Goal: Task Accomplishment & Management: Complete application form

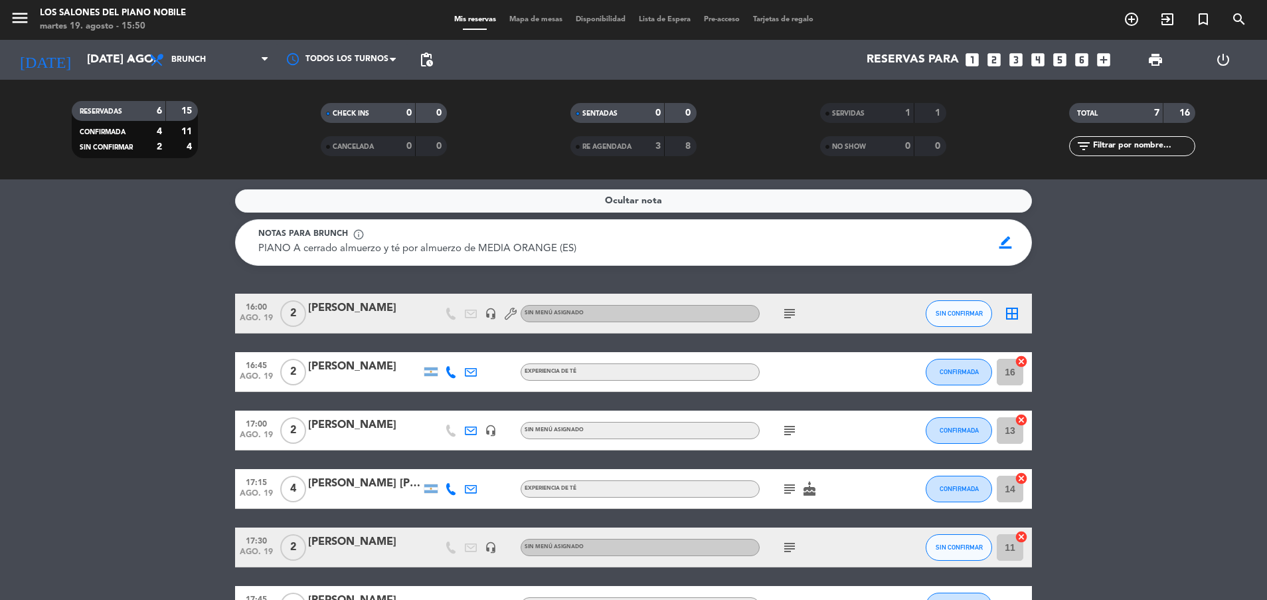
click at [638, 198] on span "Ocultar nota" at bounding box center [633, 200] width 57 height 15
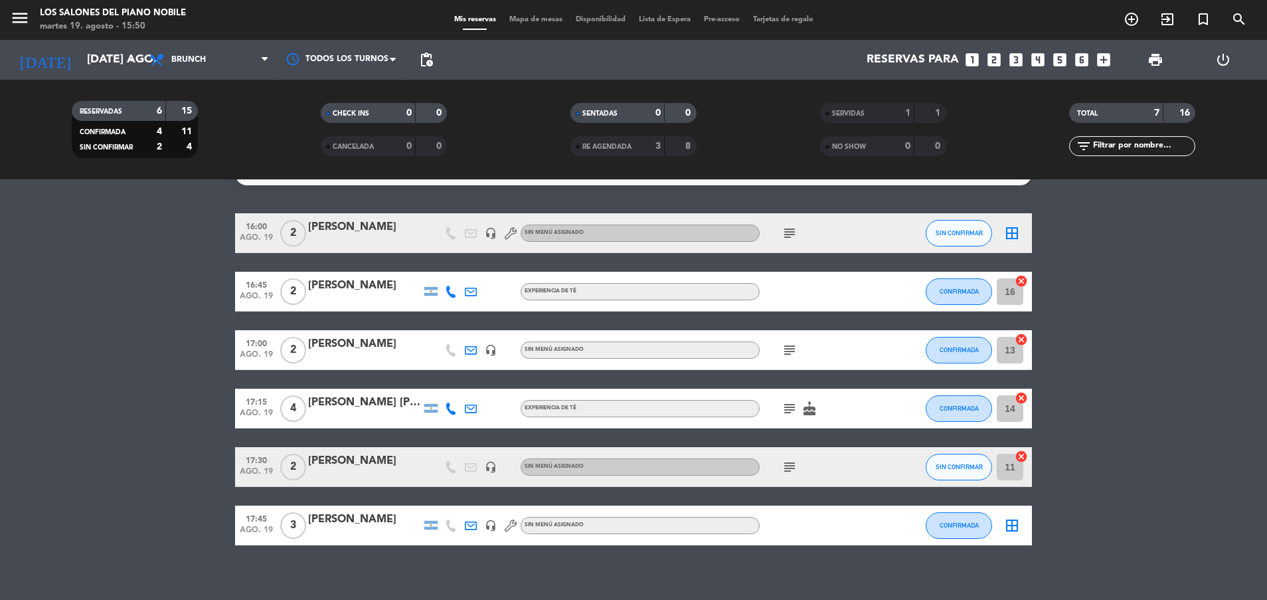
scroll to position [39, 0]
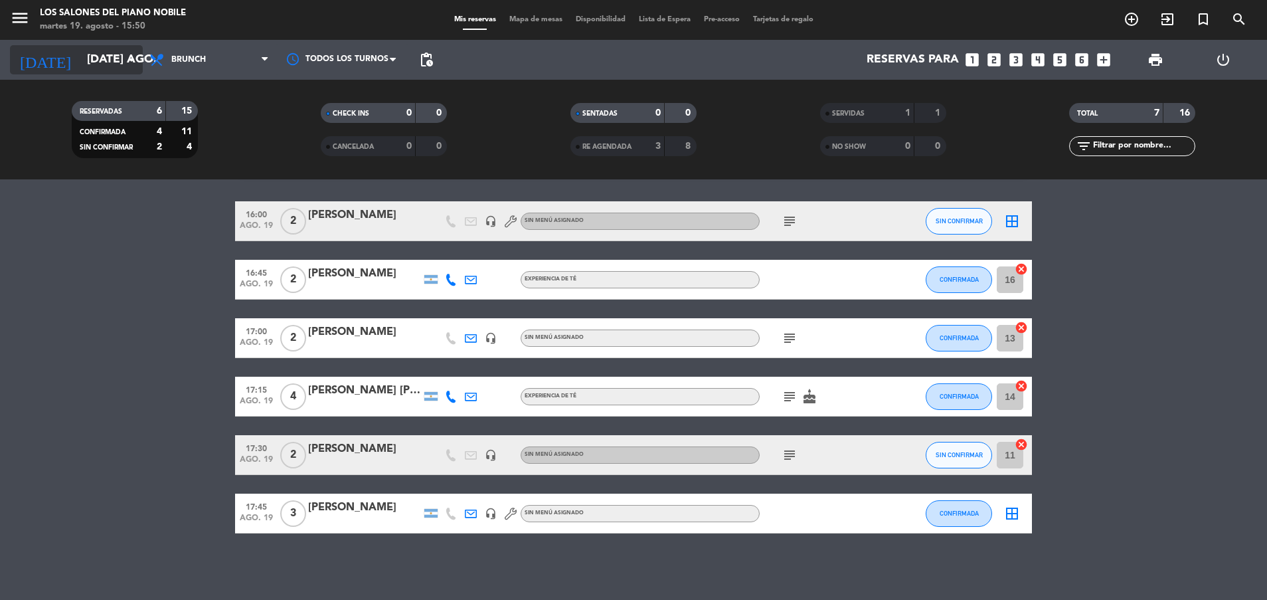
click at [80, 62] on input "[DATE] ago." at bounding box center [157, 59] width 154 height 27
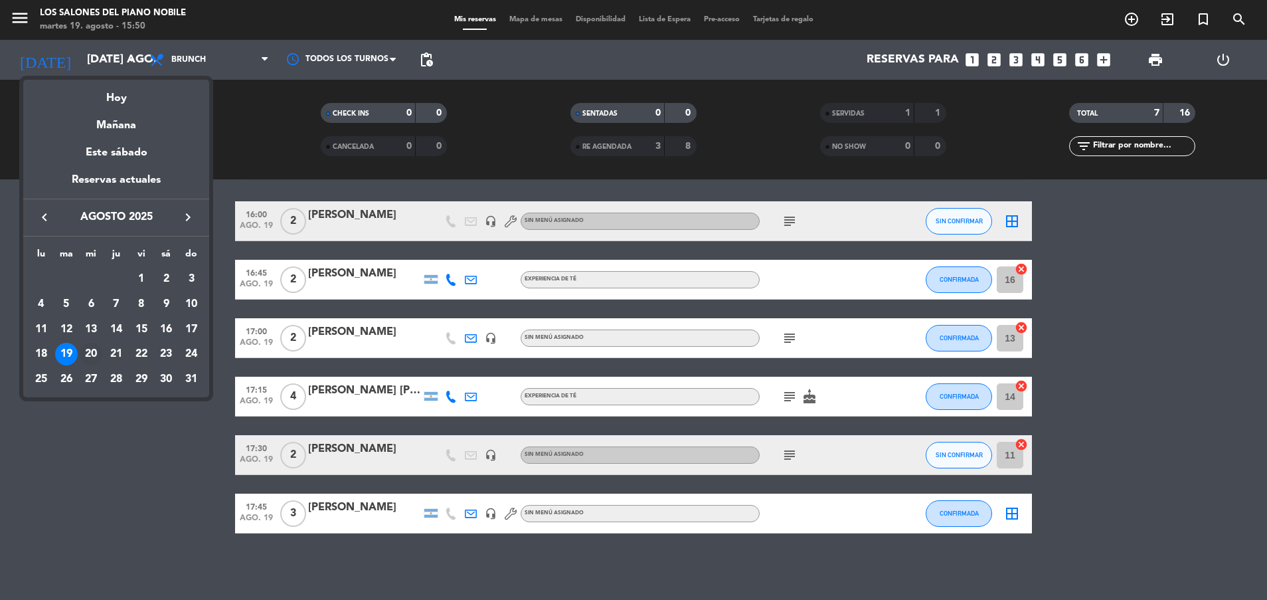
click at [94, 353] on div "20" at bounding box center [91, 354] width 23 height 23
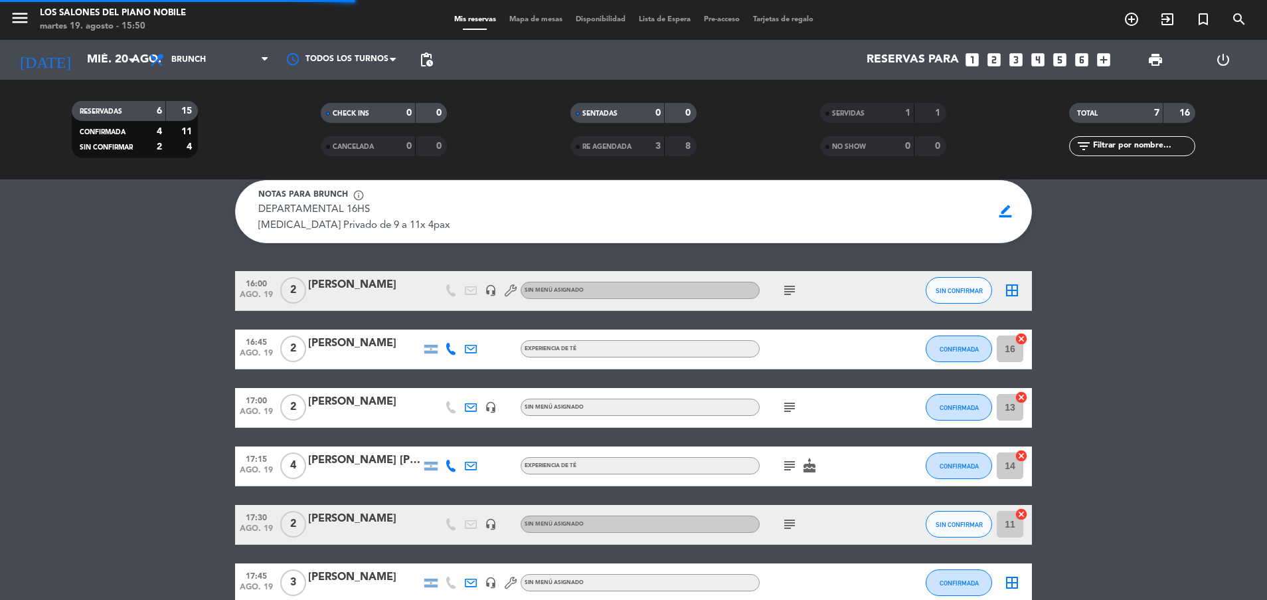
scroll to position [109, 0]
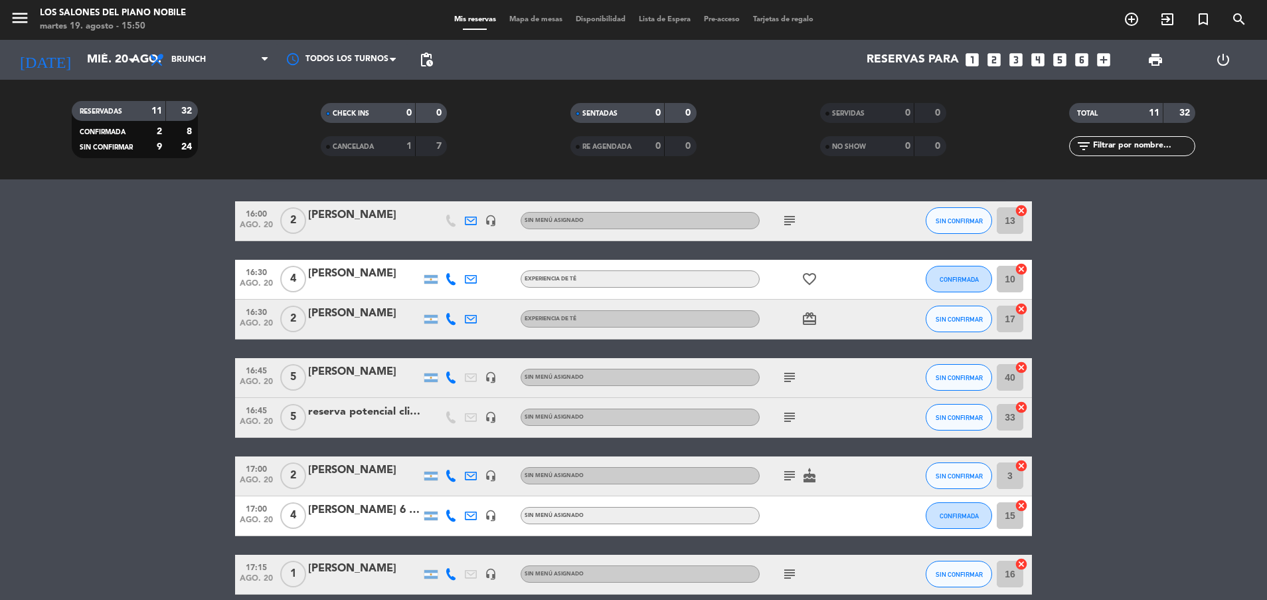
click at [141, 323] on bookings-row "16:00 ago. 20 2 [PERSON_NAME] headset_mic Sin menú asignado subject SIN CONFIRM…" at bounding box center [633, 476] width 1267 height 550
click at [94, 58] on input "mié. 20 ago." at bounding box center [157, 59] width 154 height 27
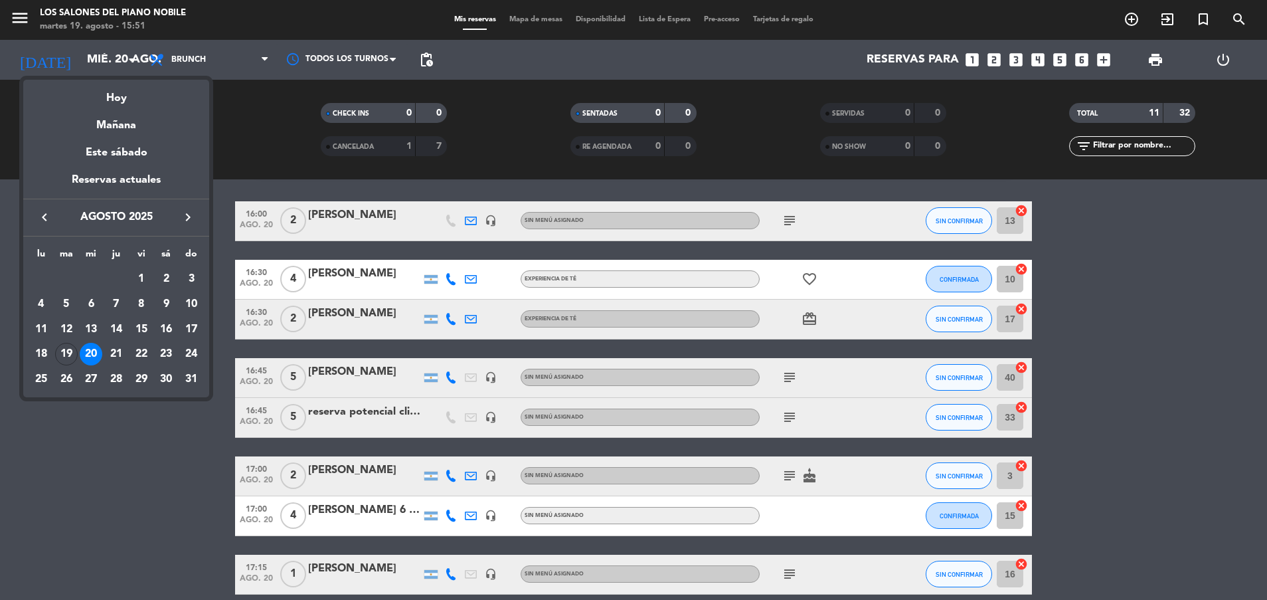
click at [189, 217] on icon "keyboard_arrow_right" at bounding box center [188, 217] width 16 height 16
click at [93, 327] on div "10" at bounding box center [91, 329] width 23 height 23
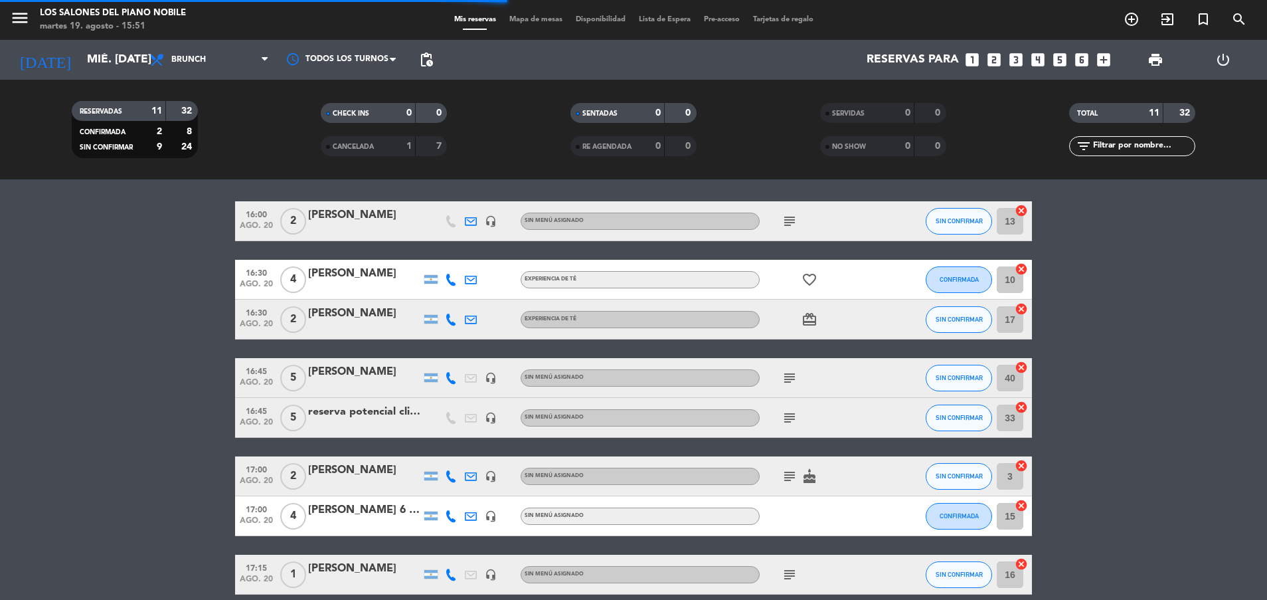
scroll to position [0, 0]
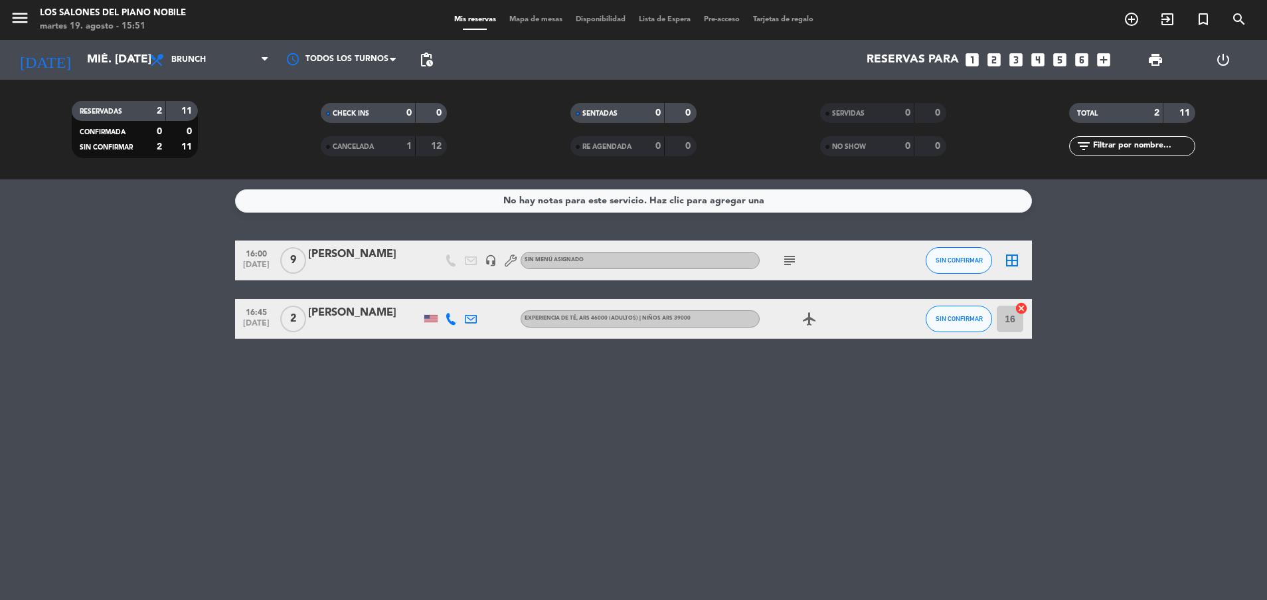
click at [789, 256] on icon "subject" at bounding box center [790, 260] width 16 height 16
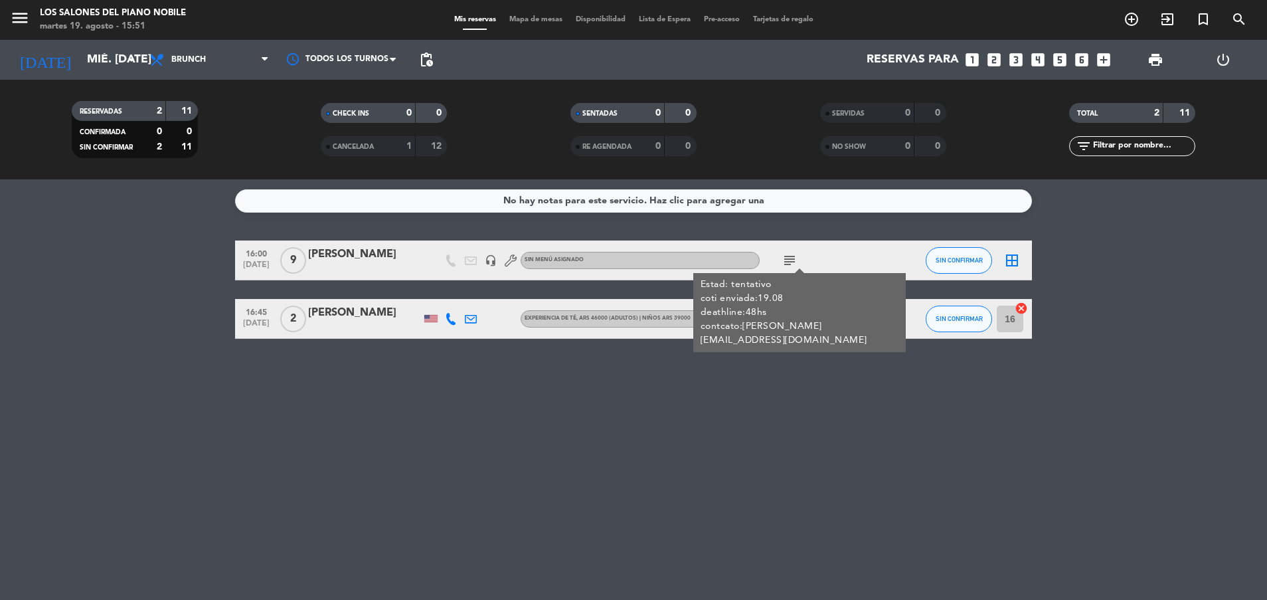
click at [788, 383] on div "No hay notas para este servicio. Haz clic para agregar una 16:00 [DATE] 9 [PERS…" at bounding box center [633, 389] width 1267 height 420
click at [787, 381] on div "No hay notas para este servicio. Haz clic para agregar una 16:00 [DATE] 9 [PERS…" at bounding box center [633, 389] width 1267 height 420
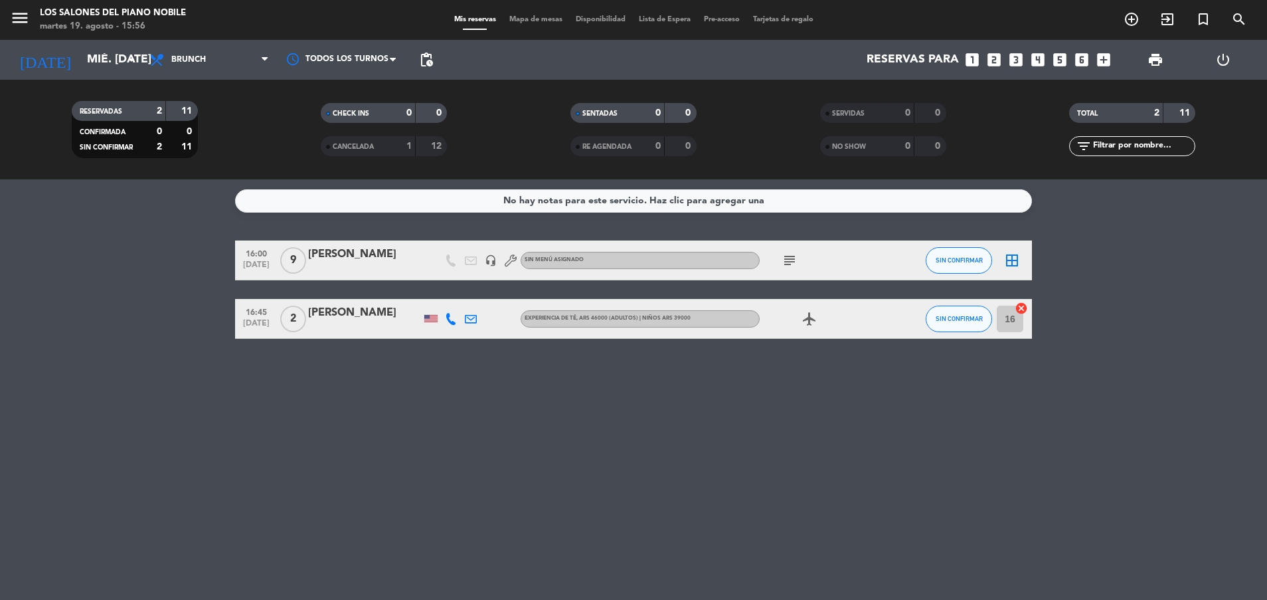
click at [126, 248] on bookings-row "16:00 [DATE] 9 [PERSON_NAME] headset_mic Sin menú asignado subject SIN CONFIRMA…" at bounding box center [633, 289] width 1267 height 98
click at [86, 56] on input "mié. [DATE]" at bounding box center [157, 59] width 154 height 27
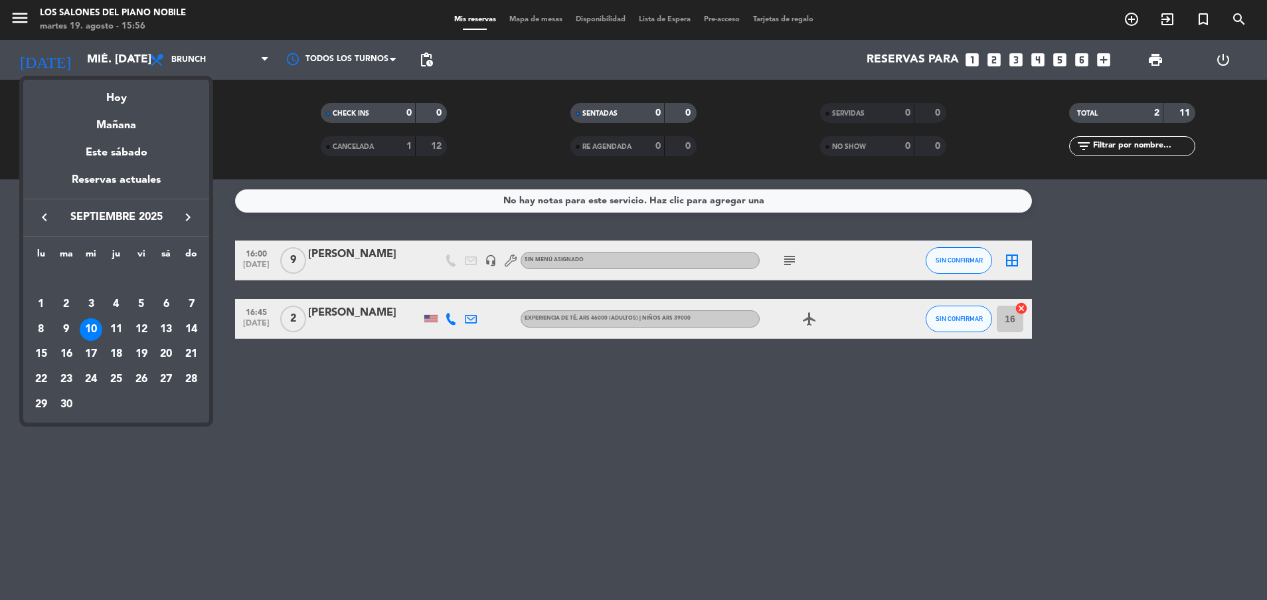
click at [286, 446] on div at bounding box center [633, 300] width 1267 height 600
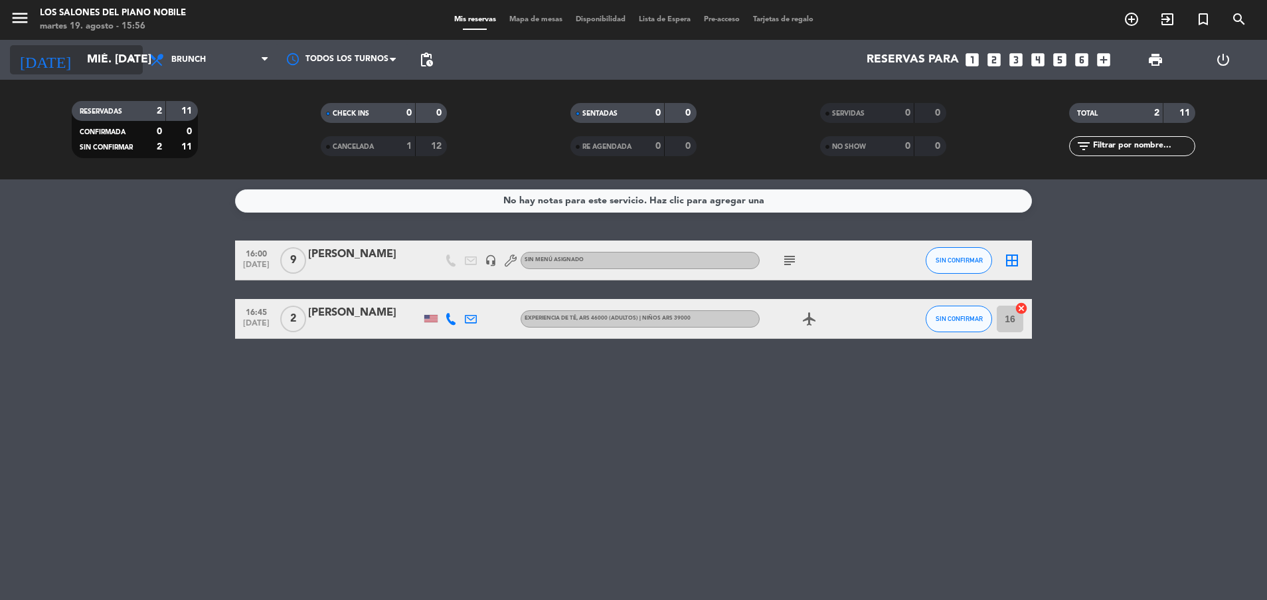
click at [87, 59] on input "mié. [DATE]" at bounding box center [157, 59] width 154 height 27
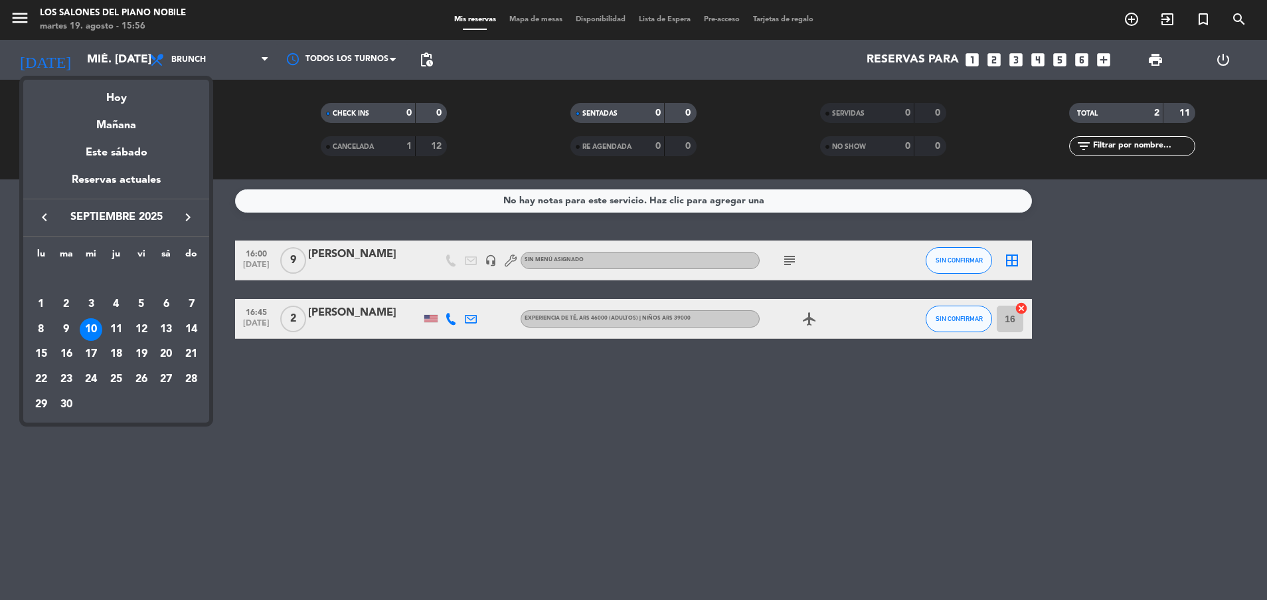
click at [303, 401] on div at bounding box center [633, 300] width 1267 height 600
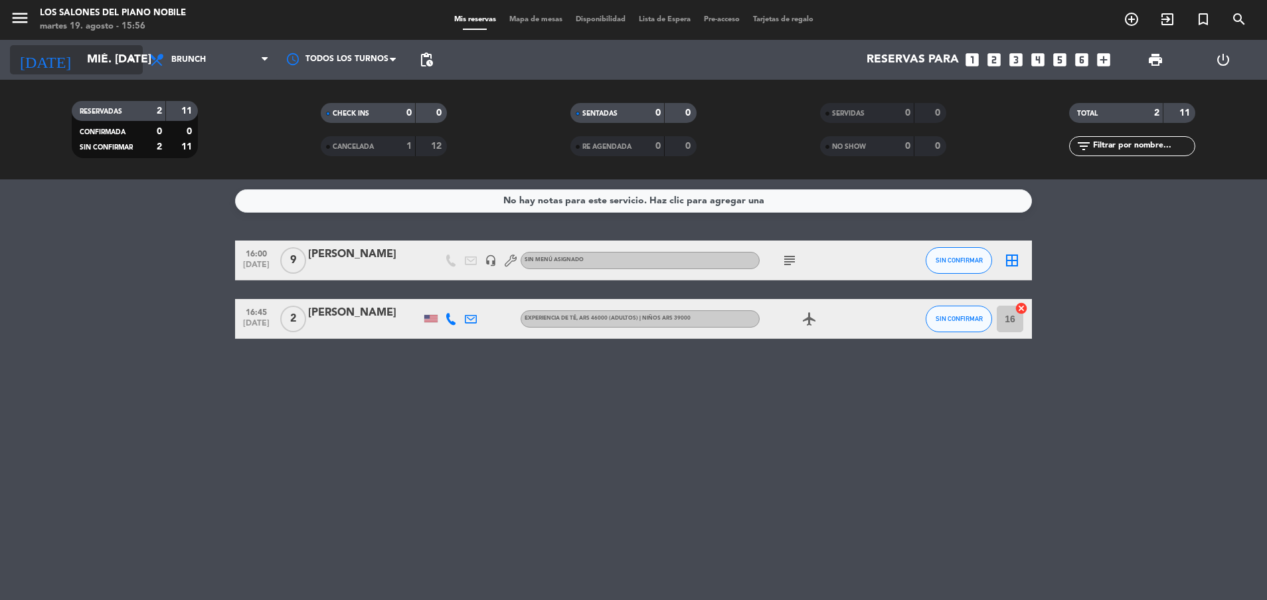
click at [81, 66] on input "mié. [DATE]" at bounding box center [157, 59] width 154 height 27
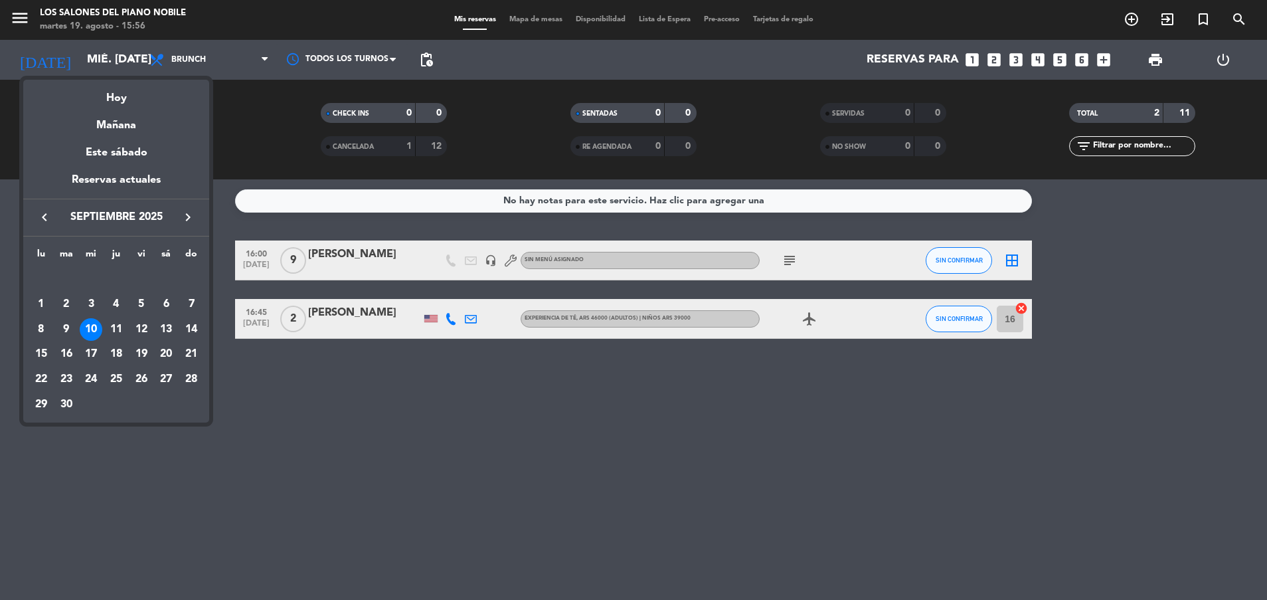
click at [39, 211] on icon "keyboard_arrow_left" at bounding box center [45, 217] width 16 height 16
click at [62, 351] on div "19" at bounding box center [66, 354] width 23 height 23
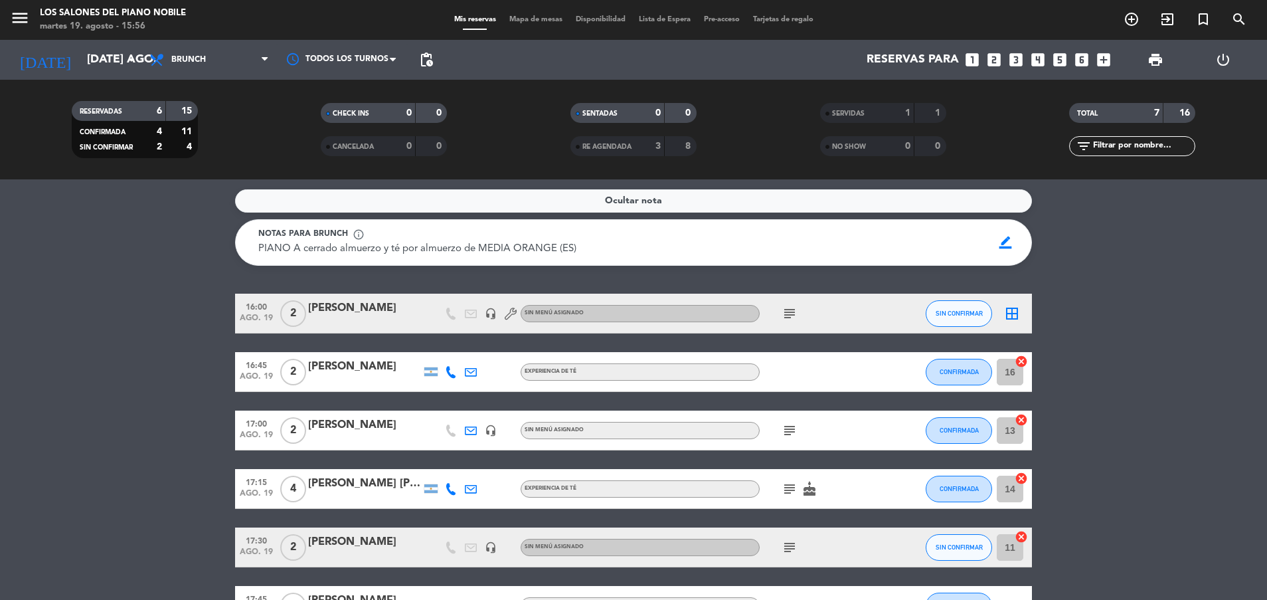
drag, startPoint x: 177, startPoint y: 408, endPoint x: 74, endPoint y: 410, distance: 103.0
click at [74, 410] on bookings-row "16:00 ago. 19 2 [PERSON_NAME] headset_mic Sin menú asignado subject SIN CONFIRM…" at bounding box center [633, 460] width 1267 height 332
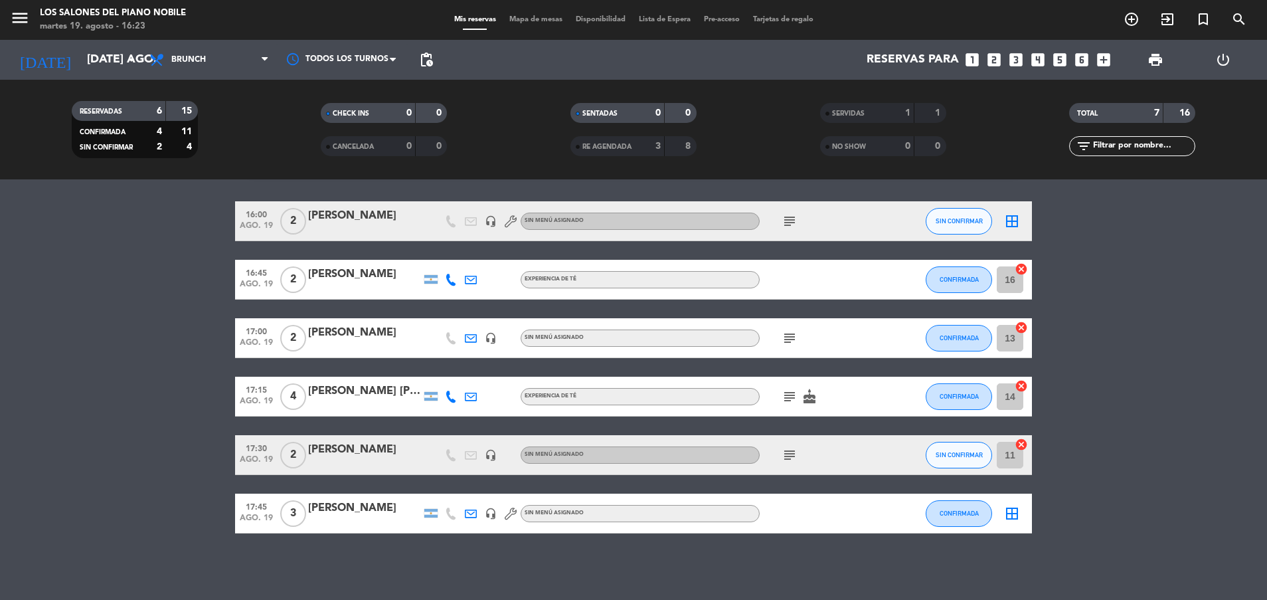
click at [120, 389] on bookings-row "16:00 ago. 19 2 [PERSON_NAME] headset_mic Sin menú asignado subject SIN CONFIRM…" at bounding box center [633, 367] width 1267 height 332
click at [788, 222] on icon "subject" at bounding box center [790, 221] width 16 height 16
click at [791, 395] on icon "subject" at bounding box center [790, 397] width 16 height 16
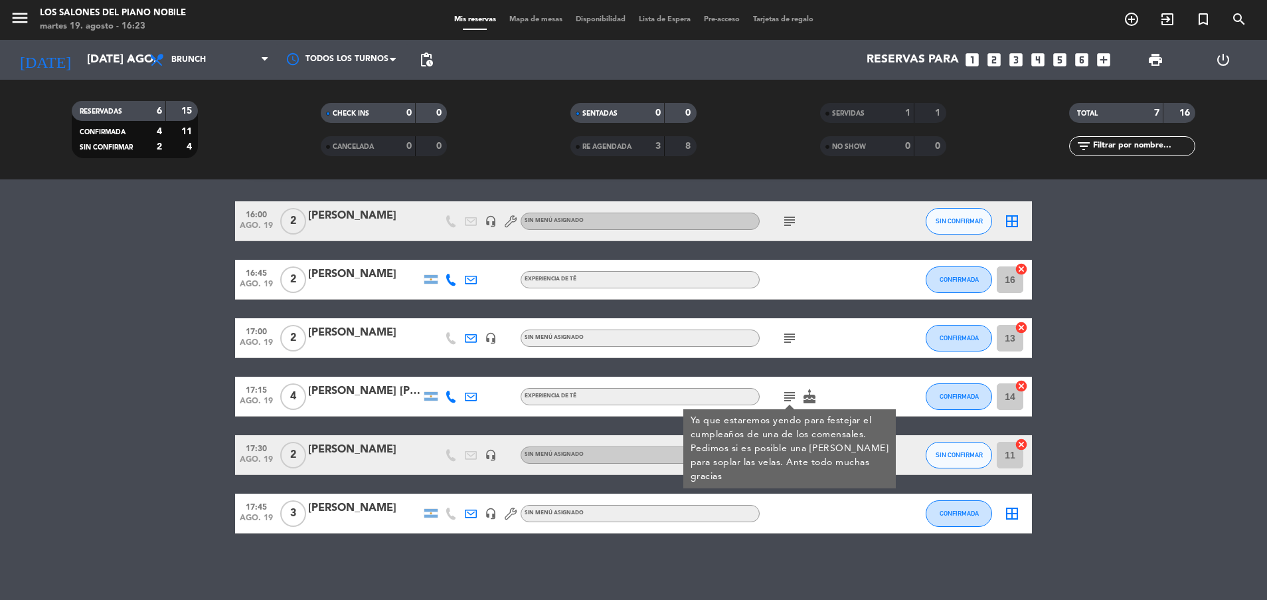
click at [791, 395] on icon "subject" at bounding box center [790, 397] width 16 height 16
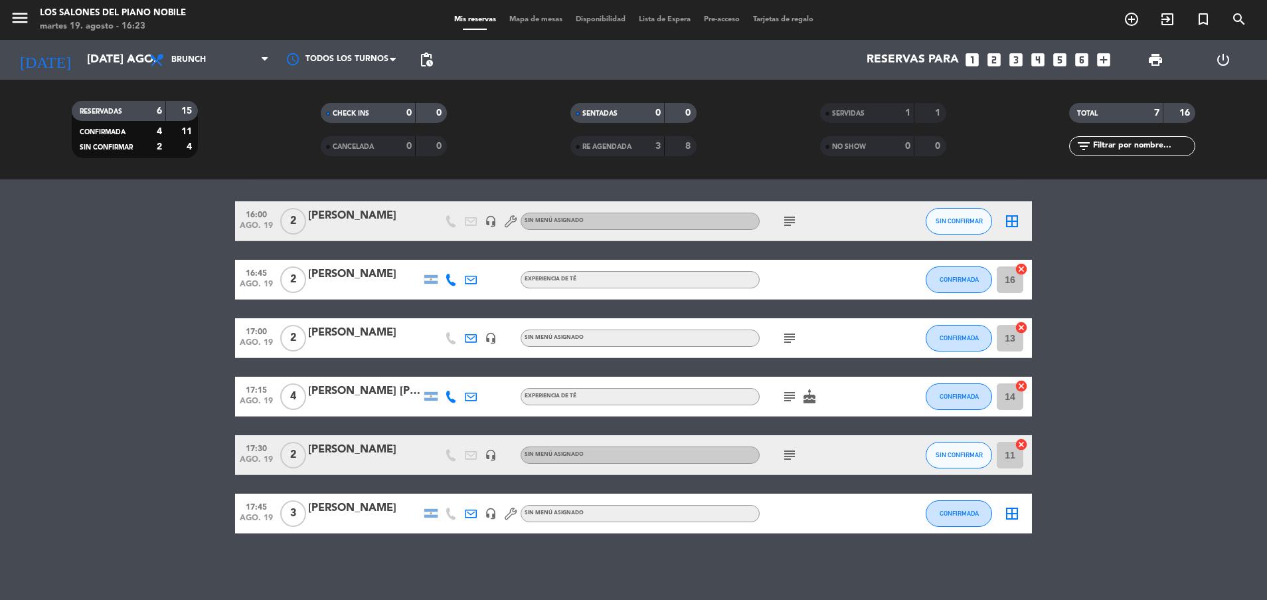
click at [790, 450] on icon "subject" at bounding box center [790, 455] width 16 height 16
click at [90, 62] on input "[DATE] ago." at bounding box center [157, 59] width 154 height 27
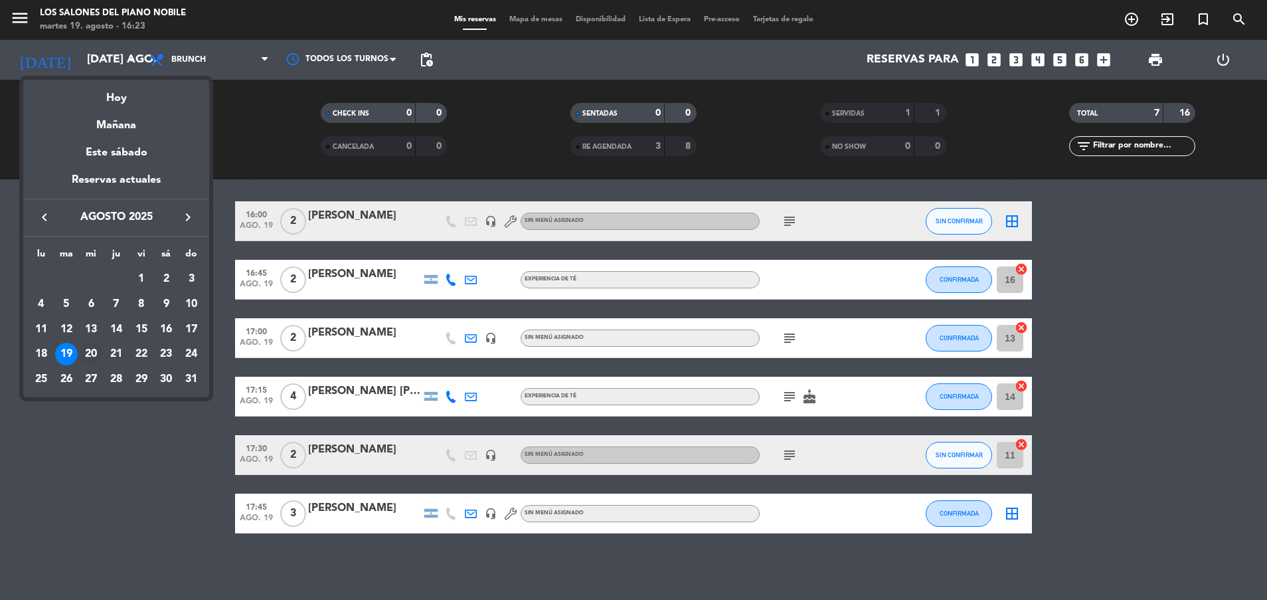
click at [88, 344] on div "20" at bounding box center [91, 354] width 23 height 23
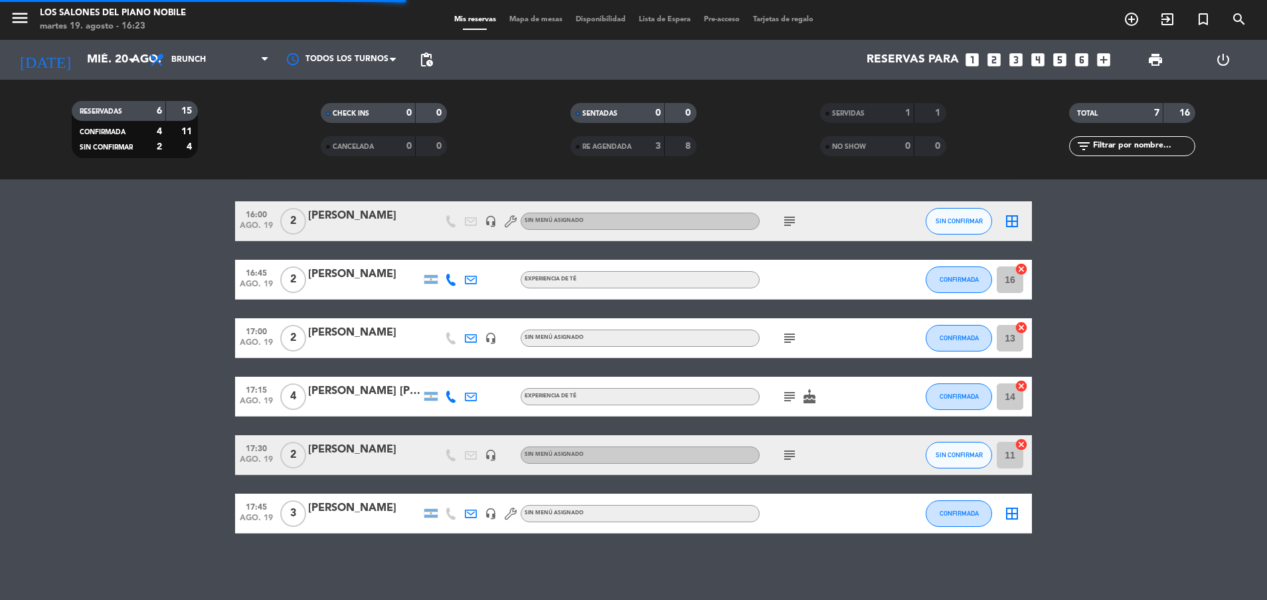
scroll to position [109, 0]
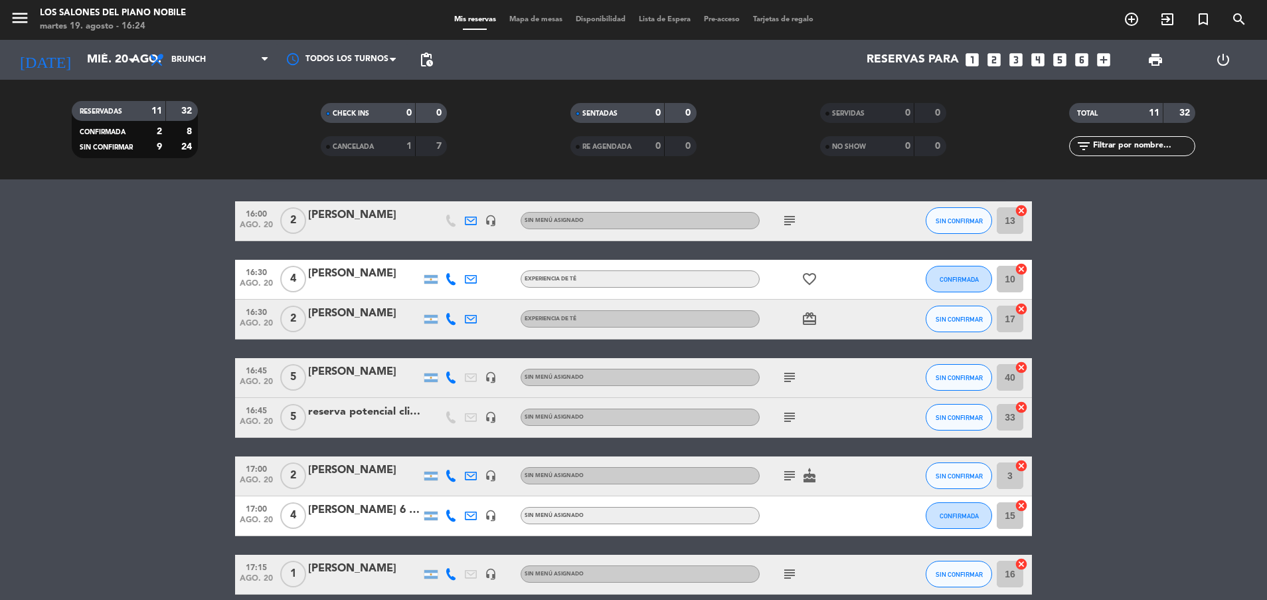
click at [790, 217] on icon "subject" at bounding box center [790, 221] width 16 height 16
click at [790, 216] on icon "subject" at bounding box center [790, 221] width 16 height 16
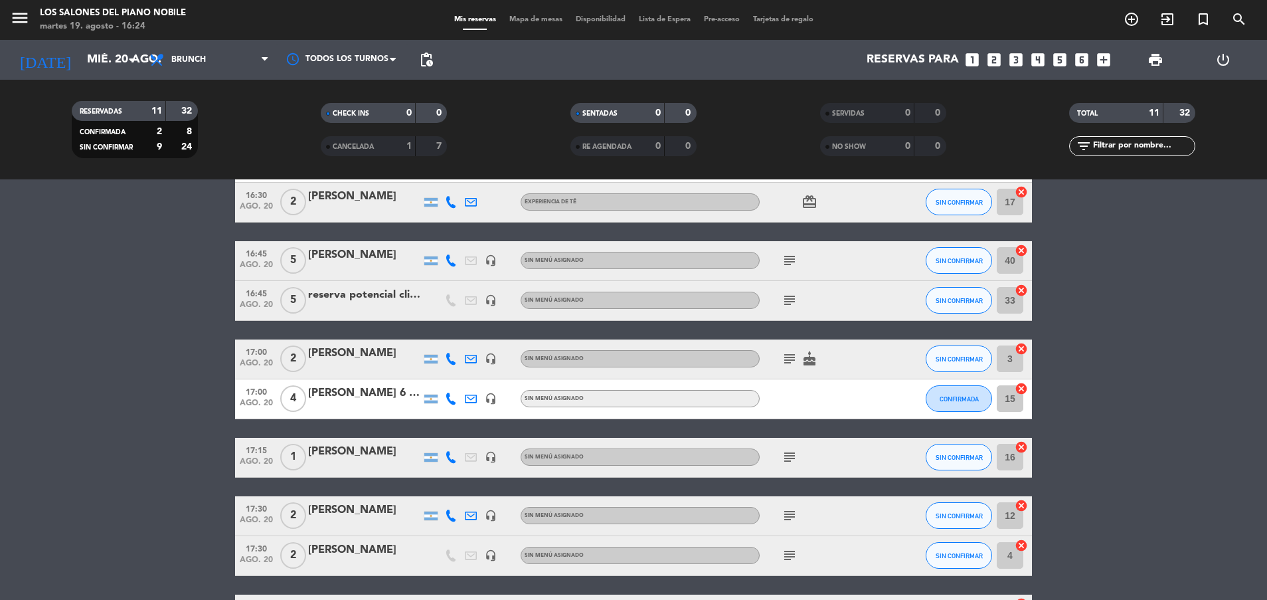
scroll to position [268, 0]
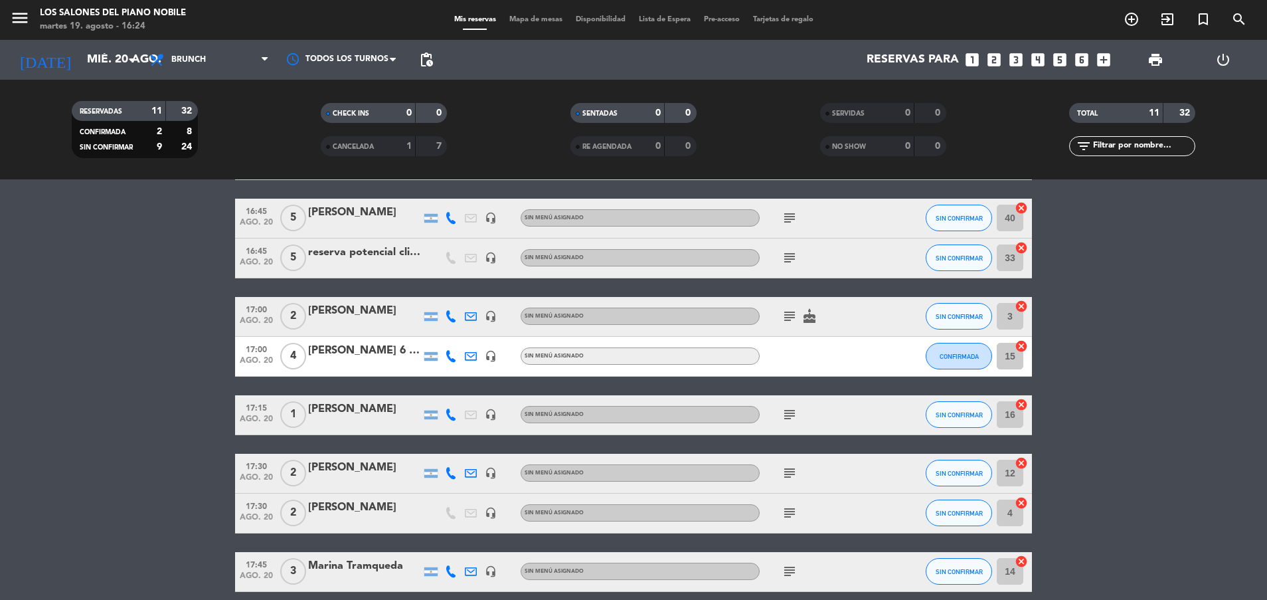
click at [353, 342] on div "[PERSON_NAME] 6 pax" at bounding box center [364, 350] width 113 height 17
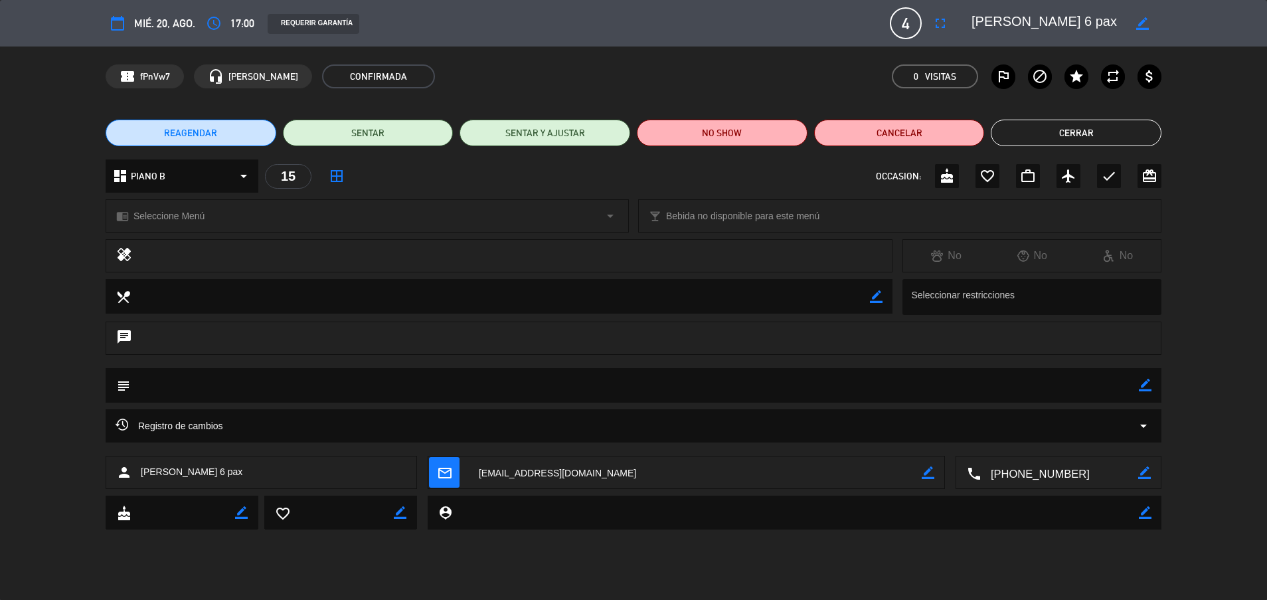
click at [912, 21] on span "4" at bounding box center [906, 23] width 32 height 32
click at [933, 22] on icon "fullscreen" at bounding box center [941, 23] width 16 height 16
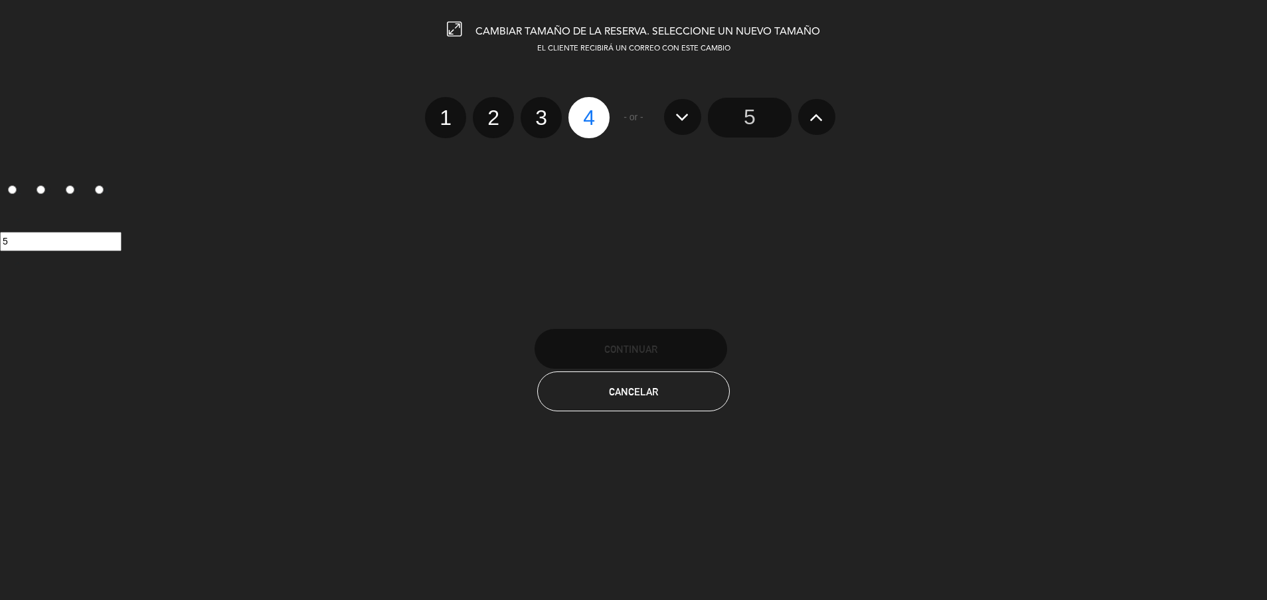
click at [809, 121] on button at bounding box center [816, 117] width 37 height 36
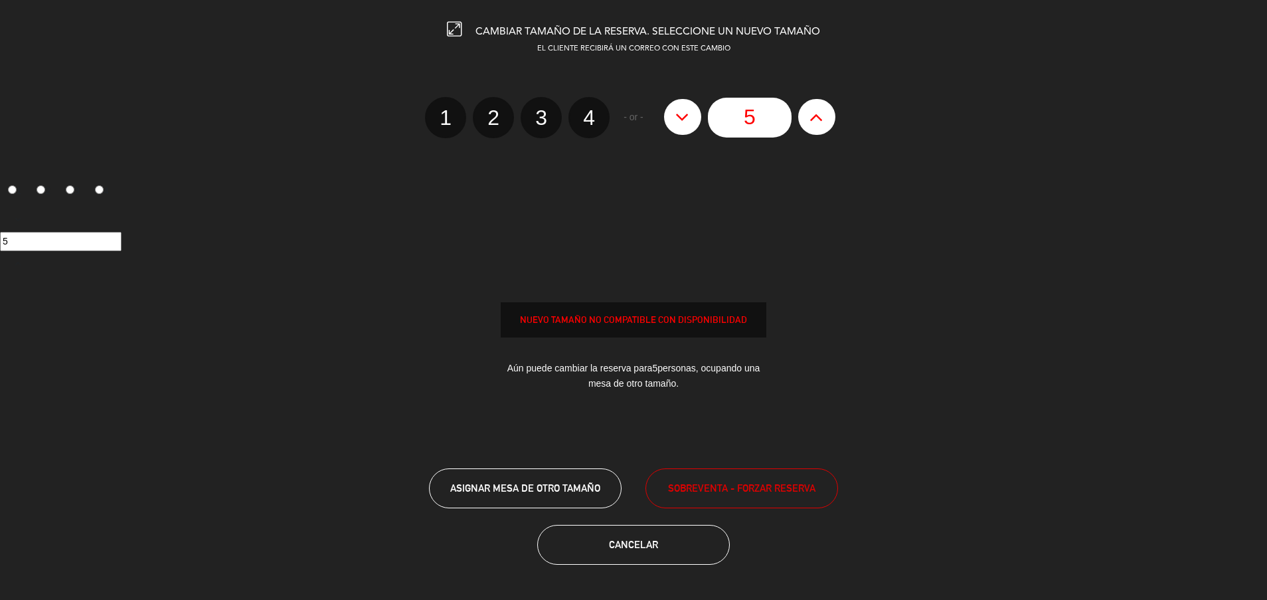
click at [809, 120] on button at bounding box center [816, 117] width 37 height 36
click at [820, 118] on icon at bounding box center [817, 116] width 14 height 21
click at [773, 117] on input "5" at bounding box center [750, 118] width 84 height 40
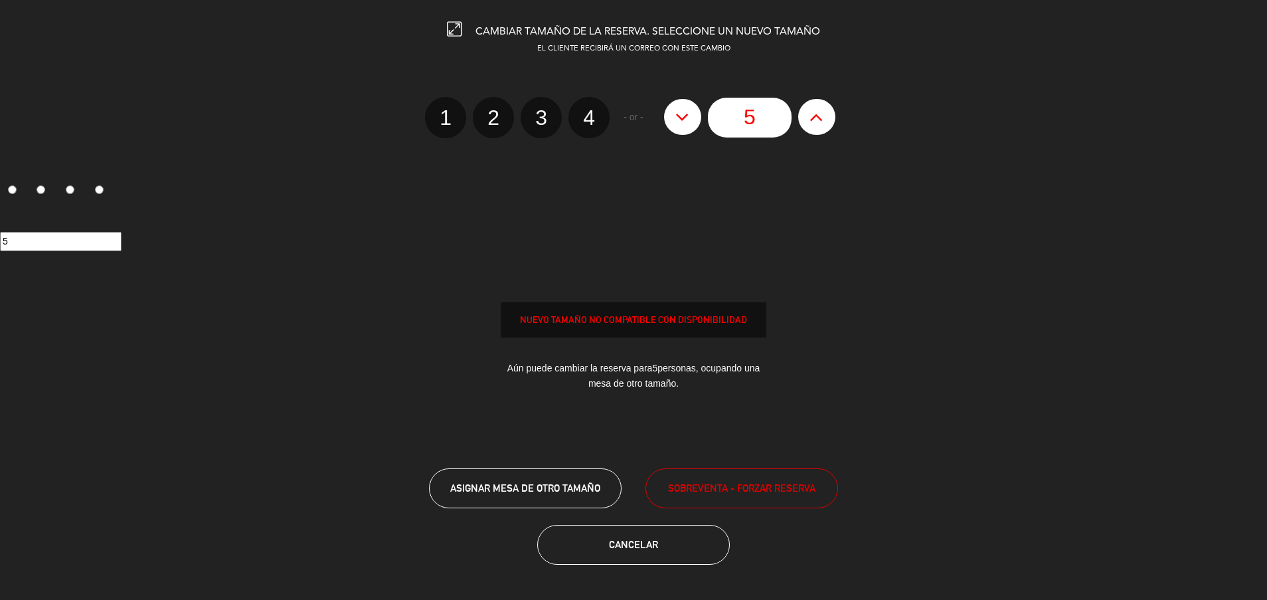
click at [819, 113] on icon at bounding box center [817, 116] width 14 height 21
click at [762, 106] on input "5" at bounding box center [750, 118] width 84 height 40
click at [705, 474] on button "SOBREVENTA - FORZAR RESERVA" at bounding box center [742, 488] width 193 height 40
click at [718, 477] on button "SOBREVENTA - FORZAR RESERVA" at bounding box center [742, 488] width 193 height 40
click at [555, 533] on button "Cancelar" at bounding box center [633, 545] width 193 height 40
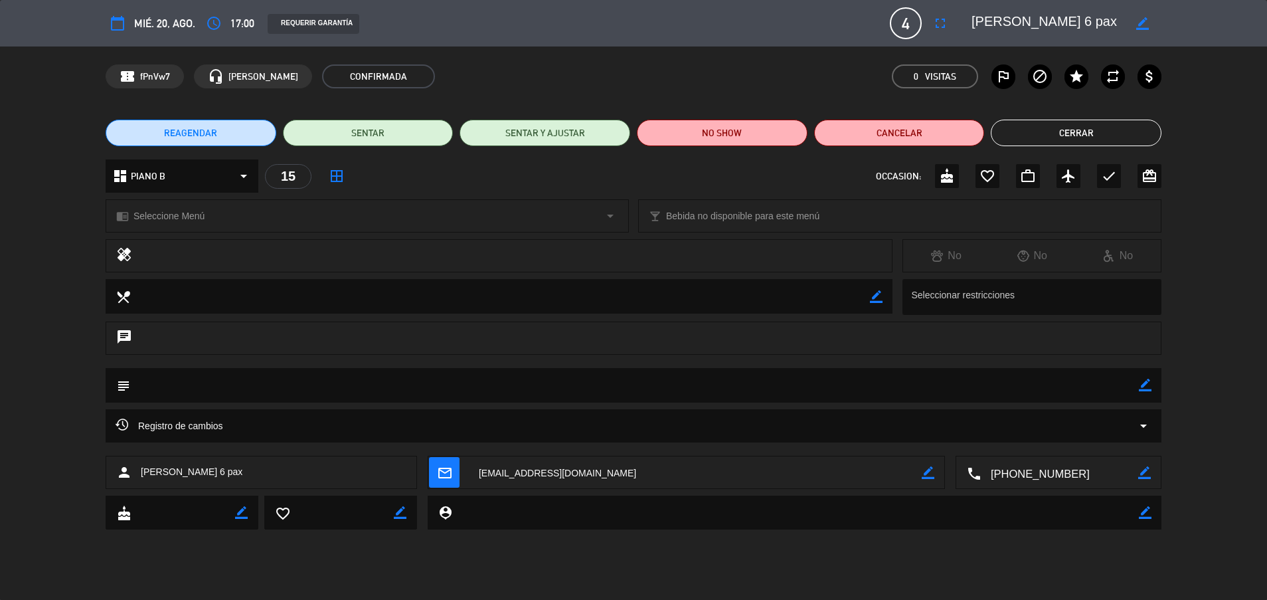
click at [1053, 118] on div "REAGENDAR SENTAR SENTAR Y AJUSTAR NO SHOW Cancelar Cerrar" at bounding box center [633, 132] width 1267 height 53
click at [1061, 127] on button "Cerrar" at bounding box center [1076, 133] width 171 height 27
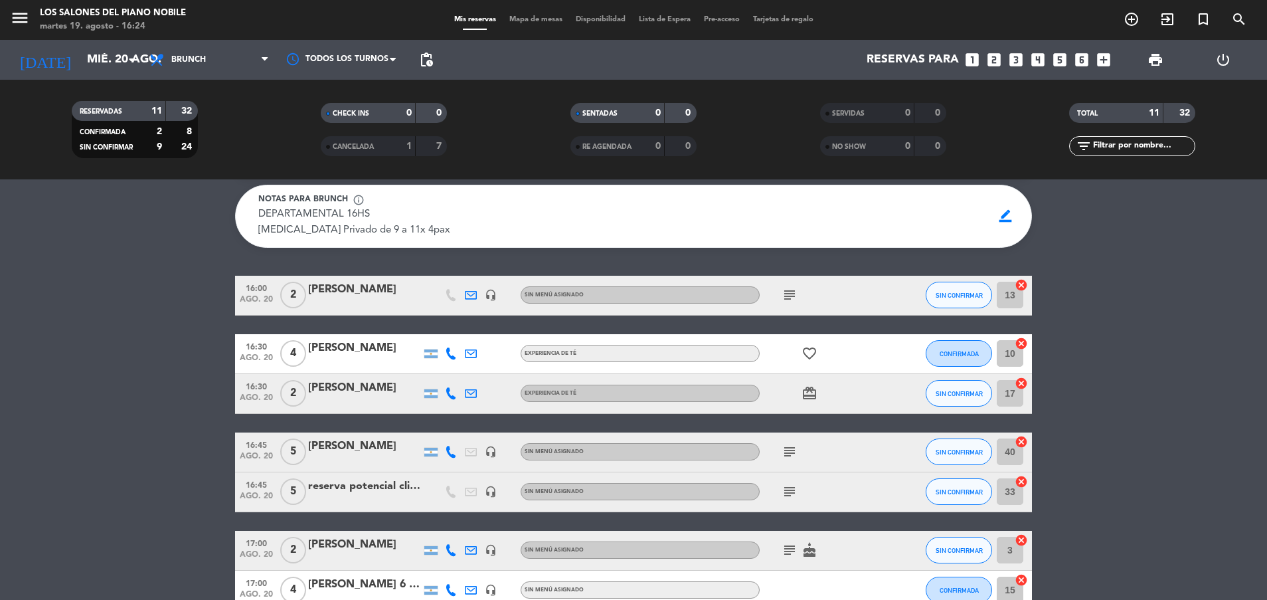
scroll to position [0, 0]
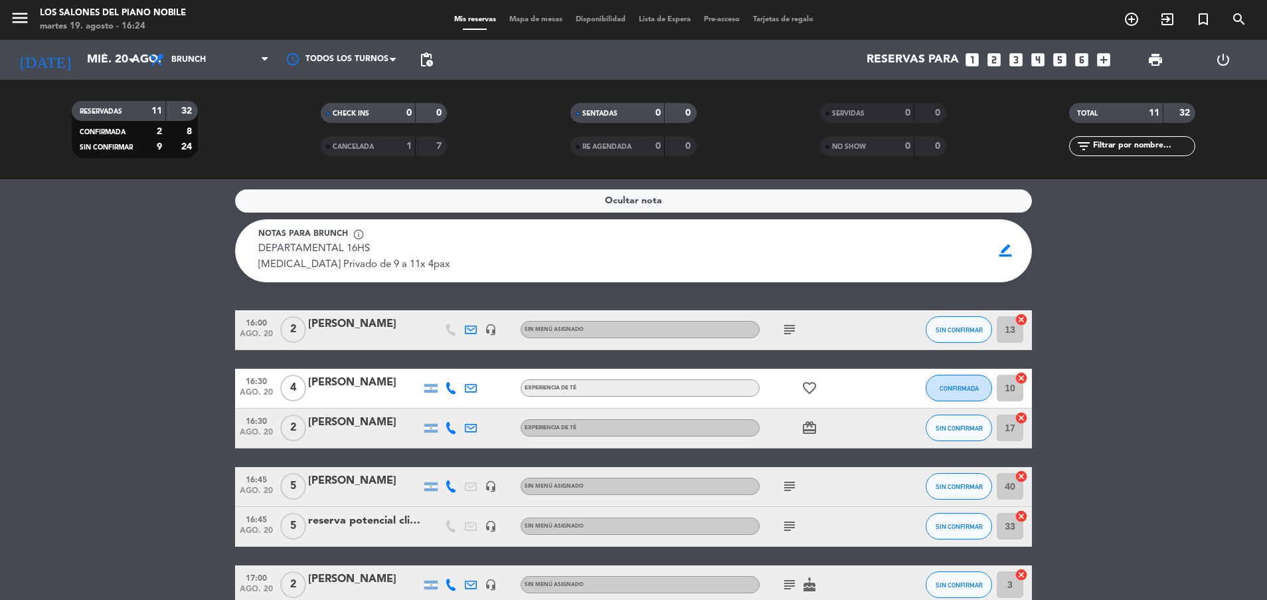
click at [630, 201] on span "Ocultar nota" at bounding box center [633, 200] width 57 height 15
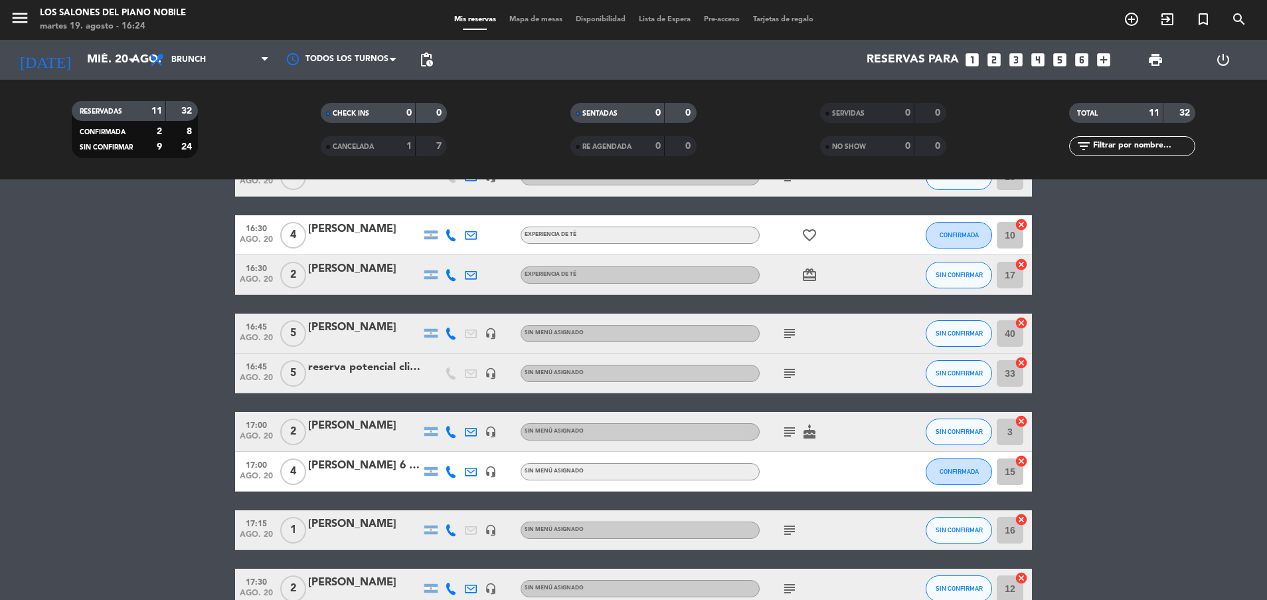
scroll to position [106, 0]
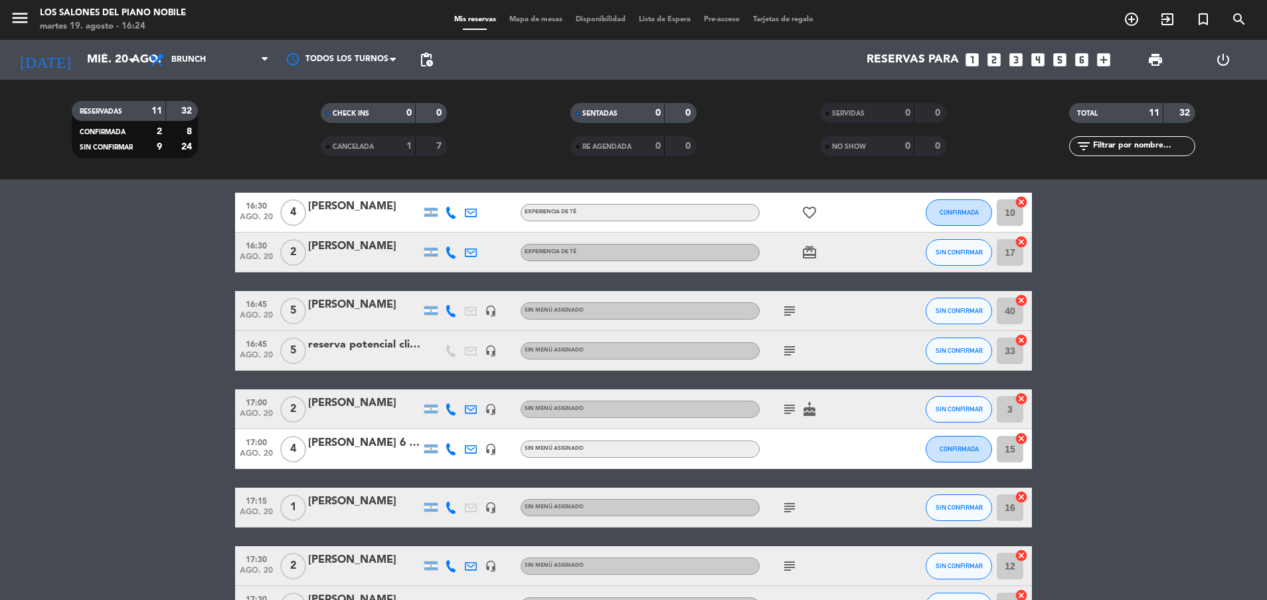
click at [493, 315] on icon "headset_mic" at bounding box center [491, 311] width 12 height 12
click at [493, 347] on icon "headset_mic" at bounding box center [491, 351] width 12 height 12
click at [187, 363] on bookings-row "16:00 ago. 20 2 [PERSON_NAME] headset_mic Sin menú asignado subject SIN CONFIRM…" at bounding box center [633, 409] width 1267 height 550
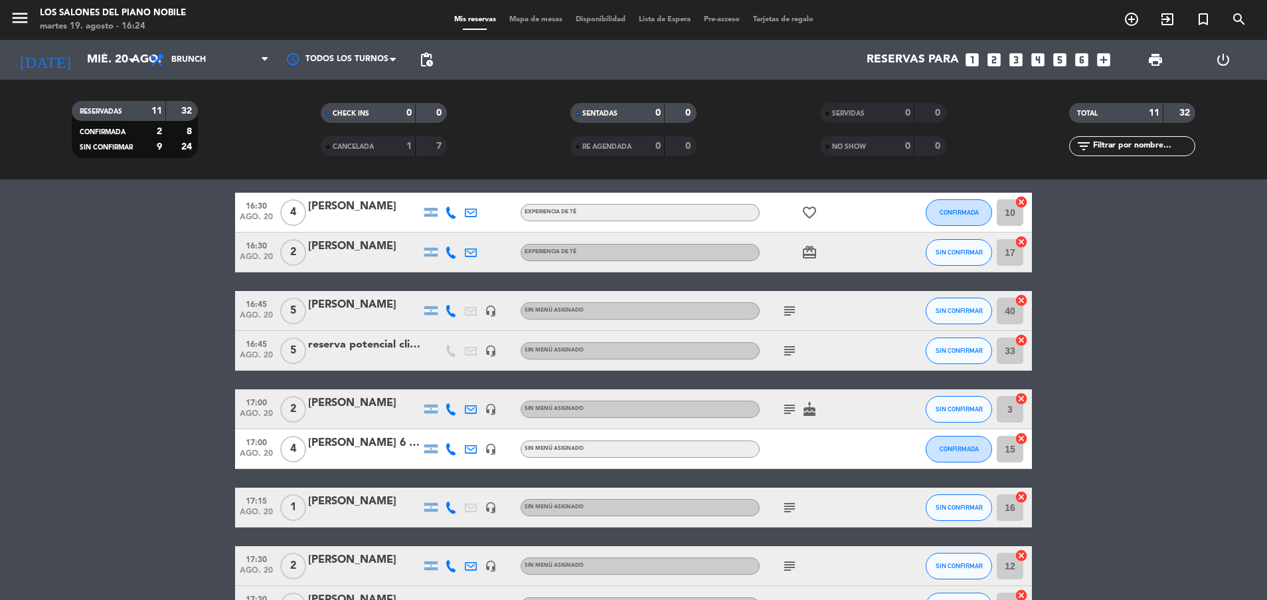
click at [151, 400] on bookings-row "16:00 ago. 20 2 [PERSON_NAME] headset_mic Sin menú asignado subject SIN CONFIRM…" at bounding box center [633, 409] width 1267 height 550
click at [789, 356] on icon "subject" at bounding box center [790, 351] width 16 height 16
click at [785, 310] on icon "subject" at bounding box center [790, 311] width 16 height 16
click at [785, 309] on icon "subject" at bounding box center [790, 311] width 16 height 16
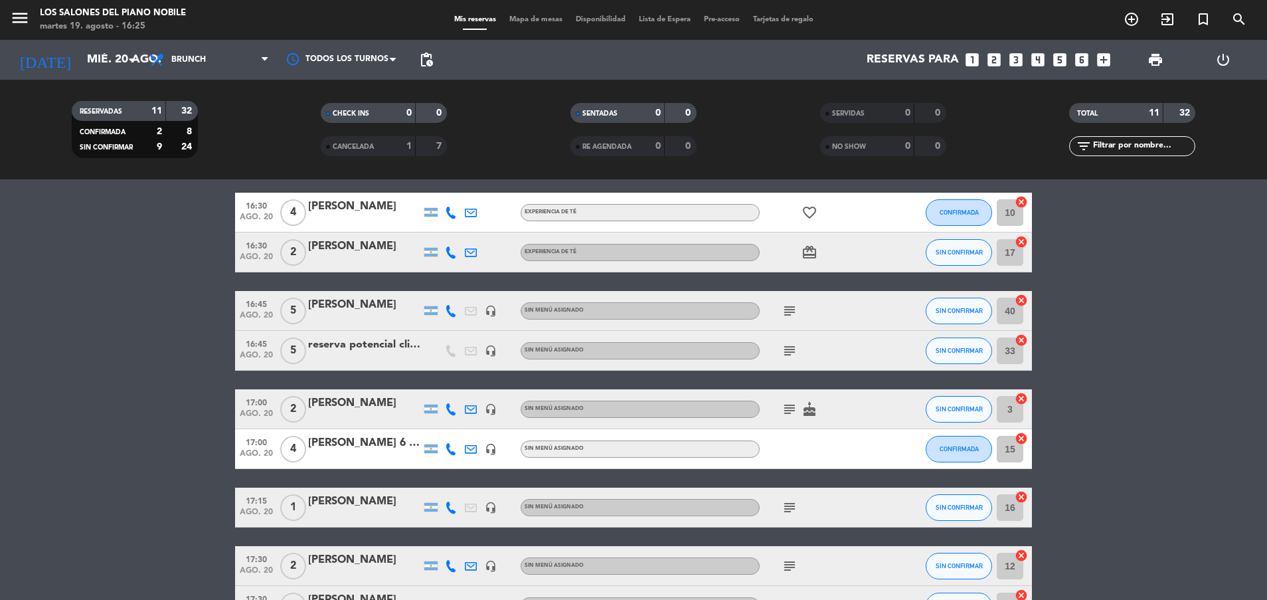
click at [1202, 377] on bookings-row "16:00 ago. 20 2 [PERSON_NAME] headset_mic Sin menú asignado subject SIN CONFIRM…" at bounding box center [633, 409] width 1267 height 550
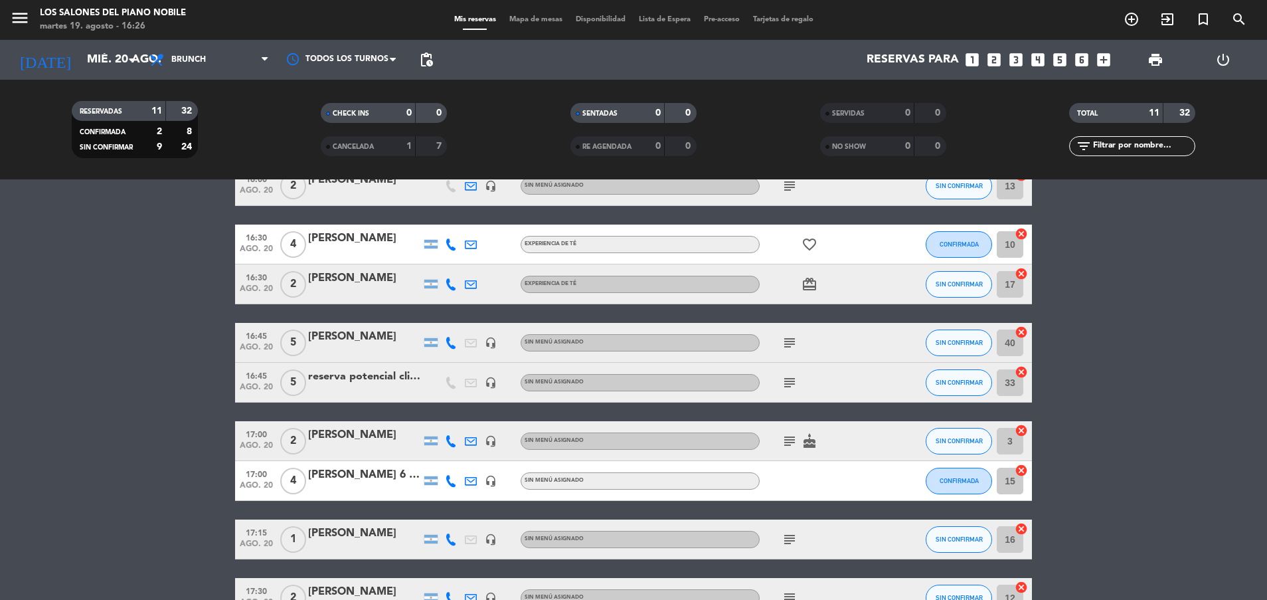
scroll to position [100, 0]
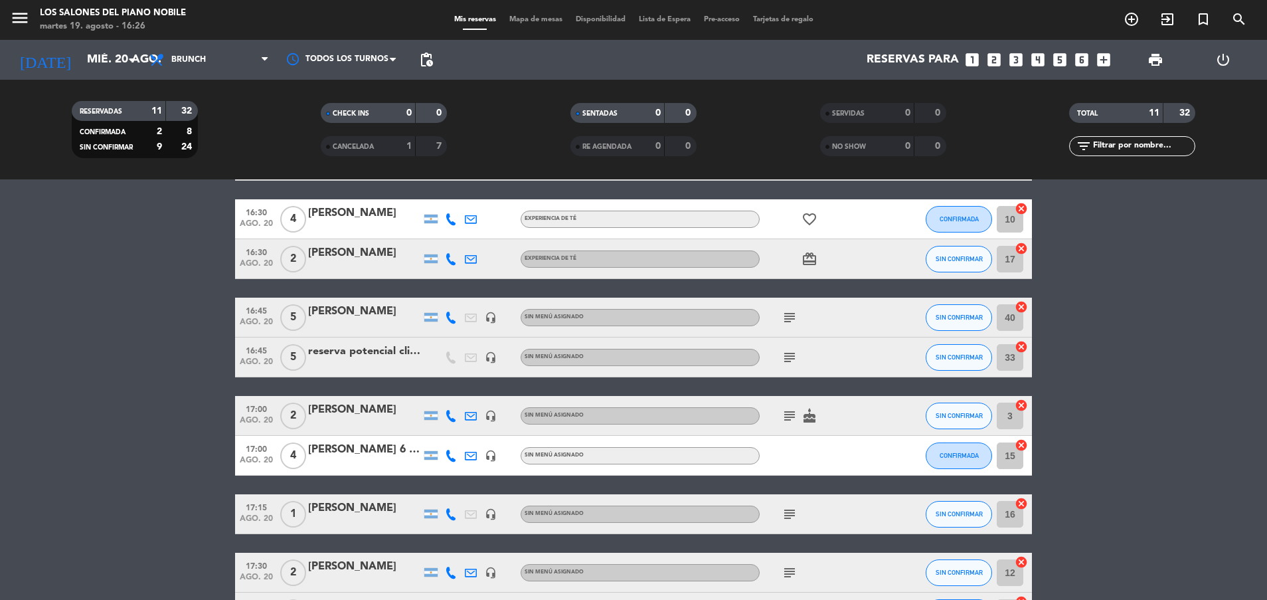
click at [375, 350] on div "reserva potencial cliente spa" at bounding box center [364, 351] width 113 height 17
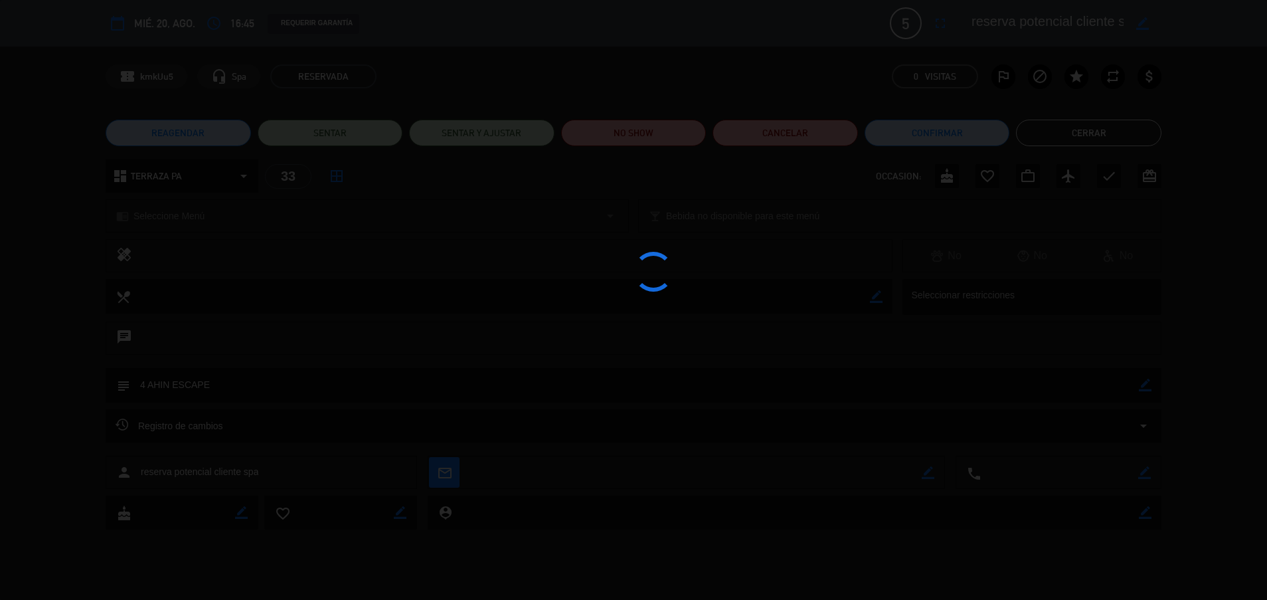
scroll to position [169, 0]
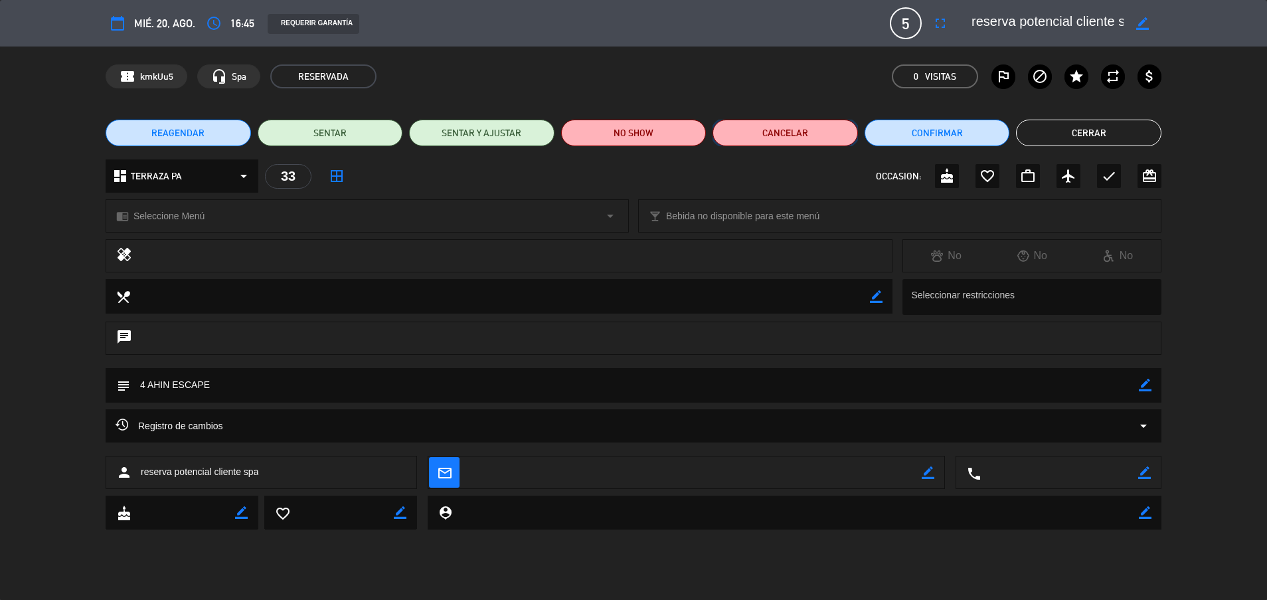
click at [804, 129] on button "Cancelar" at bounding box center [785, 133] width 145 height 27
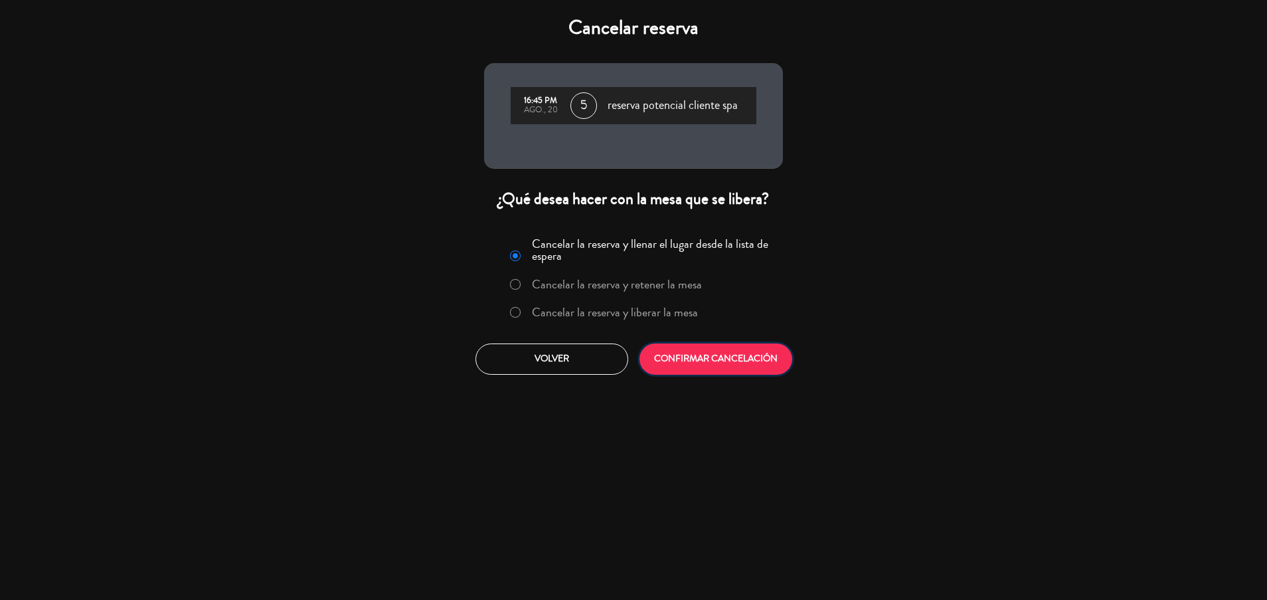
click at [697, 352] on button "CONFIRMAR CANCELACIÓN" at bounding box center [716, 358] width 153 height 31
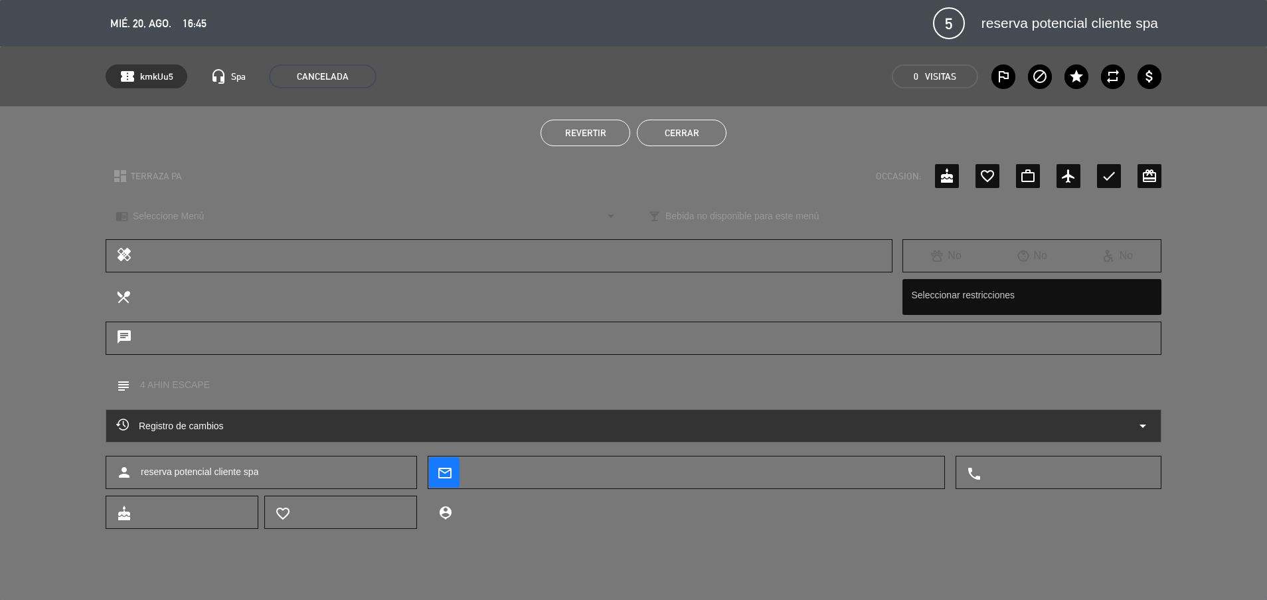
click at [691, 132] on button "Cerrar" at bounding box center [682, 133] width 90 height 27
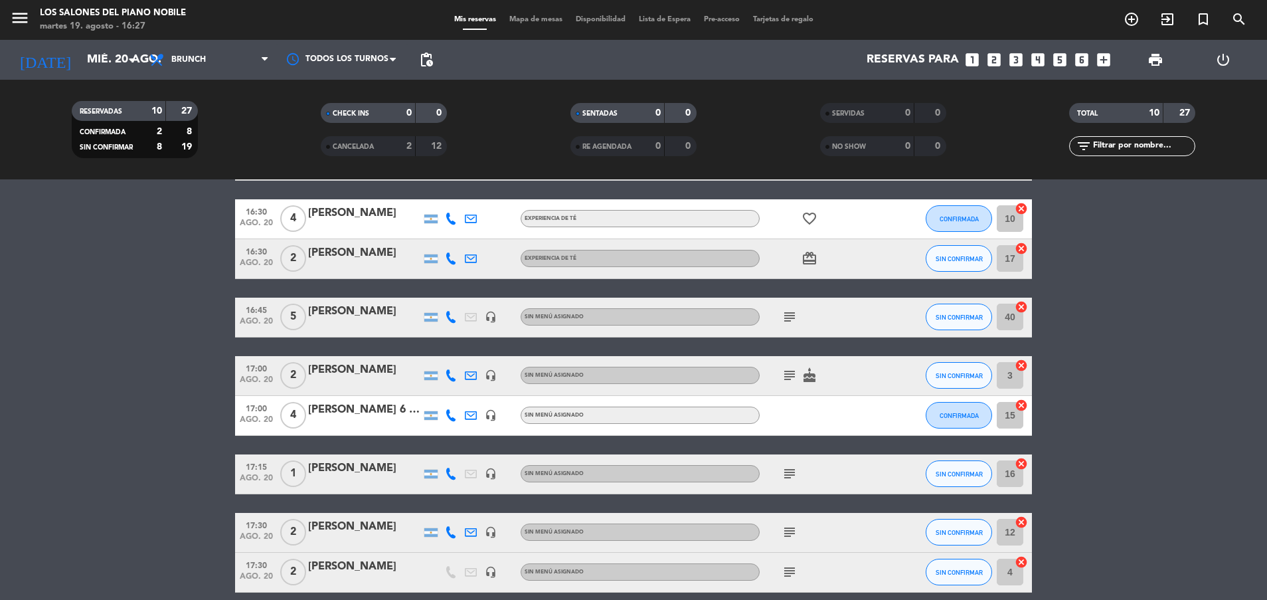
scroll to position [0, 0]
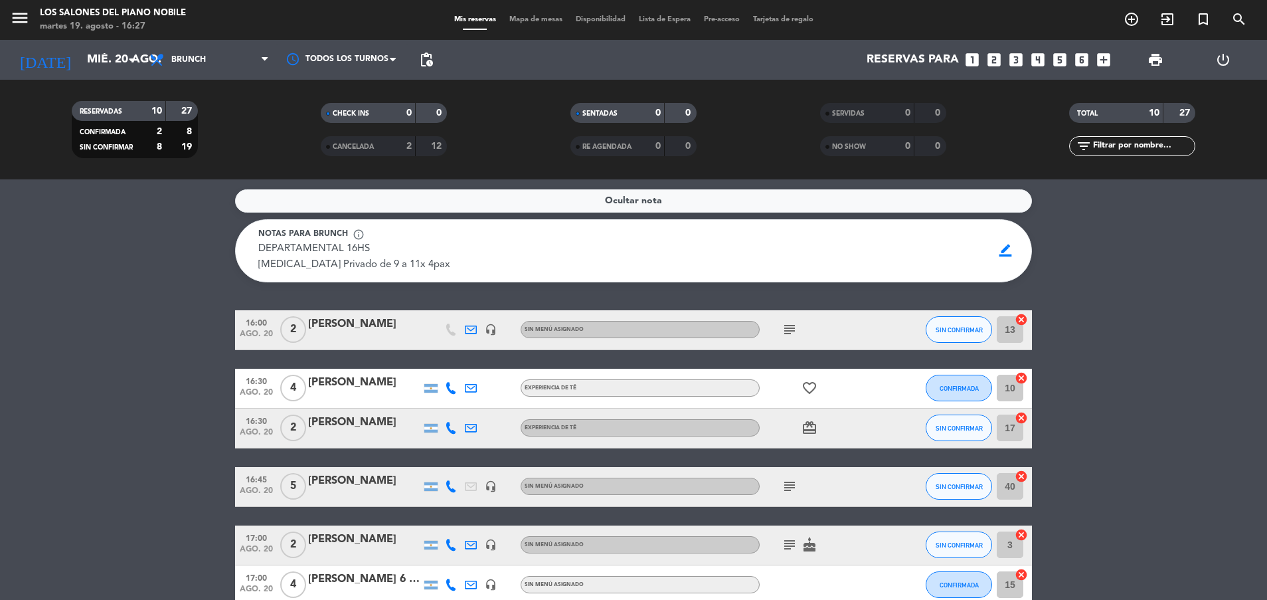
click at [613, 195] on span "Ocultar nota" at bounding box center [633, 200] width 57 height 15
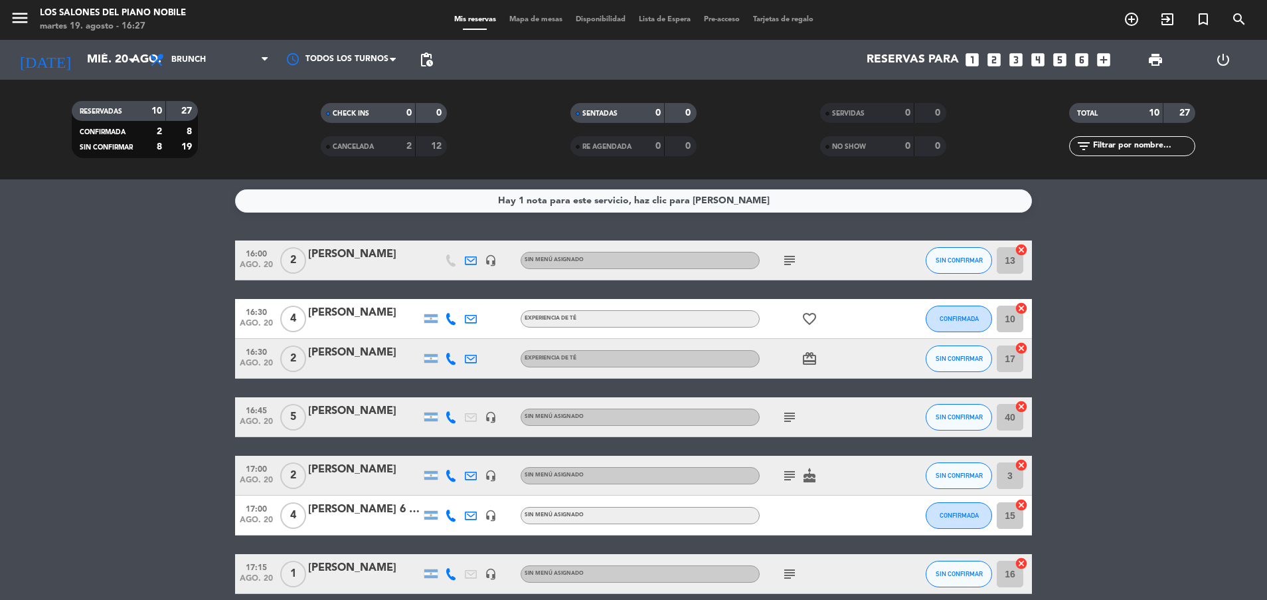
click at [786, 477] on icon "subject" at bounding box center [790, 476] width 16 height 16
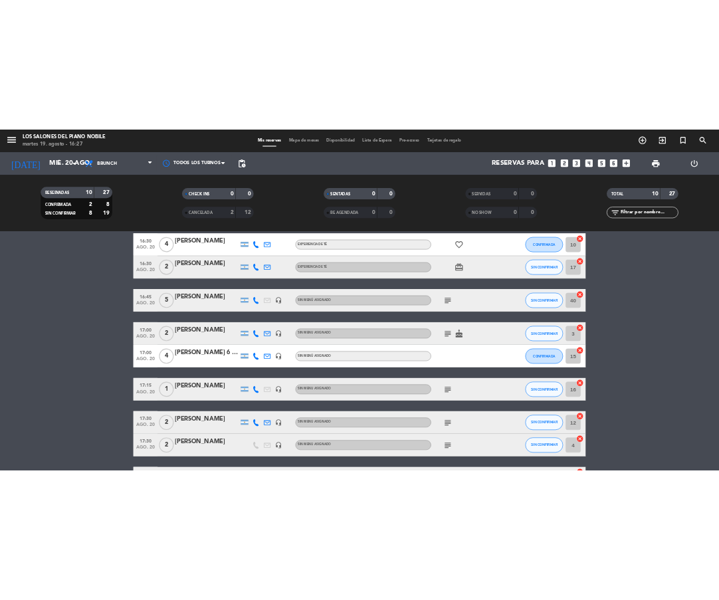
scroll to position [146, 0]
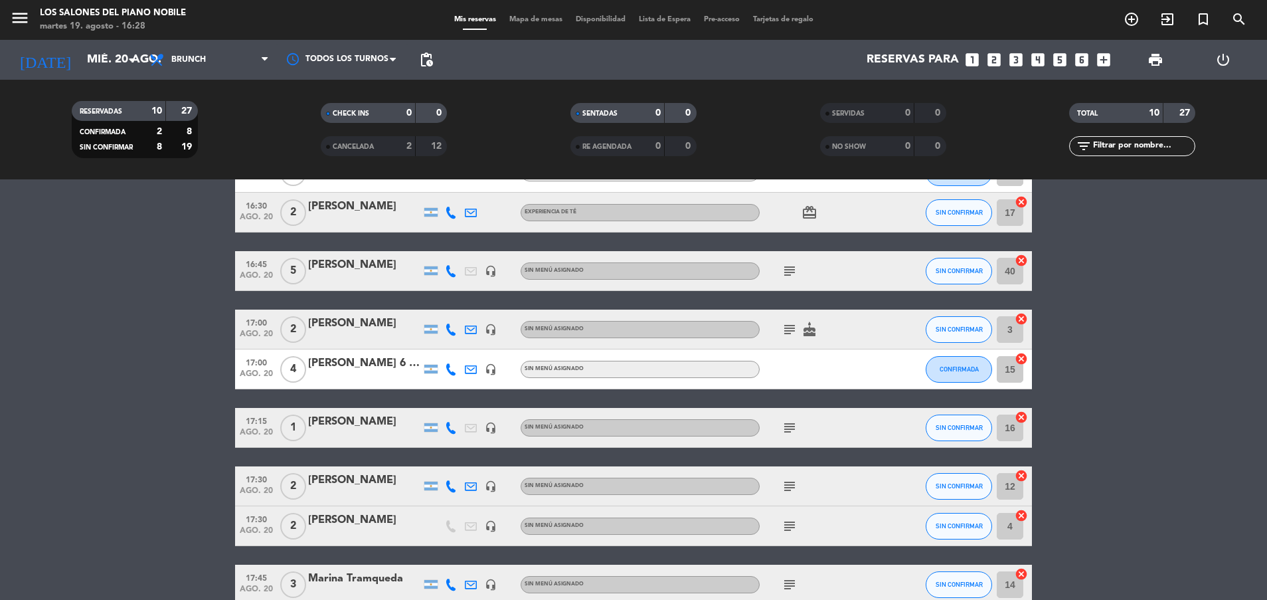
click at [787, 482] on icon "subject" at bounding box center [790, 486] width 16 height 16
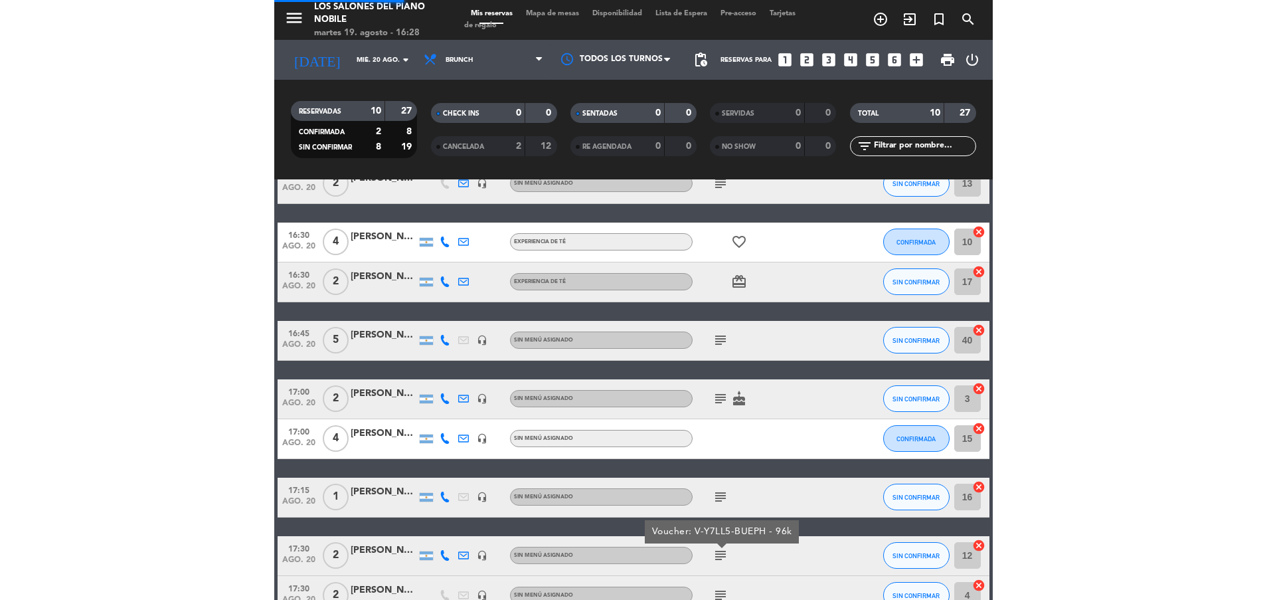
scroll to position [215, 0]
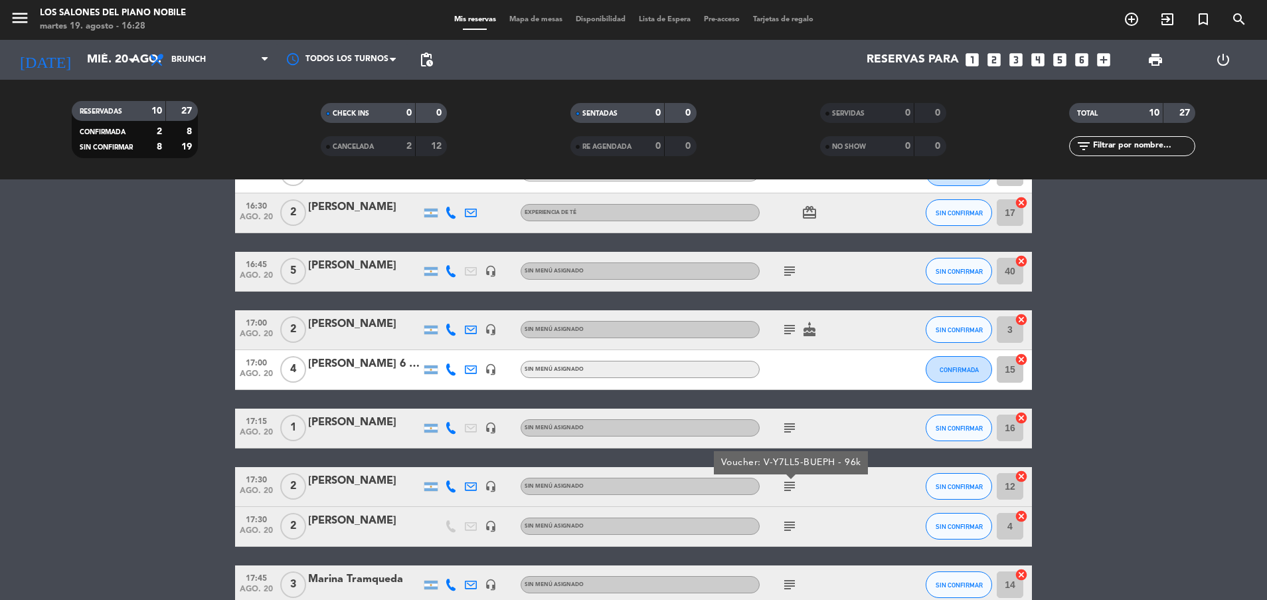
click at [787, 522] on icon "subject" at bounding box center [790, 526] width 16 height 16
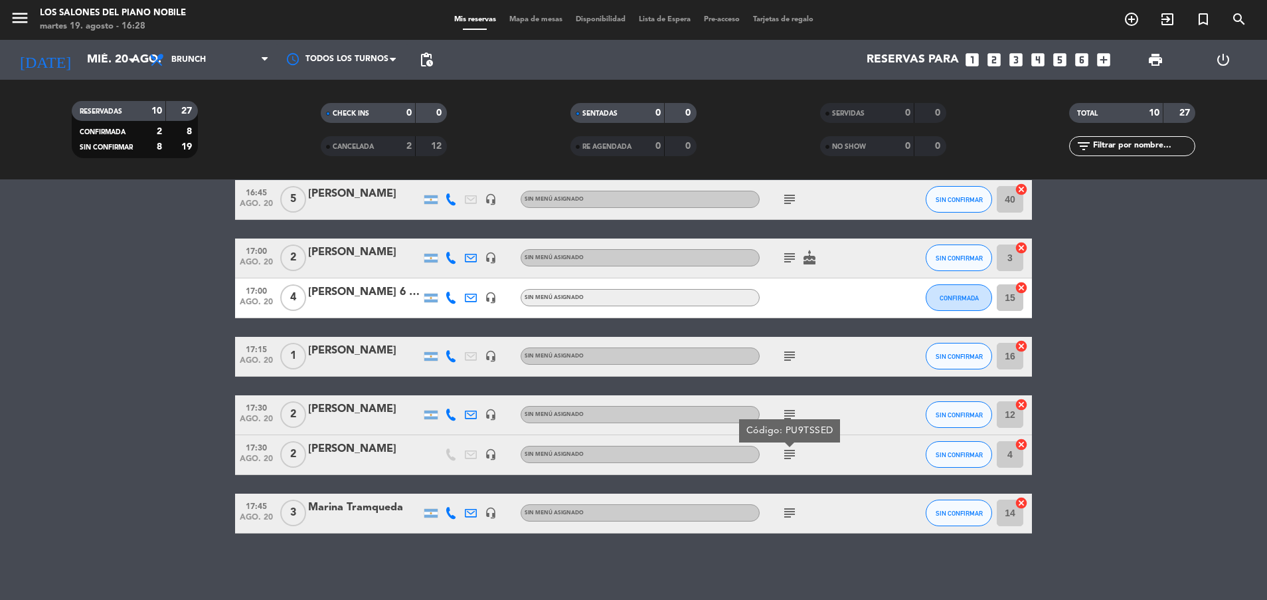
click at [788, 506] on icon "subject" at bounding box center [790, 513] width 16 height 16
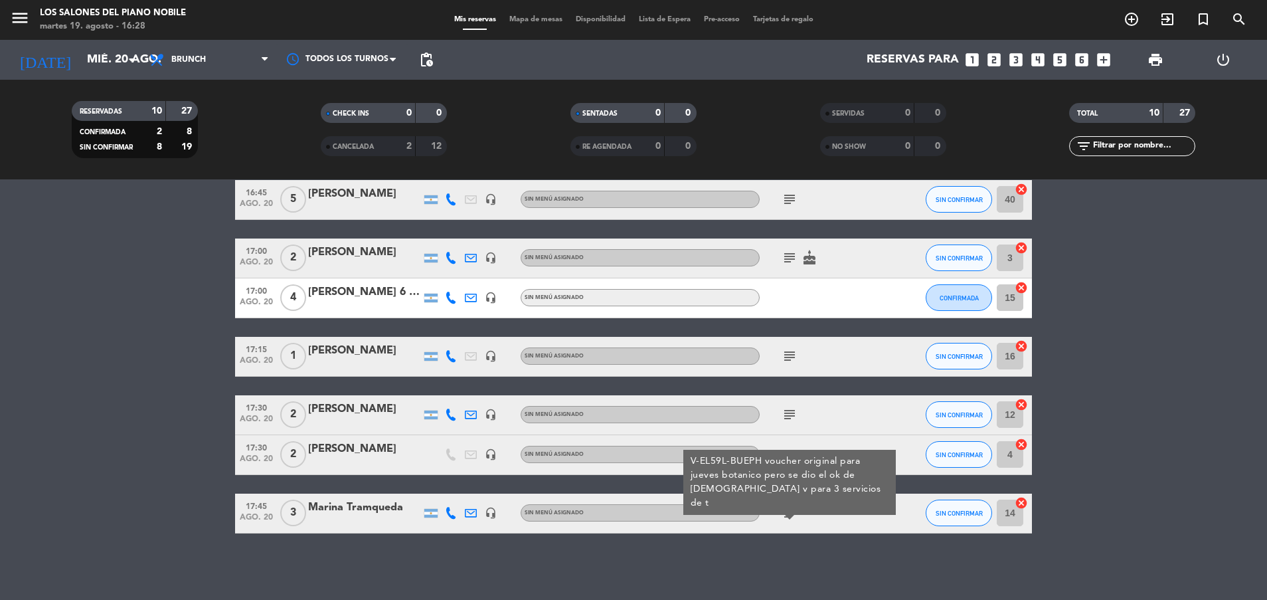
click at [1112, 353] on bookings-row "16:00 ago. 20 2 [PERSON_NAME] headset_mic Sin menú asignado subject SIN CONFIRM…" at bounding box center [633, 278] width 1267 height 510
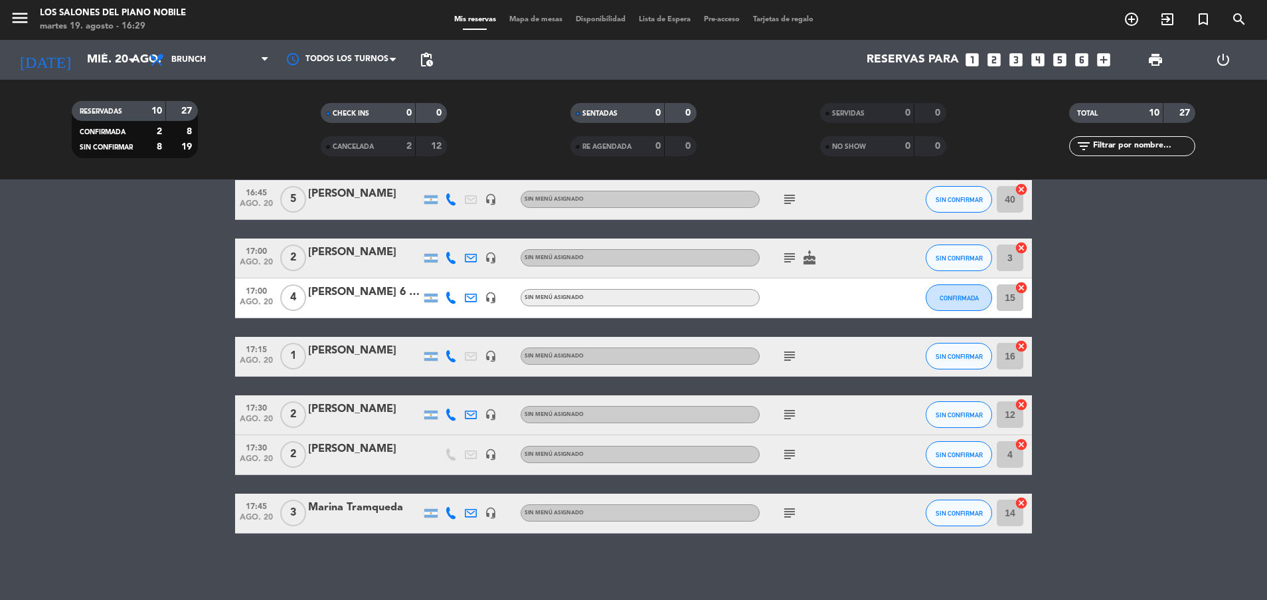
click at [791, 509] on icon "subject" at bounding box center [790, 513] width 16 height 16
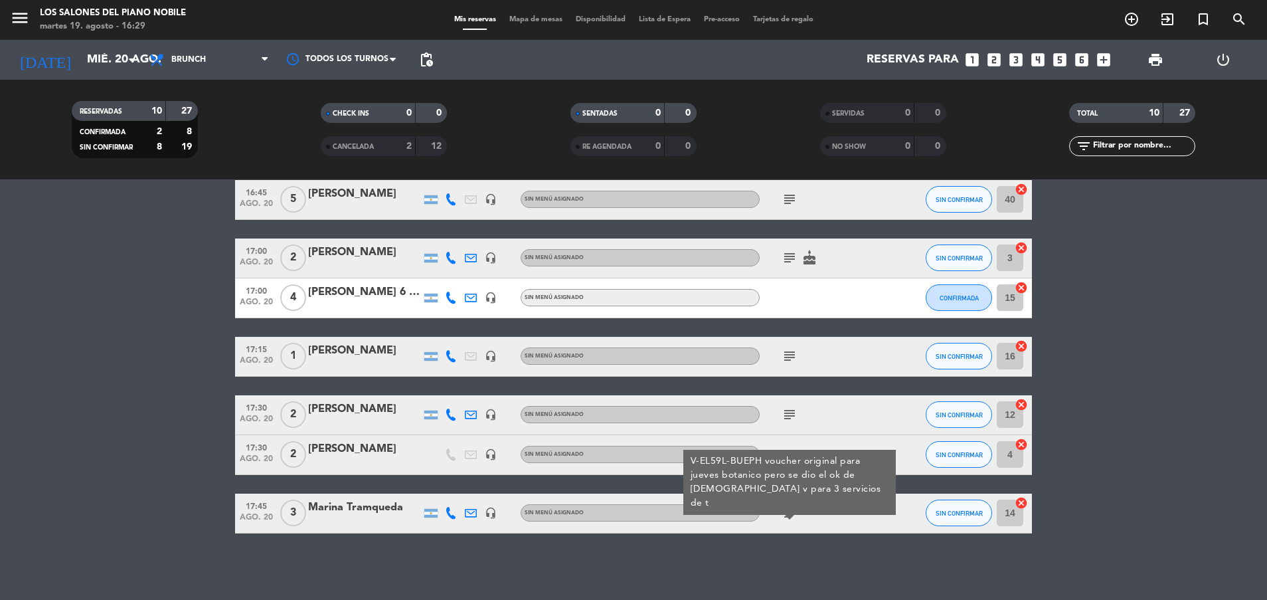
click at [391, 505] on div "Marina Tramqueda" at bounding box center [364, 507] width 113 height 17
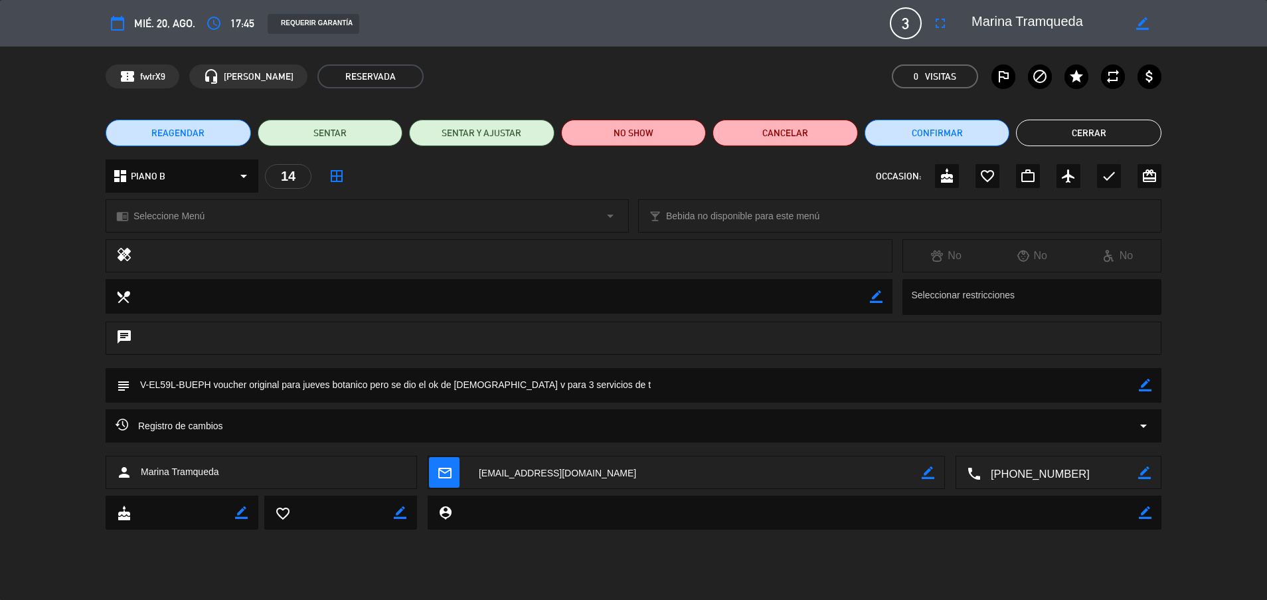
click at [656, 379] on textarea at bounding box center [634, 385] width 1009 height 34
drag, startPoint x: 152, startPoint y: 381, endPoint x: 173, endPoint y: 385, distance: 21.6
click at [173, 385] on textarea at bounding box center [634, 385] width 1009 height 34
click at [1059, 131] on button "Cerrar" at bounding box center [1088, 133] width 145 height 27
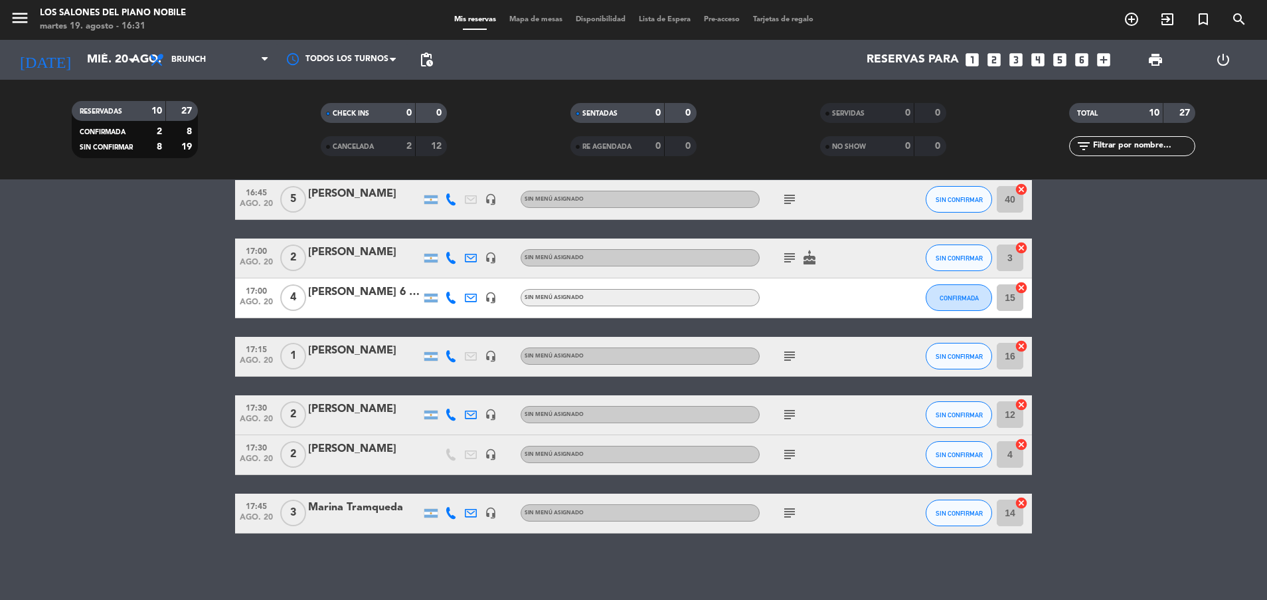
click at [790, 458] on icon "subject" at bounding box center [790, 454] width 16 height 16
click at [793, 405] on div "subject" at bounding box center [820, 414] width 120 height 39
click at [790, 412] on icon "subject" at bounding box center [790, 414] width 16 height 16
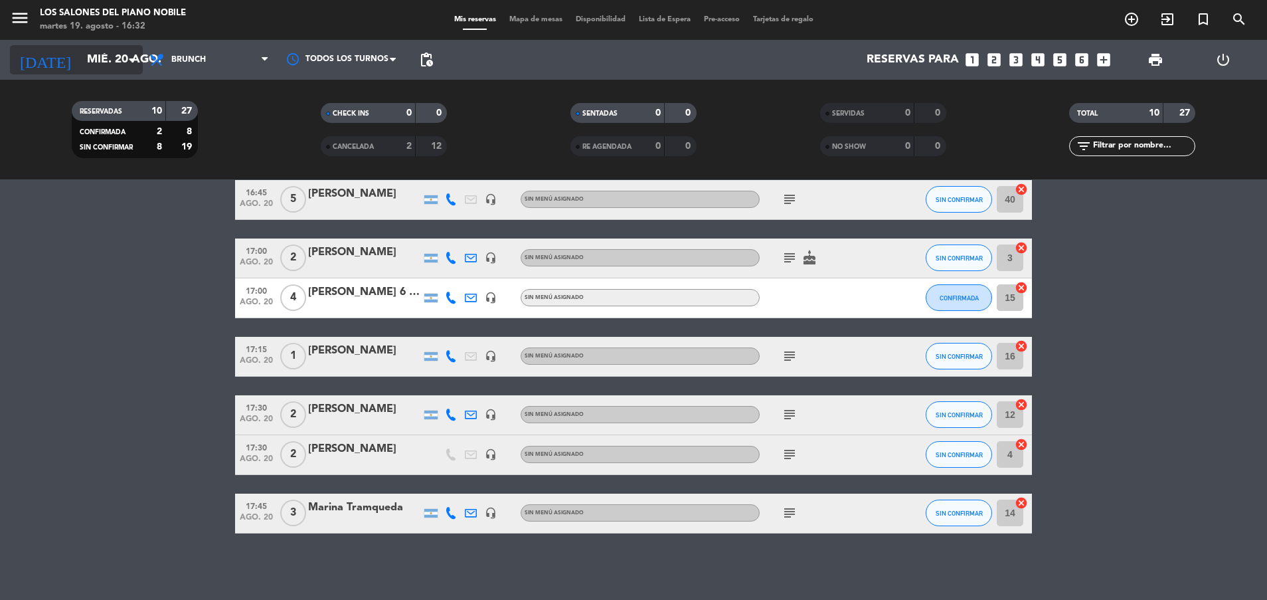
click at [84, 56] on input "mié. 20 ago." at bounding box center [157, 59] width 154 height 27
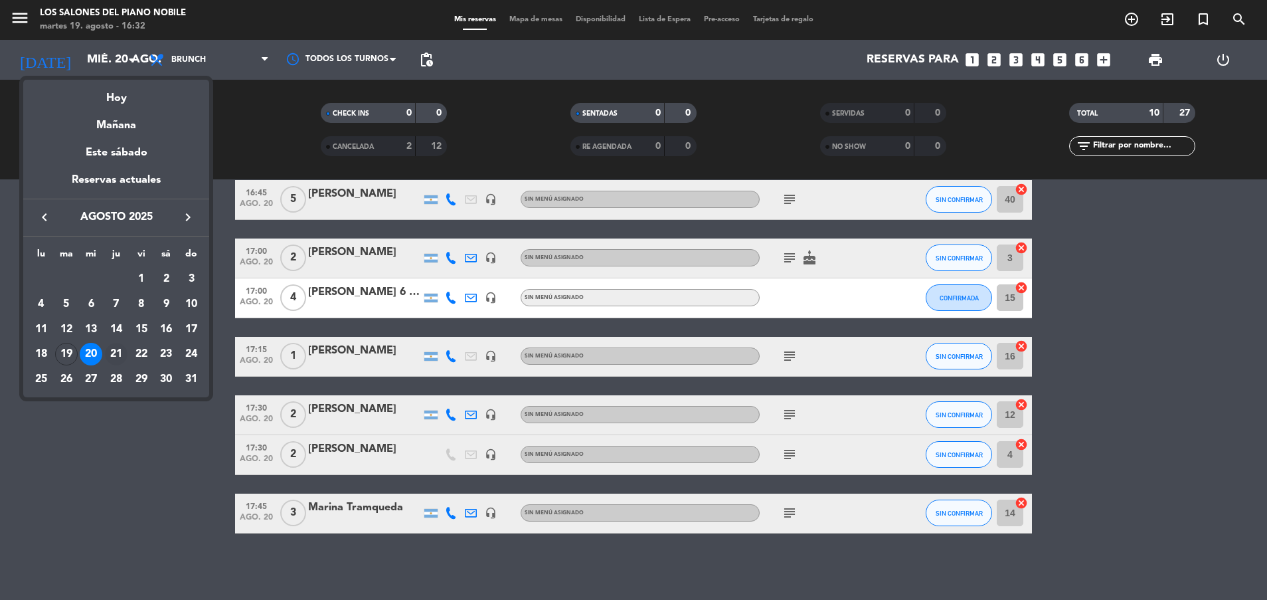
click at [113, 353] on div "21" at bounding box center [116, 354] width 23 height 23
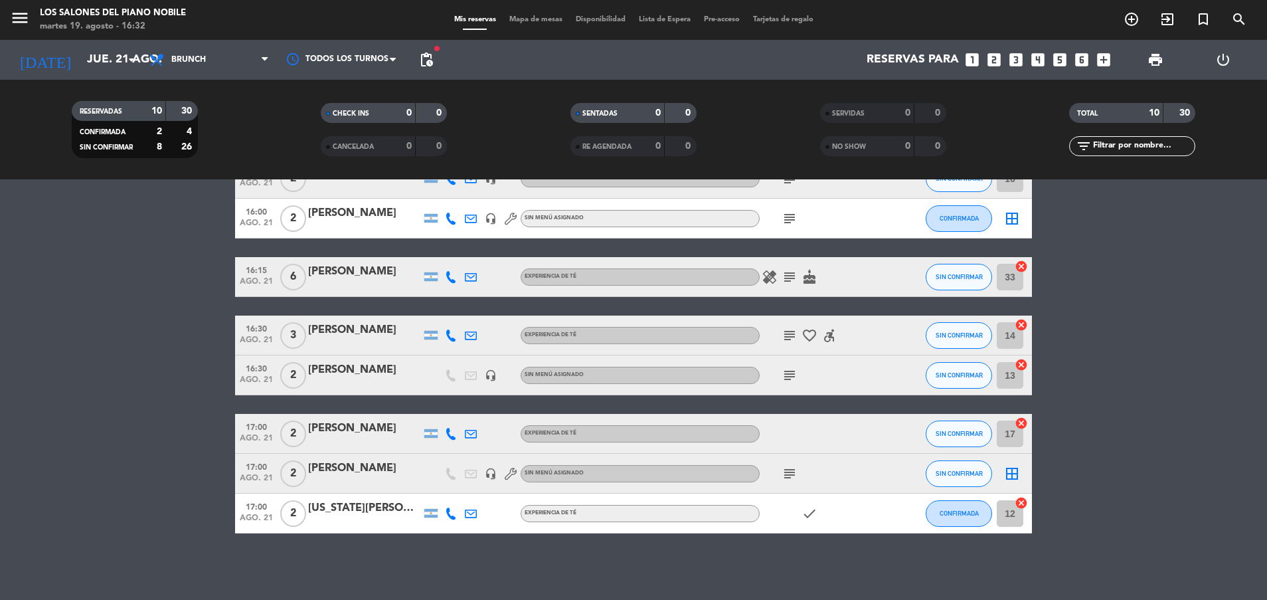
scroll to position [0, 0]
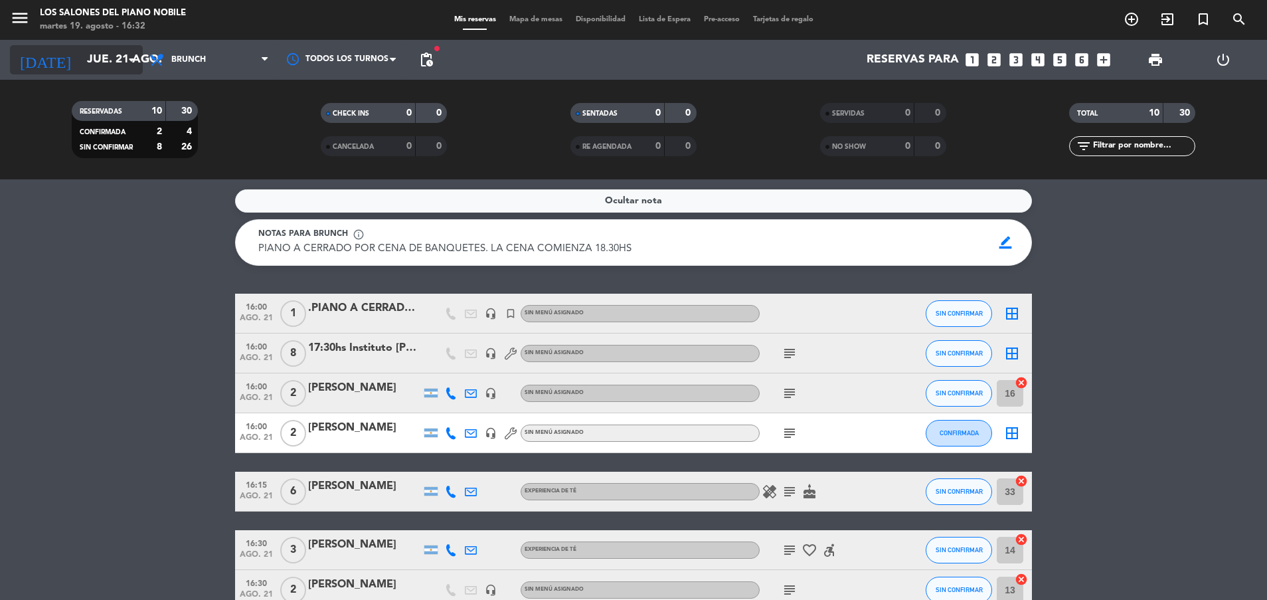
click at [83, 63] on input "jue. 21 ago." at bounding box center [157, 59] width 154 height 27
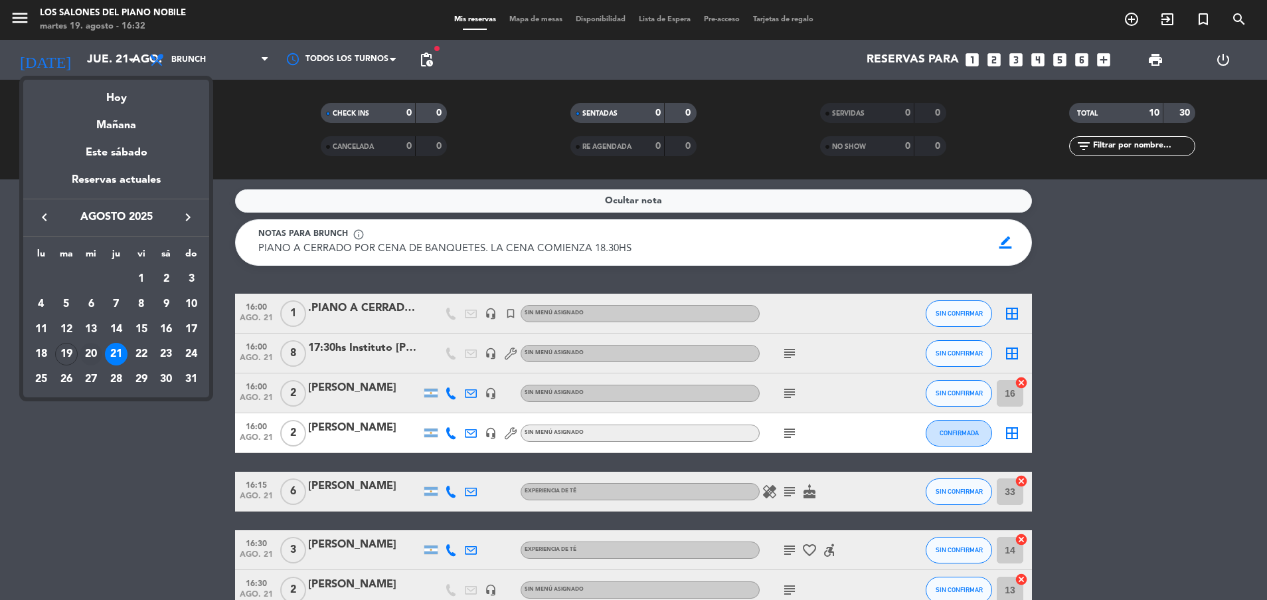
click at [89, 353] on div "20" at bounding box center [91, 354] width 23 height 23
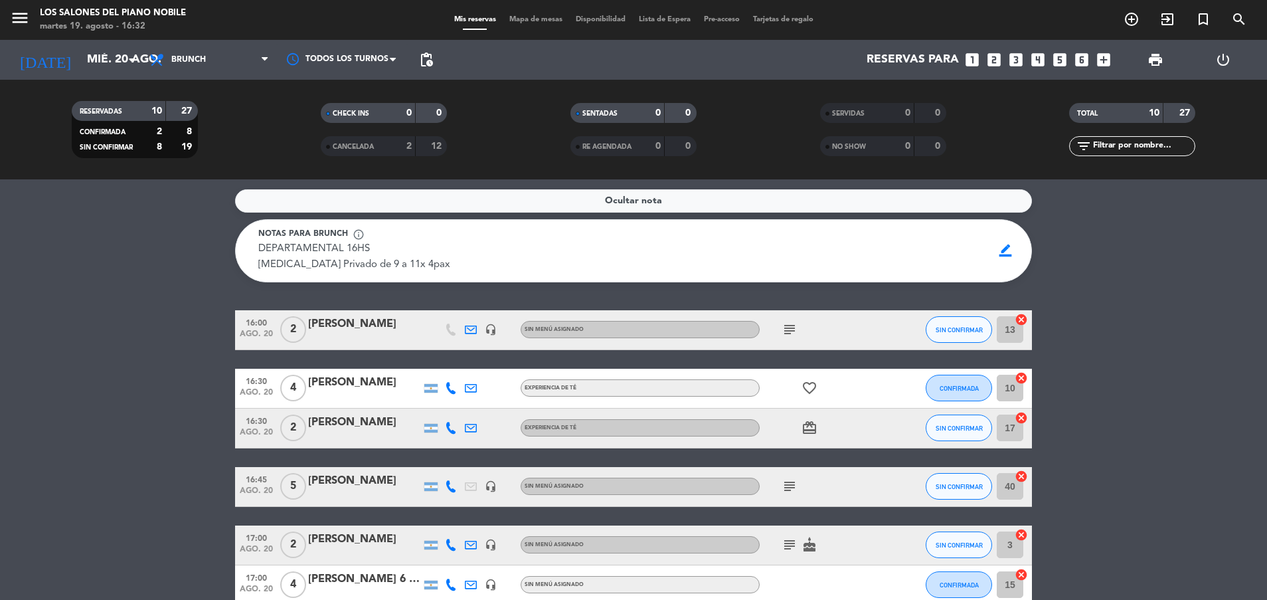
click at [639, 196] on span "Ocultar nota" at bounding box center [633, 200] width 57 height 15
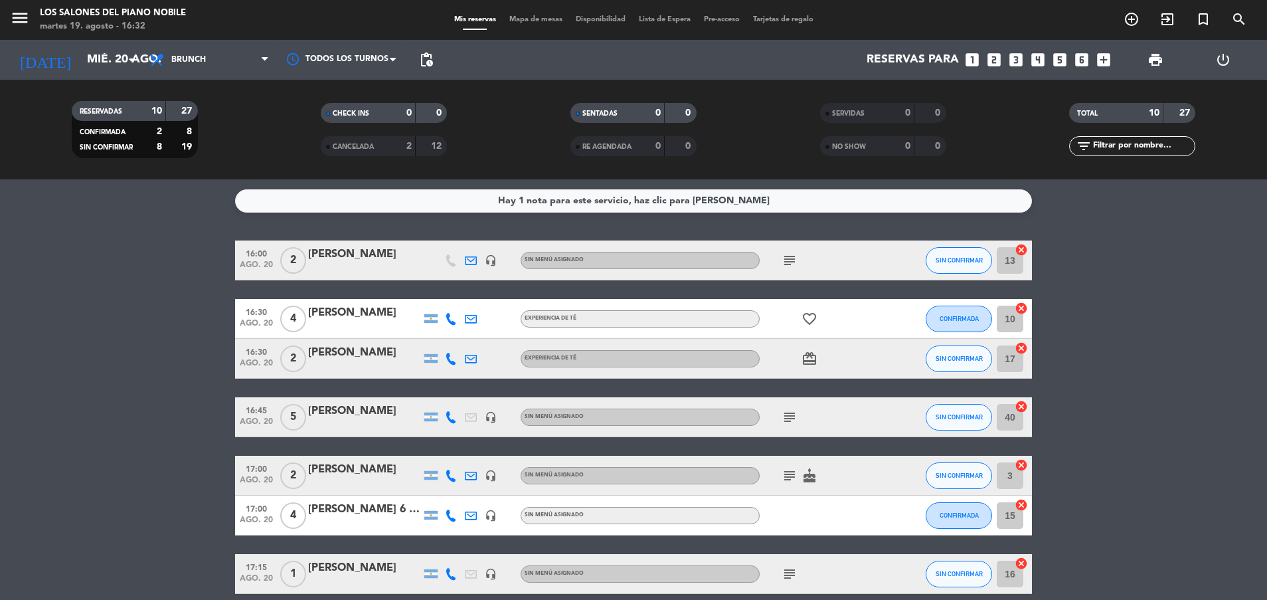
click at [215, 335] on bookings-row "16:00 ago. 20 2 [PERSON_NAME] headset_mic Sin menú asignado subject SIN CONFIRM…" at bounding box center [633, 495] width 1267 height 510
click at [95, 56] on input "mié. 20 ago." at bounding box center [157, 59] width 154 height 27
click at [105, 58] on input "mié. 20 ago." at bounding box center [157, 59] width 154 height 27
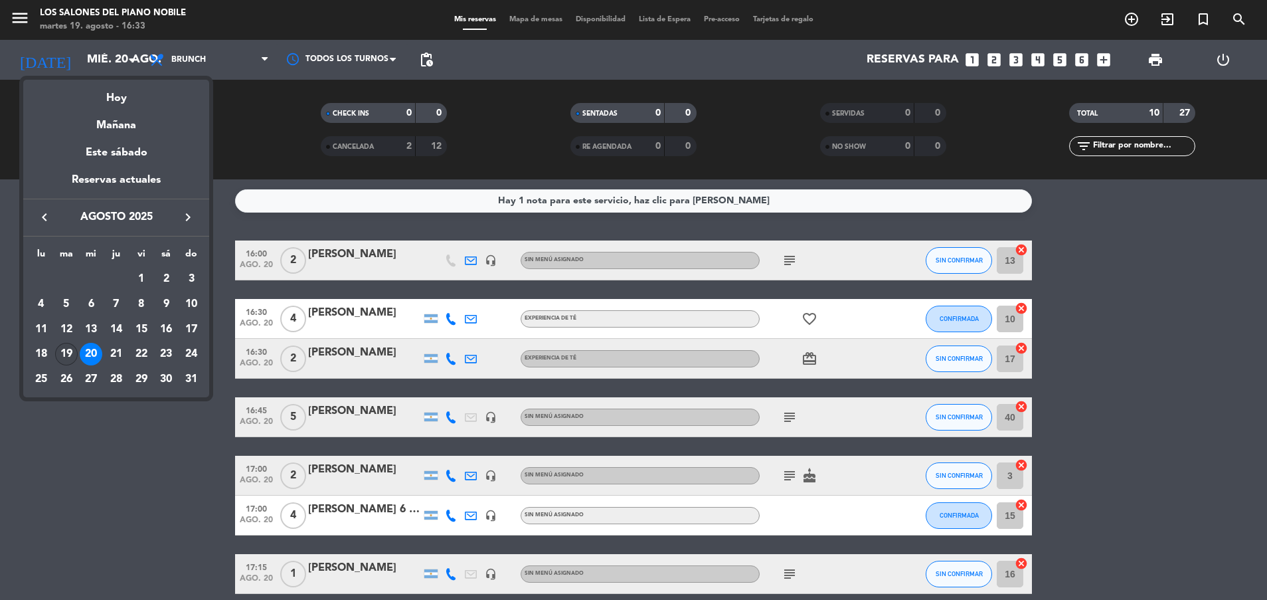
click at [67, 350] on div "19" at bounding box center [66, 354] width 23 height 23
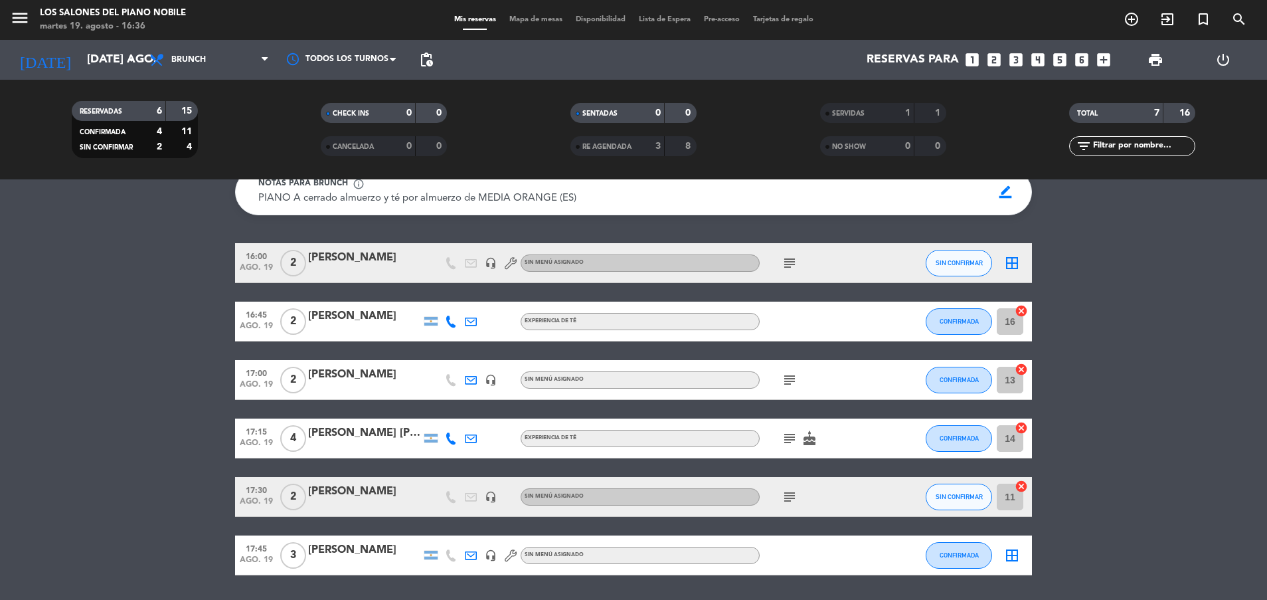
scroll to position [92, 0]
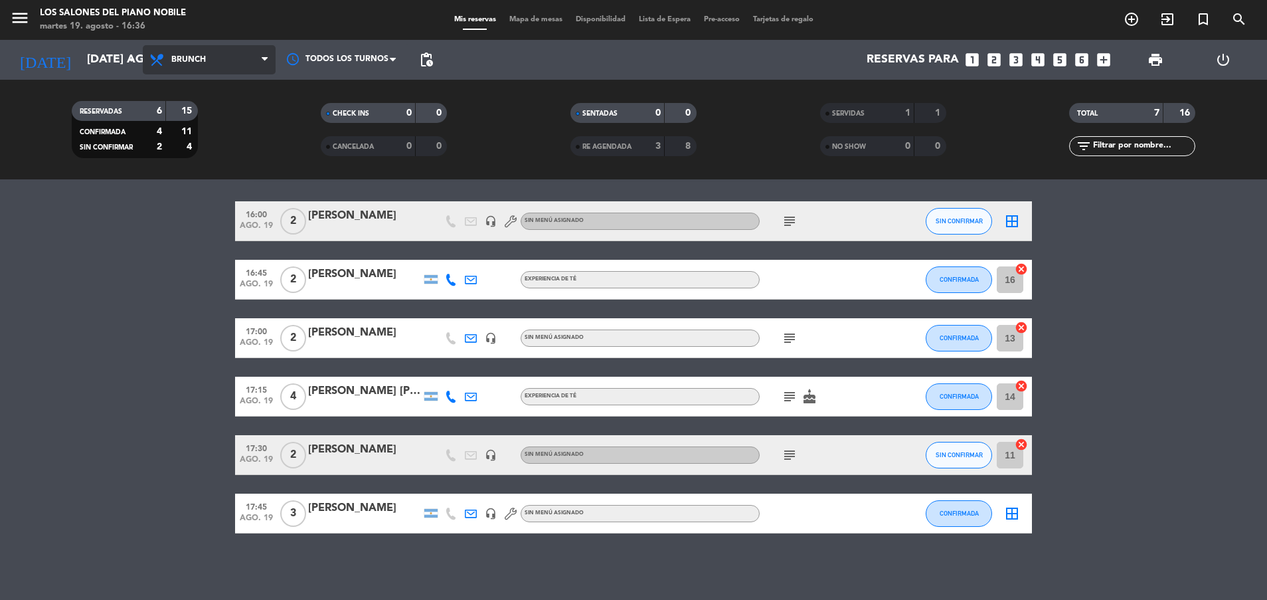
click at [242, 64] on span "Brunch" at bounding box center [209, 59] width 133 height 29
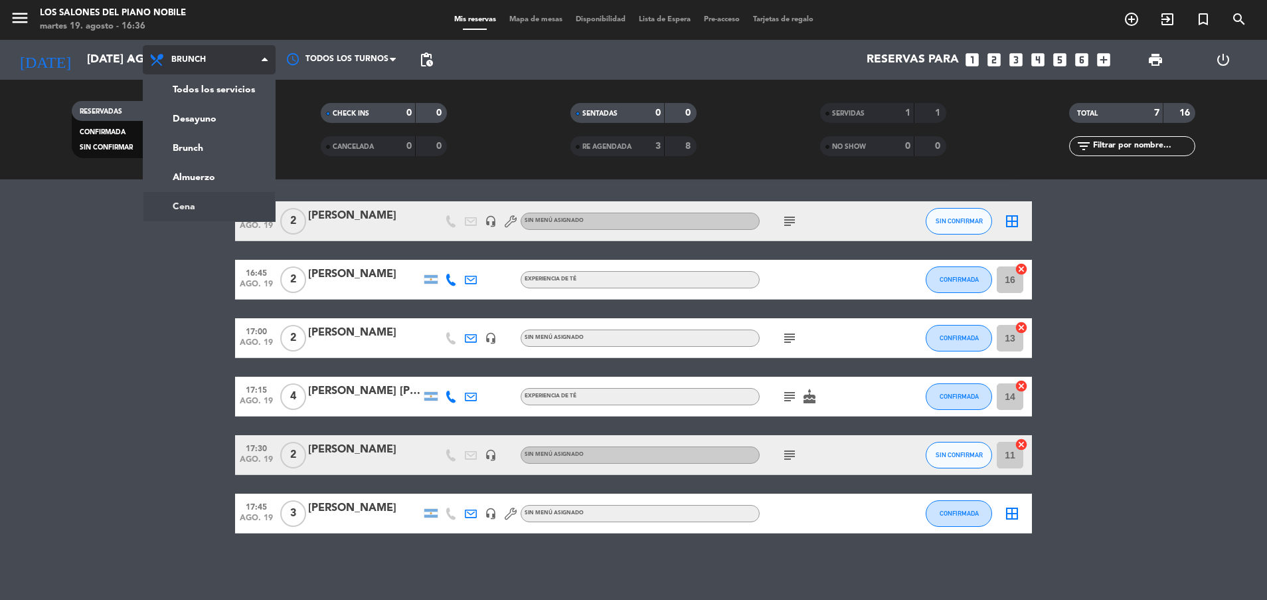
click at [229, 205] on ng-component "menu Los Salones del Piano [PERSON_NAME] martes 19. agosto - 16:36 Mis reservas…" at bounding box center [633, 300] width 1267 height 600
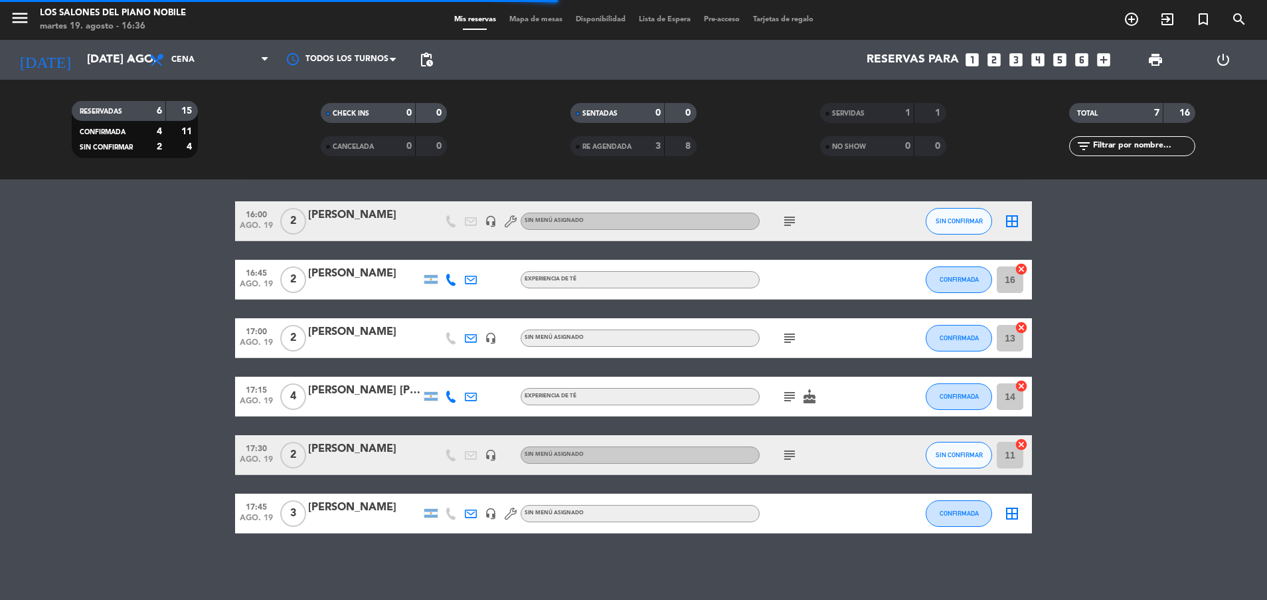
scroll to position [0, 0]
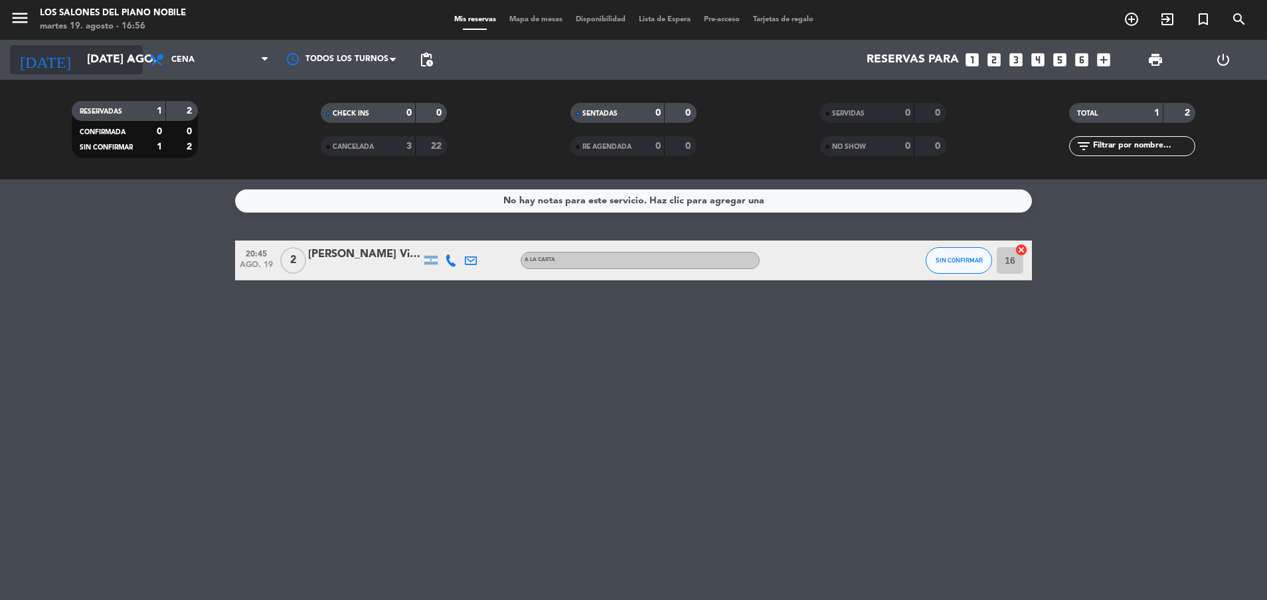
click at [114, 63] on input "[DATE] ago." at bounding box center [157, 59] width 154 height 27
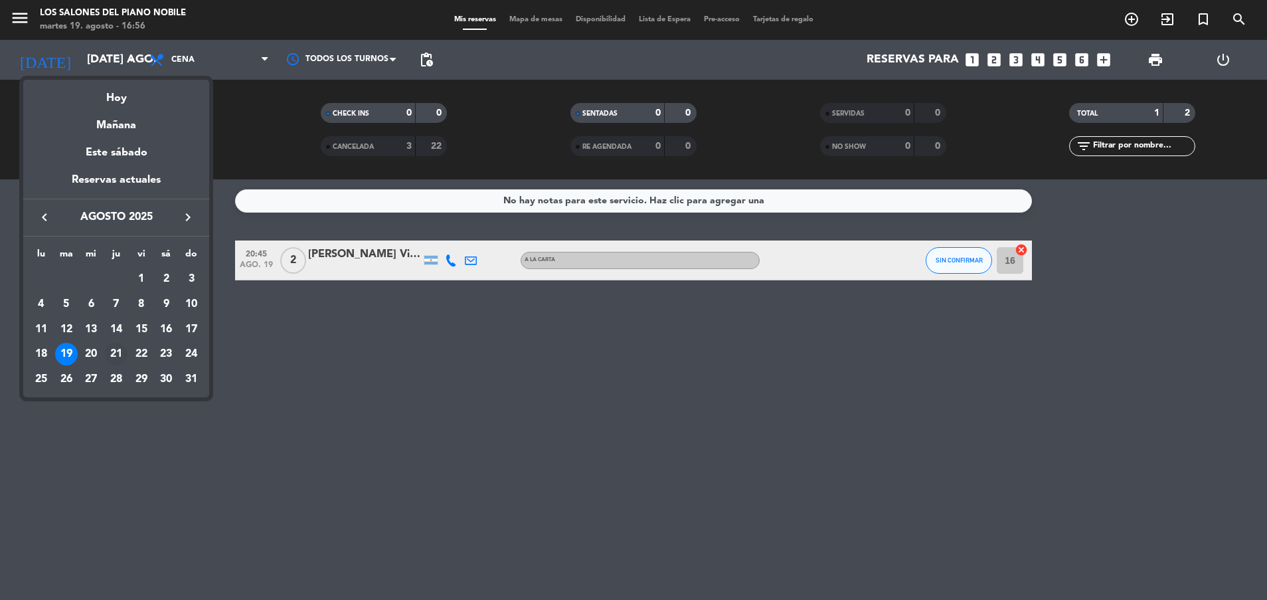
click at [119, 353] on div "21" at bounding box center [116, 354] width 23 height 23
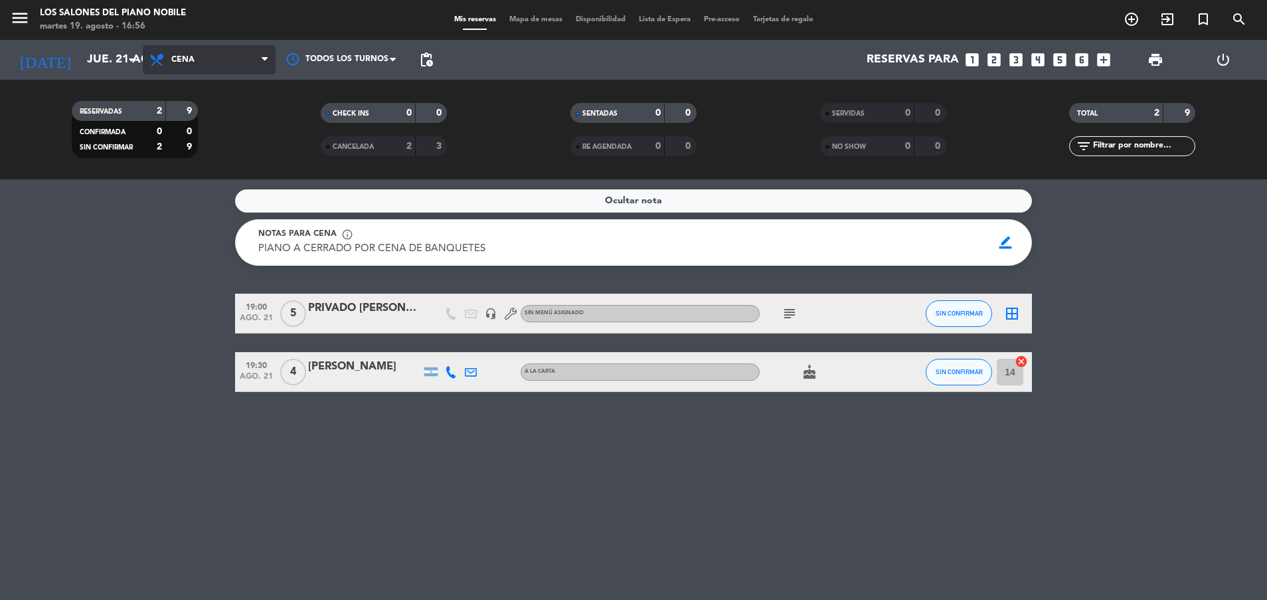
click at [219, 64] on span "Cena" at bounding box center [209, 59] width 133 height 29
click at [216, 149] on div "menu Los Salones del Piano [PERSON_NAME] martes 19. agosto - 16:56 Mis reservas…" at bounding box center [633, 89] width 1267 height 179
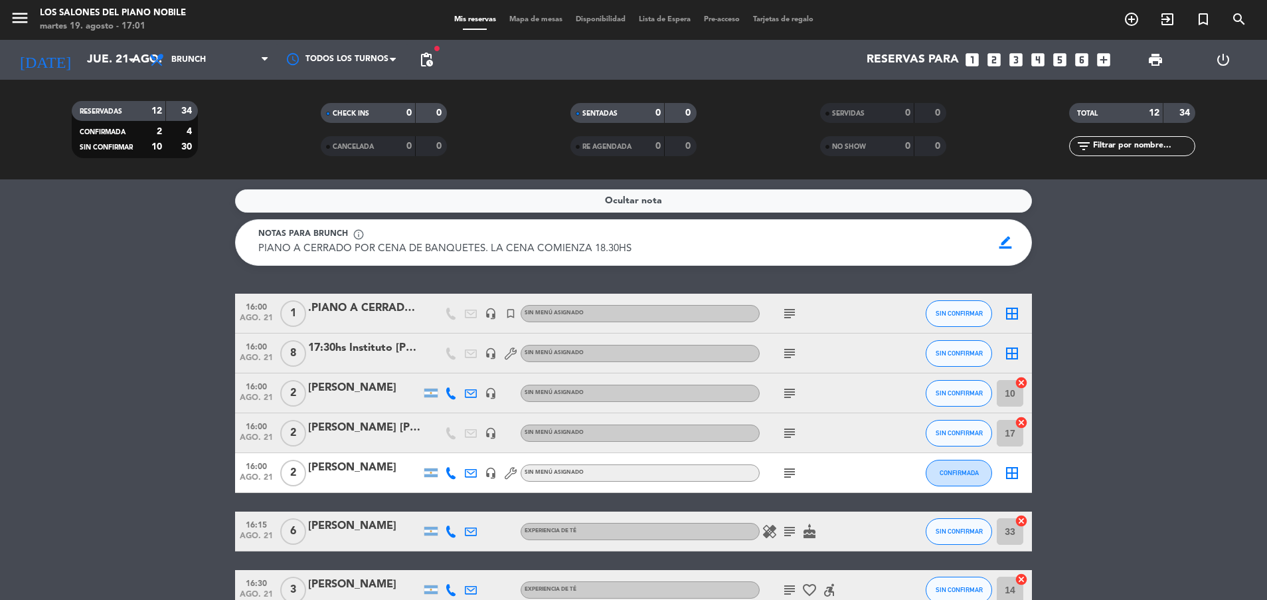
click at [130, 350] on bookings-row "16:00 ago. 21 1 .PIANO A CERRADO X EVENTO headset_mic turned_in_not Sin menú as…" at bounding box center [633, 570] width 1267 height 553
click at [145, 308] on div "Ocultar nota Notas para brunch info_outline PIANO A CERRADO POR CENA DE BANQUET…" at bounding box center [633, 389] width 1267 height 420
click at [80, 54] on input "jue. 21 ago." at bounding box center [157, 59] width 154 height 27
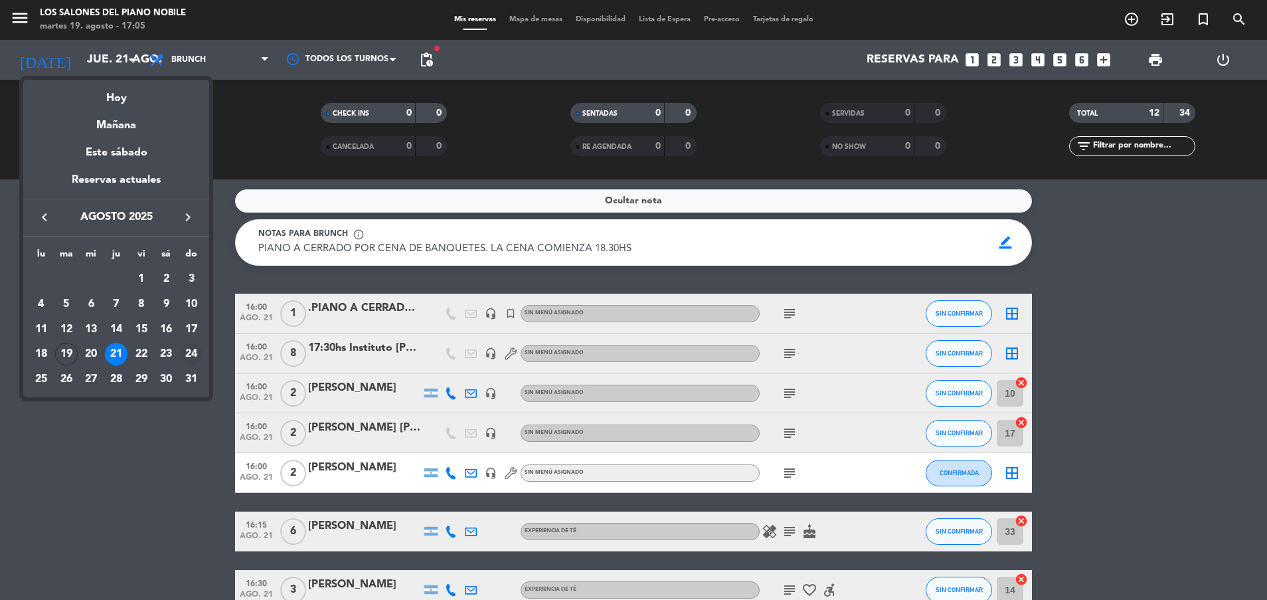
click at [193, 354] on div "24" at bounding box center [191, 354] width 23 height 23
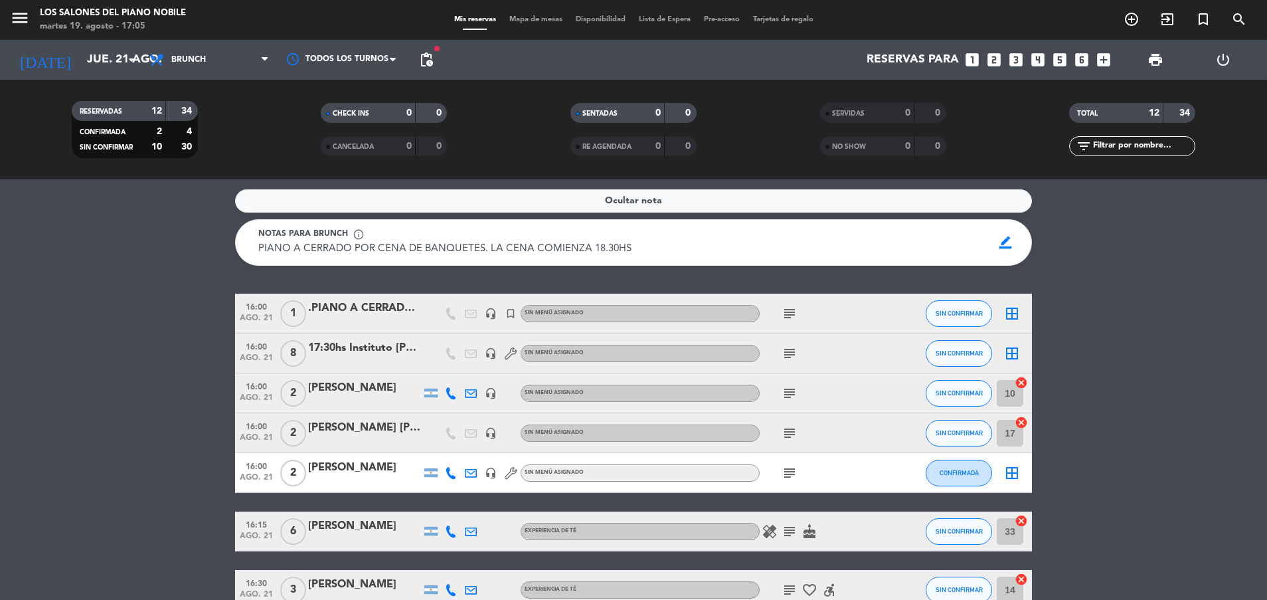
type input "dom. 24 ago."
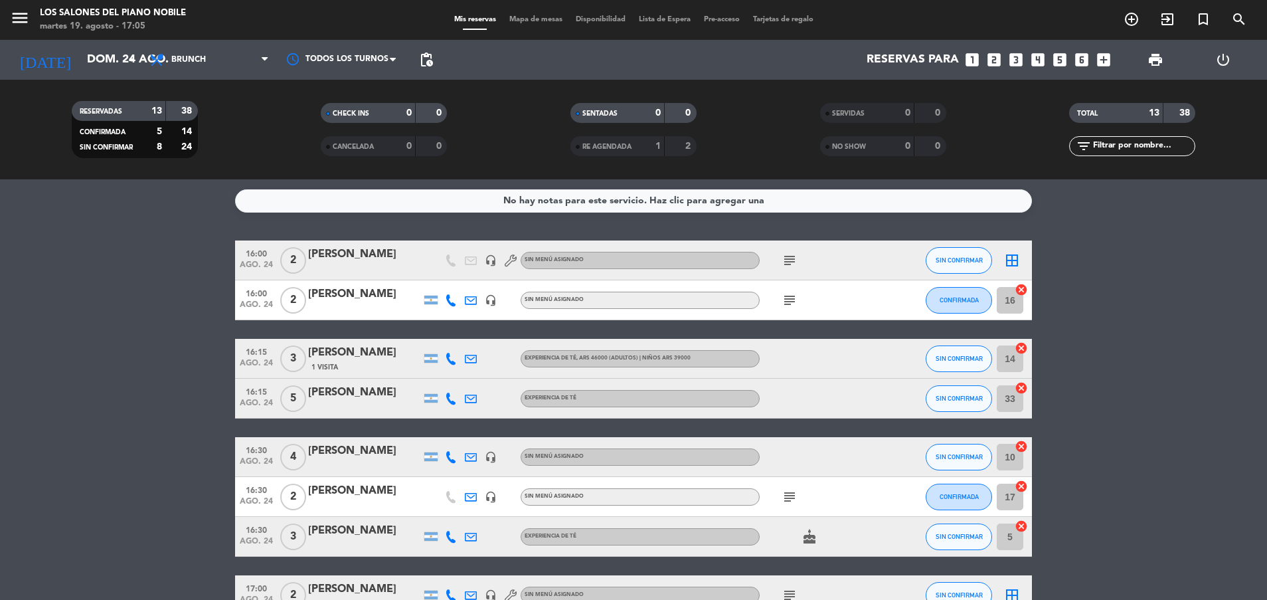
click at [788, 299] on icon "subject" at bounding box center [790, 300] width 16 height 16
click at [789, 258] on icon "subject" at bounding box center [790, 260] width 16 height 16
click at [794, 495] on icon "subject" at bounding box center [790, 497] width 16 height 16
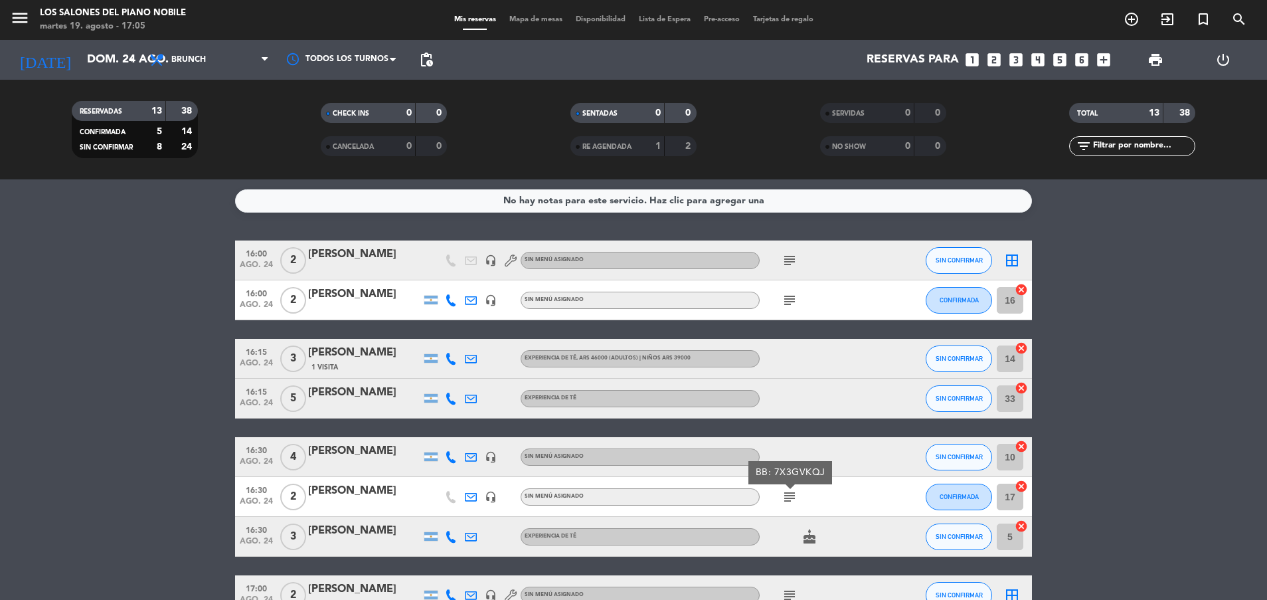
click at [794, 495] on icon "subject" at bounding box center [790, 497] width 16 height 16
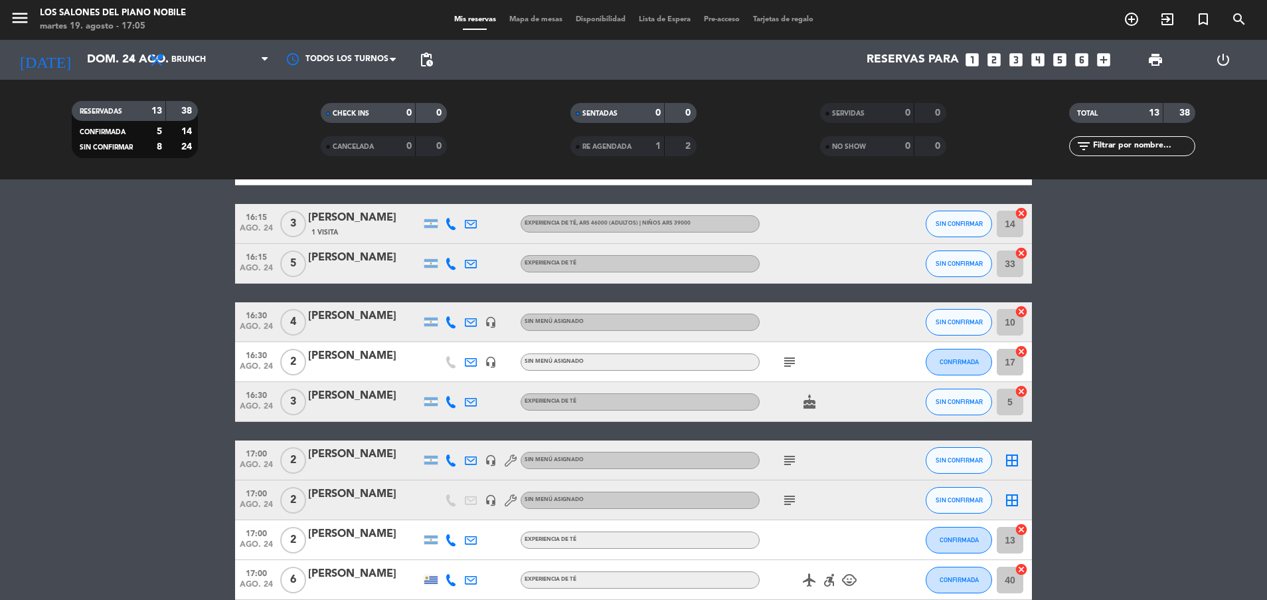
scroll to position [153, 0]
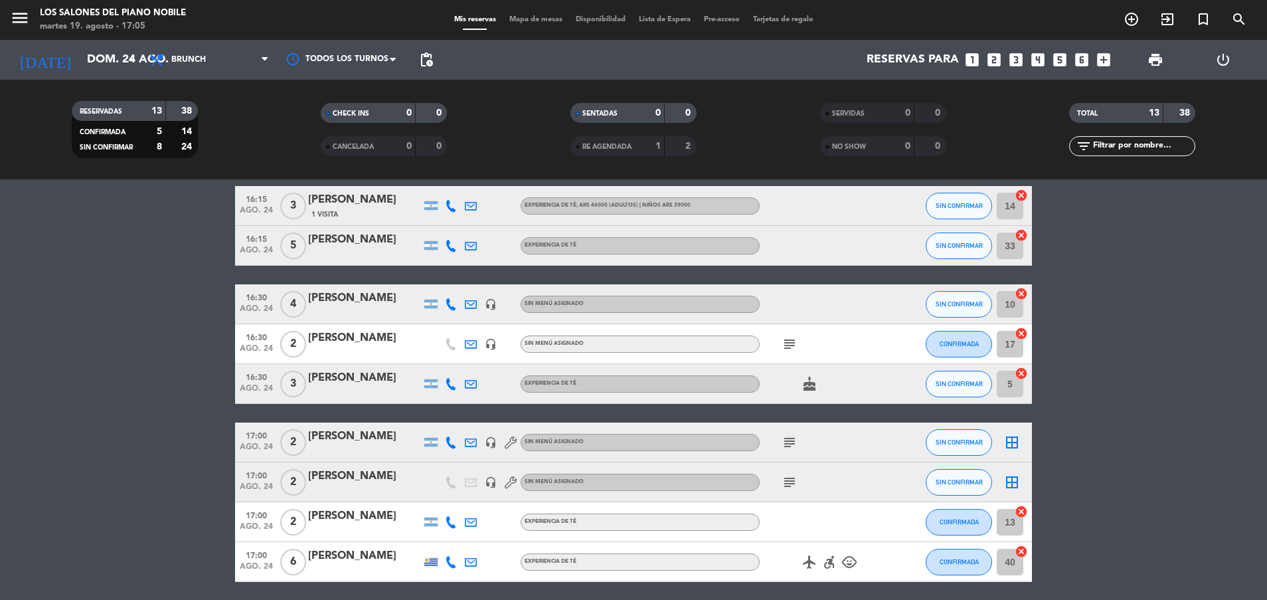
click at [793, 437] on icon "subject" at bounding box center [790, 442] width 16 height 16
click at [788, 484] on icon "subject" at bounding box center [790, 482] width 16 height 16
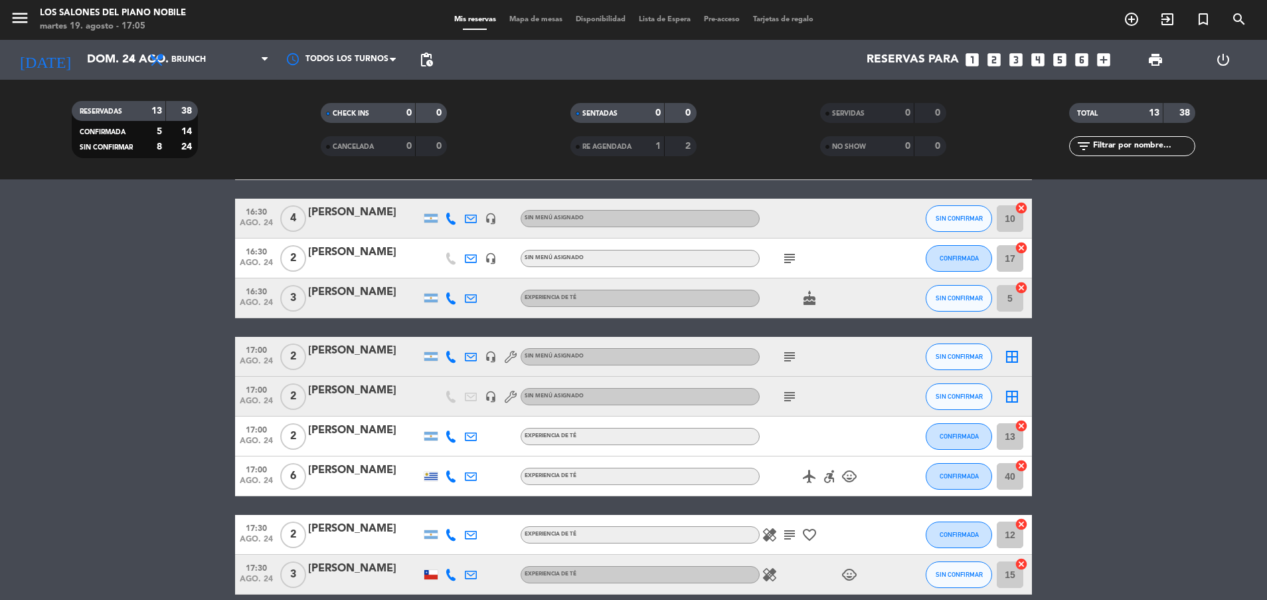
scroll to position [266, 0]
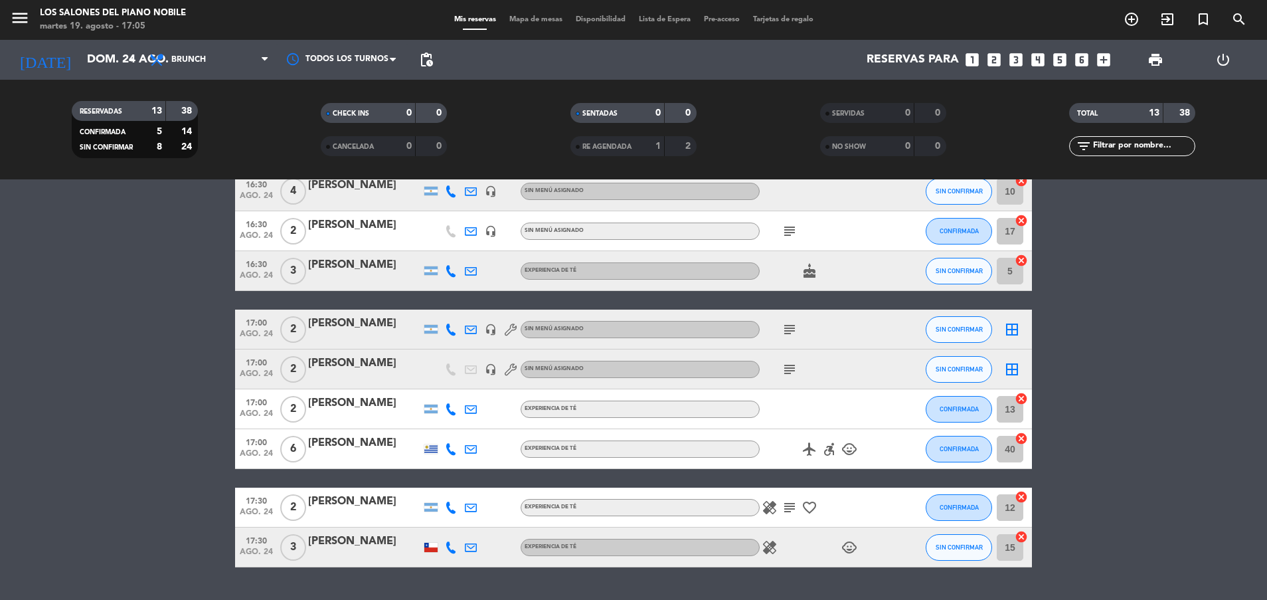
click at [788, 515] on div "healing subject favorite_border" at bounding box center [820, 507] width 120 height 39
click at [788, 507] on icon "subject" at bounding box center [790, 507] width 16 height 16
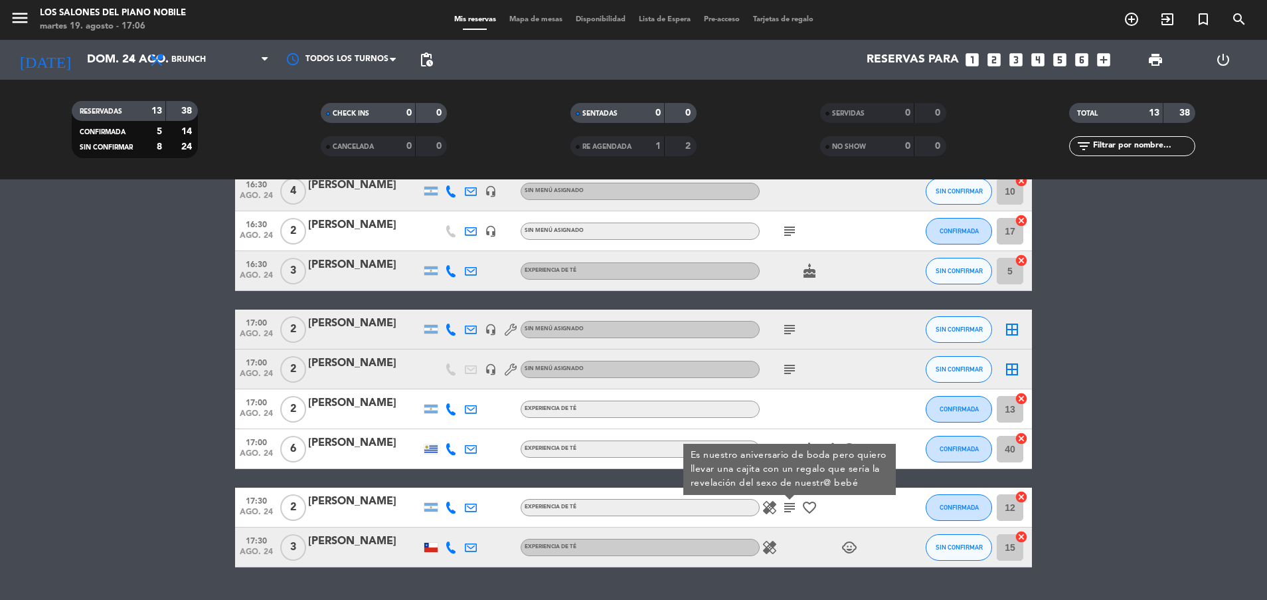
click at [788, 507] on icon "subject" at bounding box center [790, 507] width 16 height 16
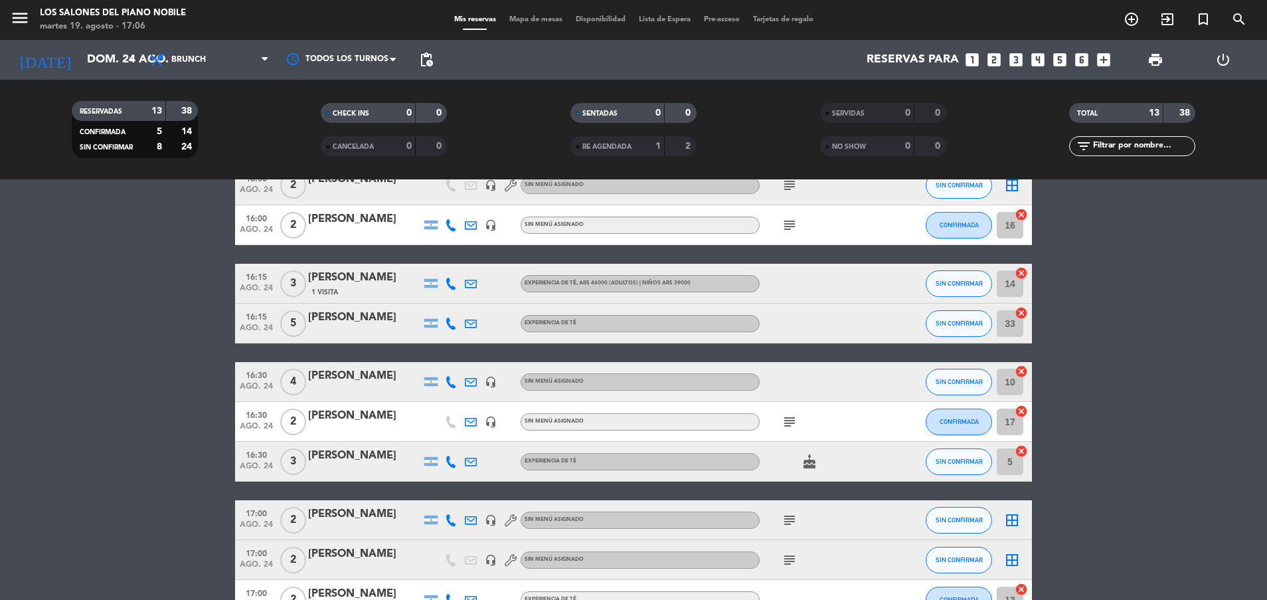
scroll to position [0, 0]
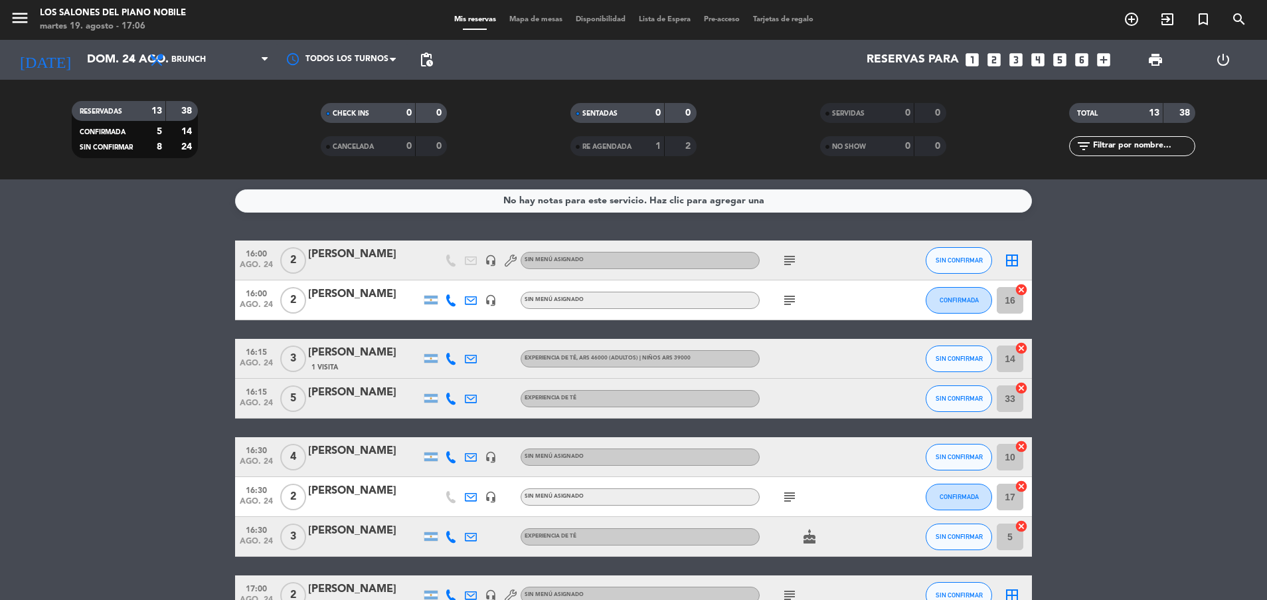
click at [993, 58] on icon "looks_two" at bounding box center [994, 59] width 17 height 17
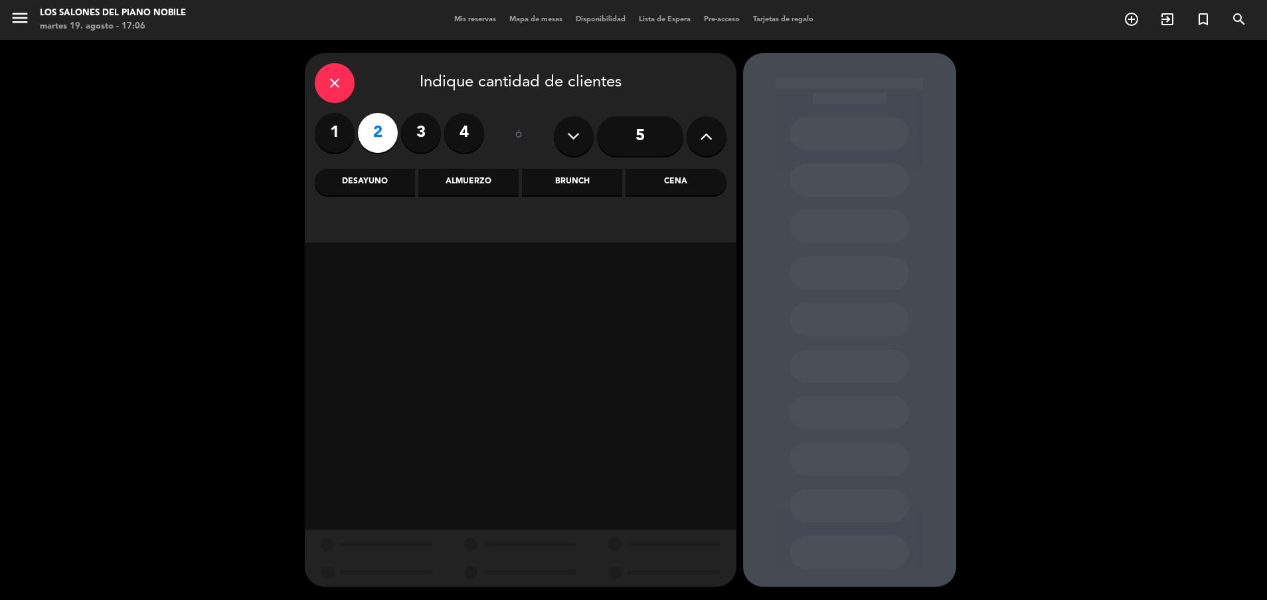
click at [575, 175] on div "Brunch" at bounding box center [572, 182] width 100 height 27
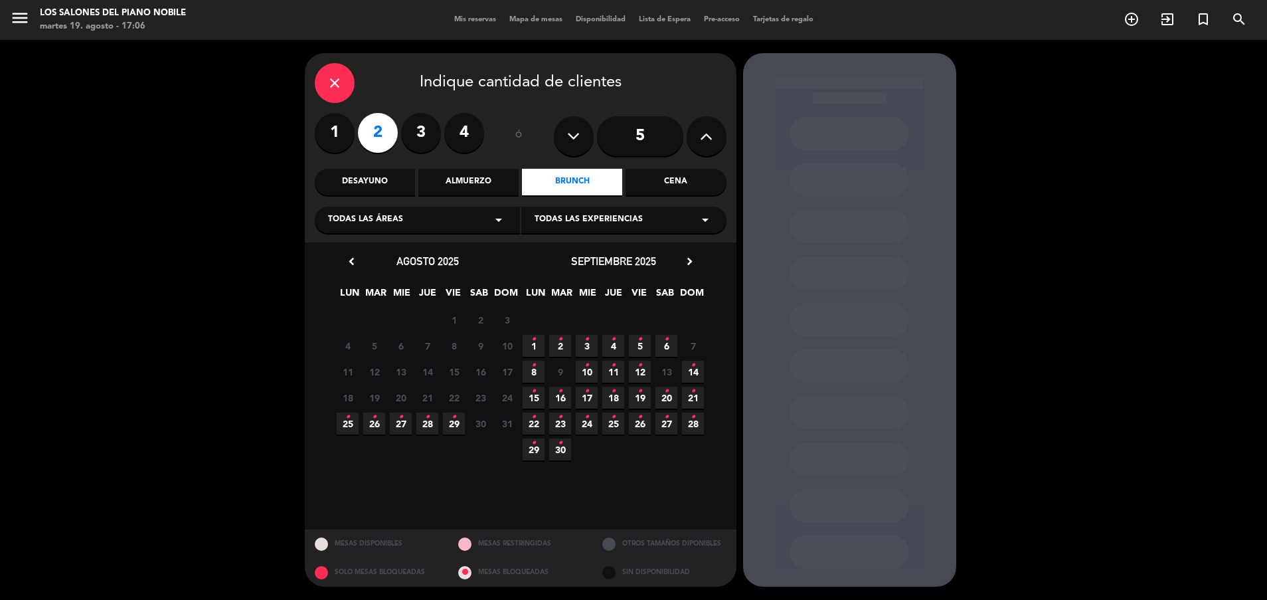
click at [335, 83] on icon "close" at bounding box center [335, 83] width 16 height 16
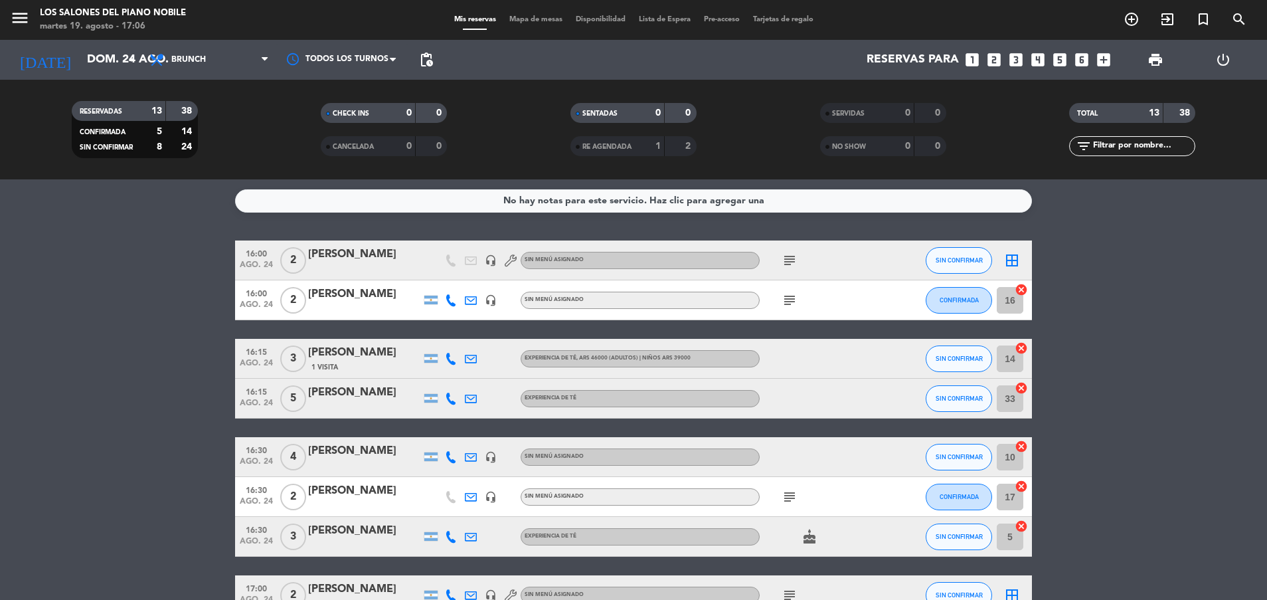
click at [786, 498] on icon "subject" at bounding box center [790, 497] width 16 height 16
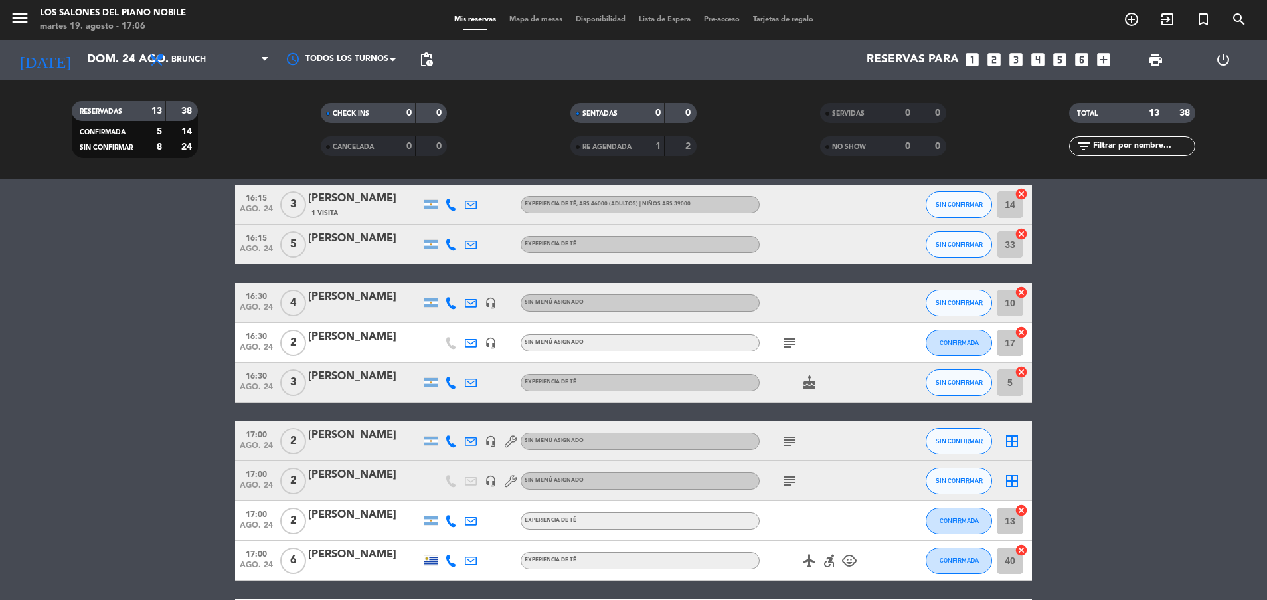
scroll to position [186, 0]
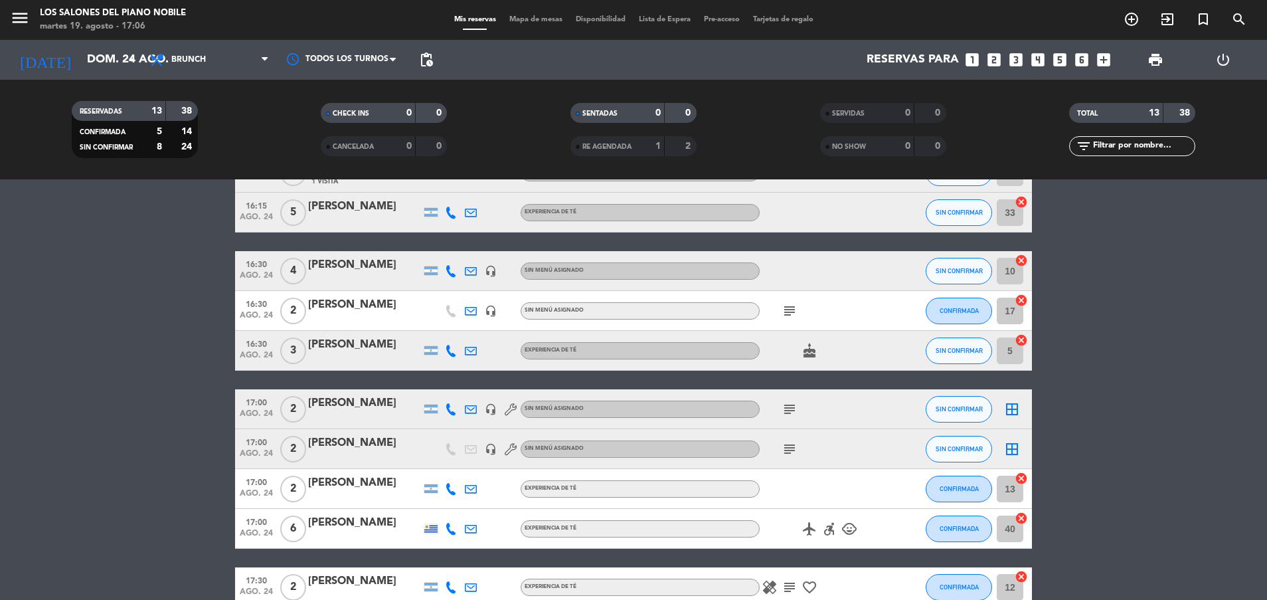
click at [492, 312] on icon "headset_mic" at bounding box center [491, 311] width 12 height 12
click at [612, 384] on div "16:00 ago. 24 2 [PERSON_NAME] headset_mic Sin menú asignado subject SIN CONFIRM…" at bounding box center [633, 350] width 797 height 592
click at [19, 19] on icon "menu" at bounding box center [20, 18] width 20 height 20
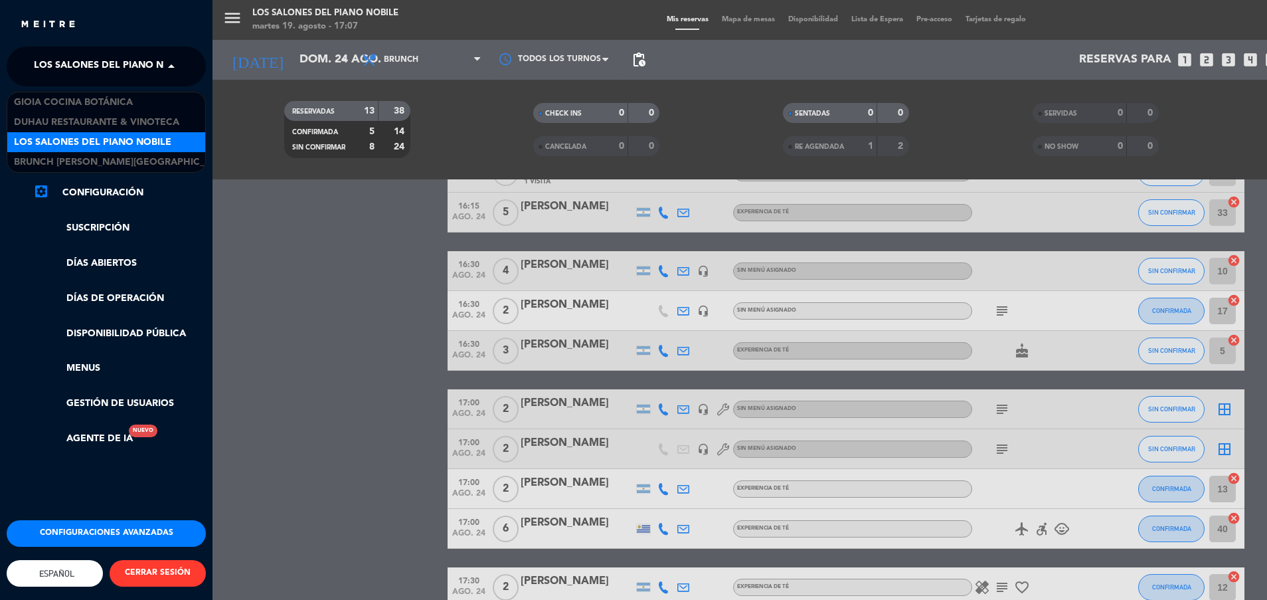
click at [117, 62] on span "Los Salones del Piano Nobile" at bounding box center [112, 66] width 157 height 28
click at [102, 122] on span "Duhau Restaurante & Vinoteca" at bounding box center [96, 122] width 165 height 15
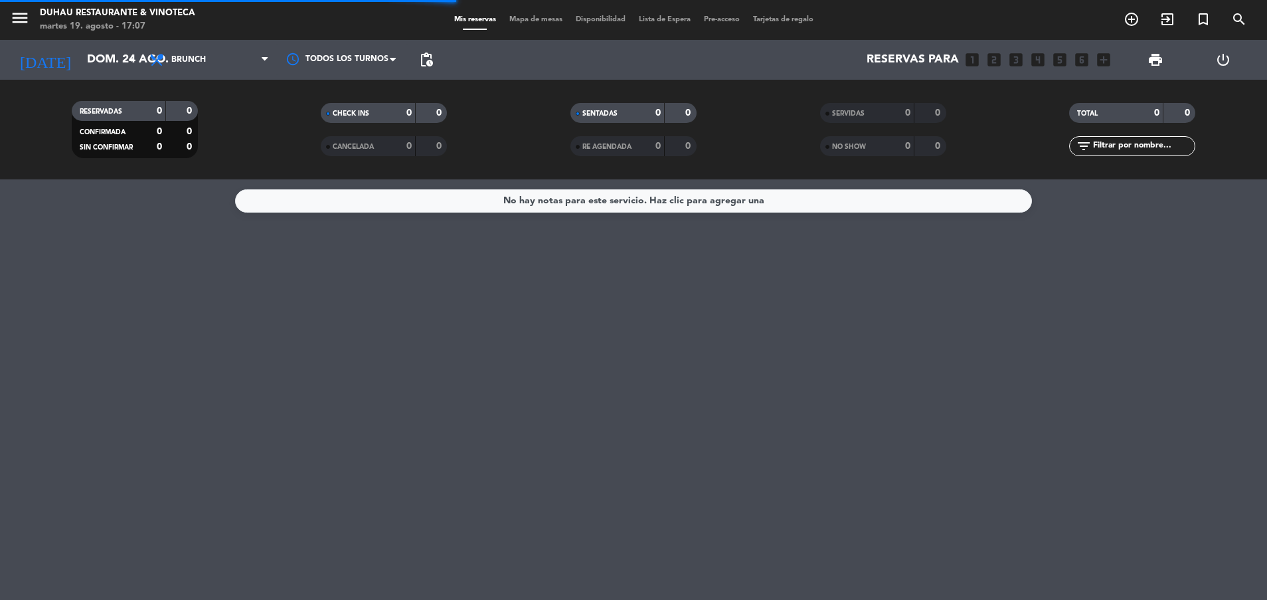
scroll to position [0, 0]
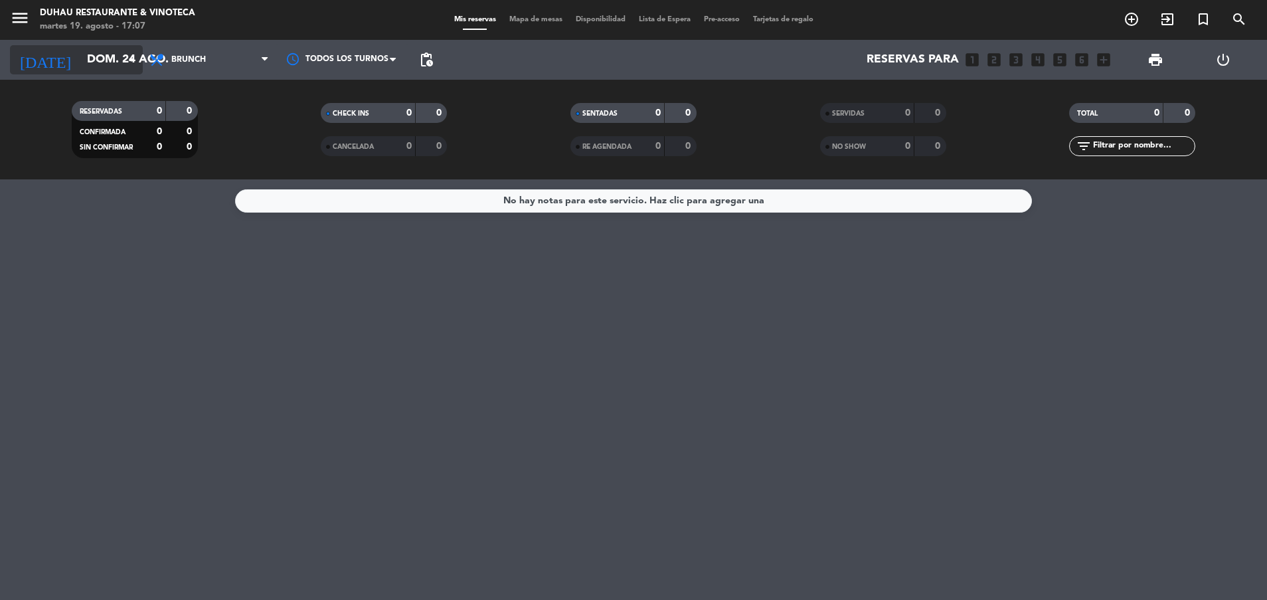
click at [100, 55] on input "dom. 24 ago." at bounding box center [157, 59] width 154 height 27
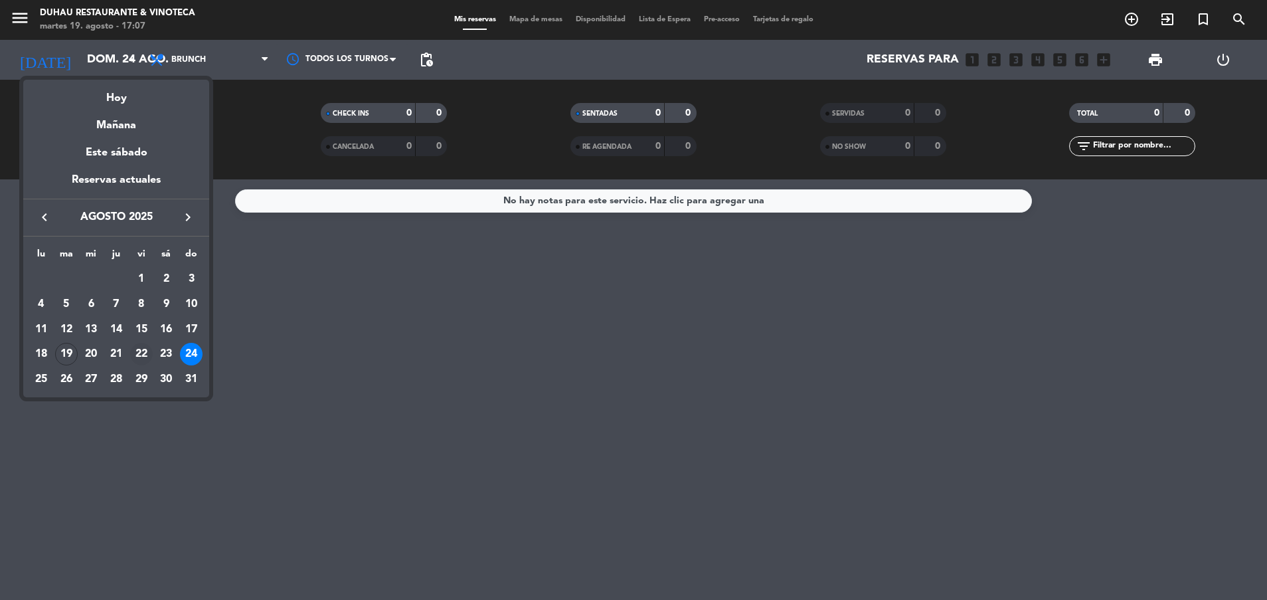
click at [141, 353] on div "22" at bounding box center [141, 354] width 23 height 23
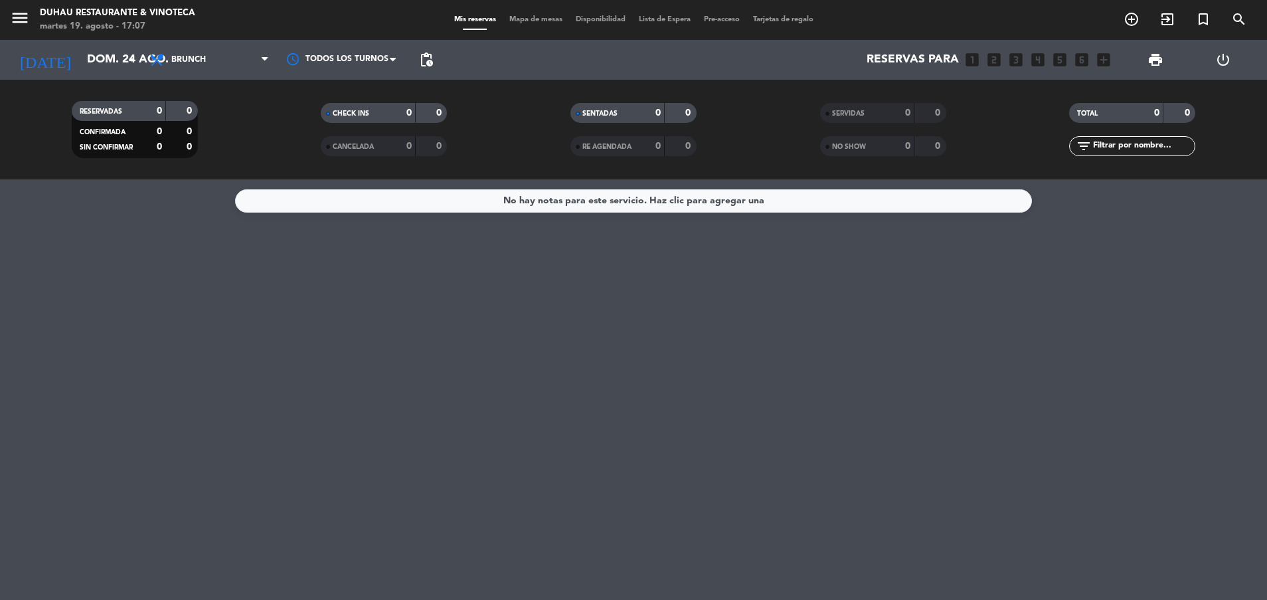
type input "vie. 22 ago."
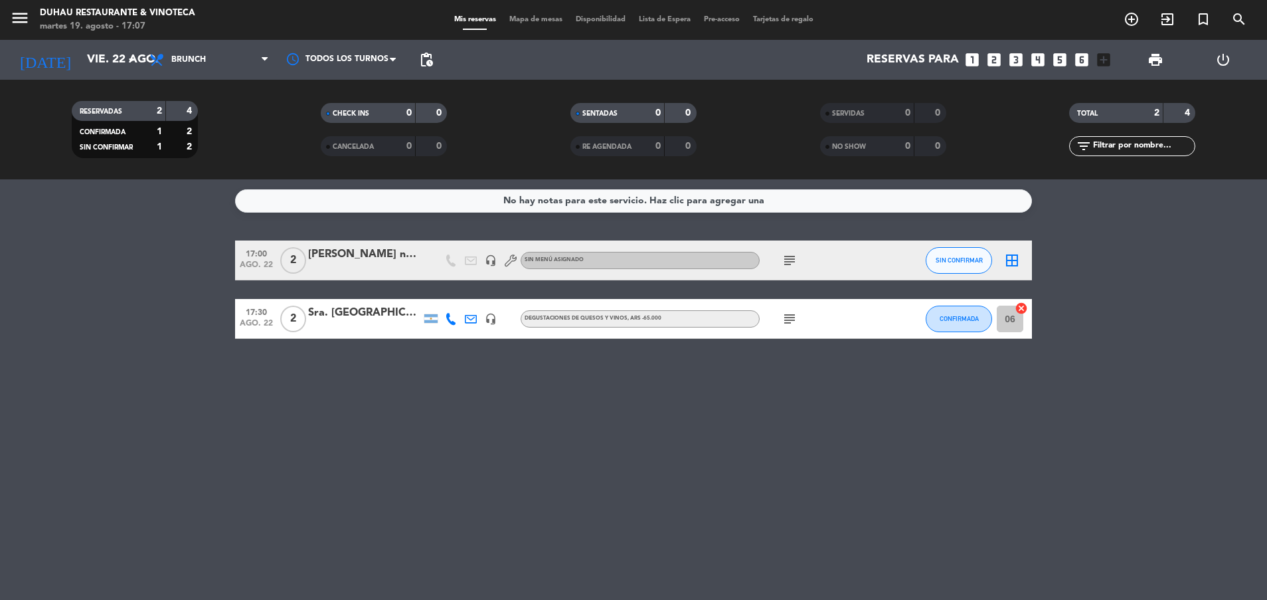
click at [1018, 58] on icon "looks_3" at bounding box center [1016, 59] width 17 height 17
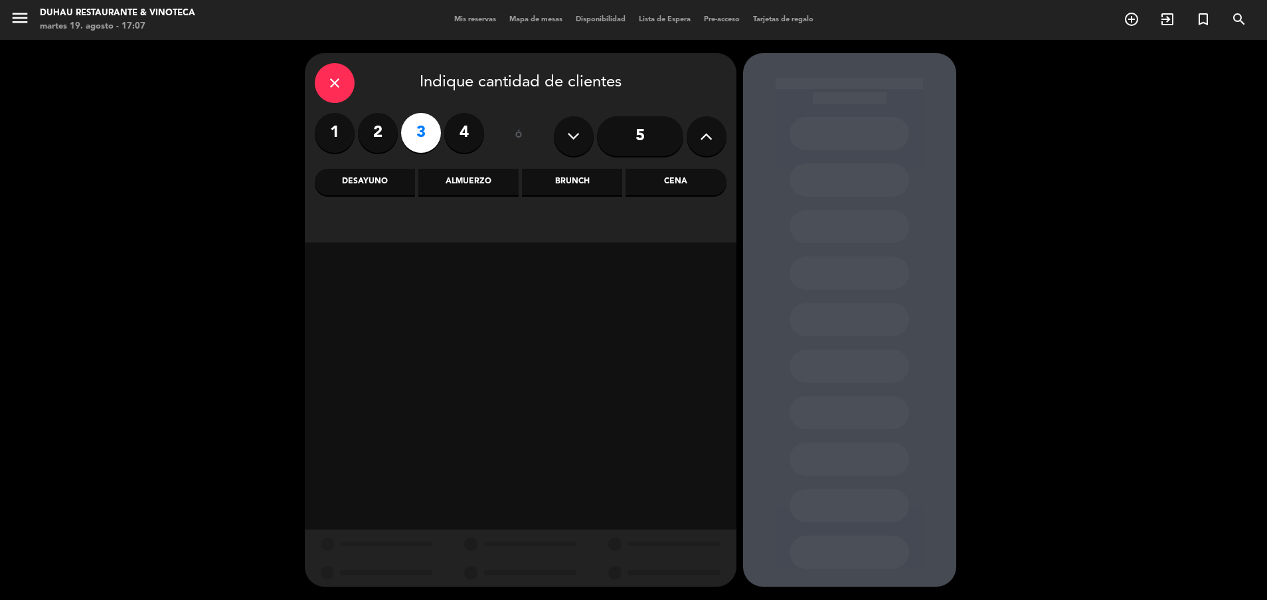
click at [453, 183] on div "Almuerzo" at bounding box center [468, 182] width 100 height 27
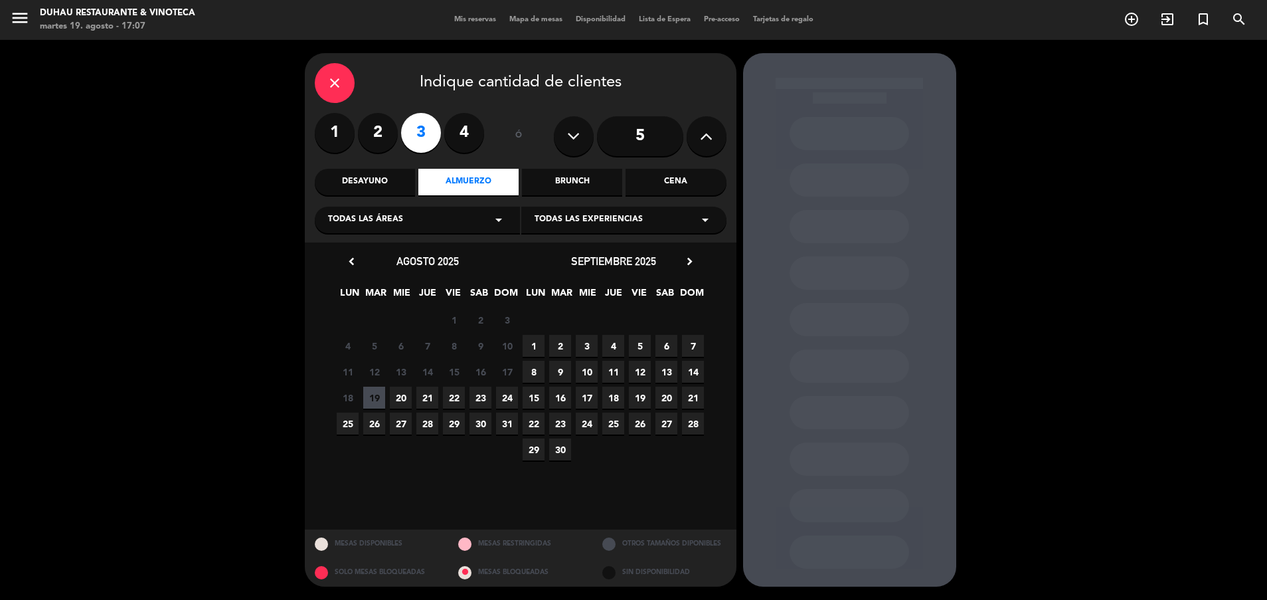
click at [457, 395] on span "22" at bounding box center [454, 398] width 22 height 22
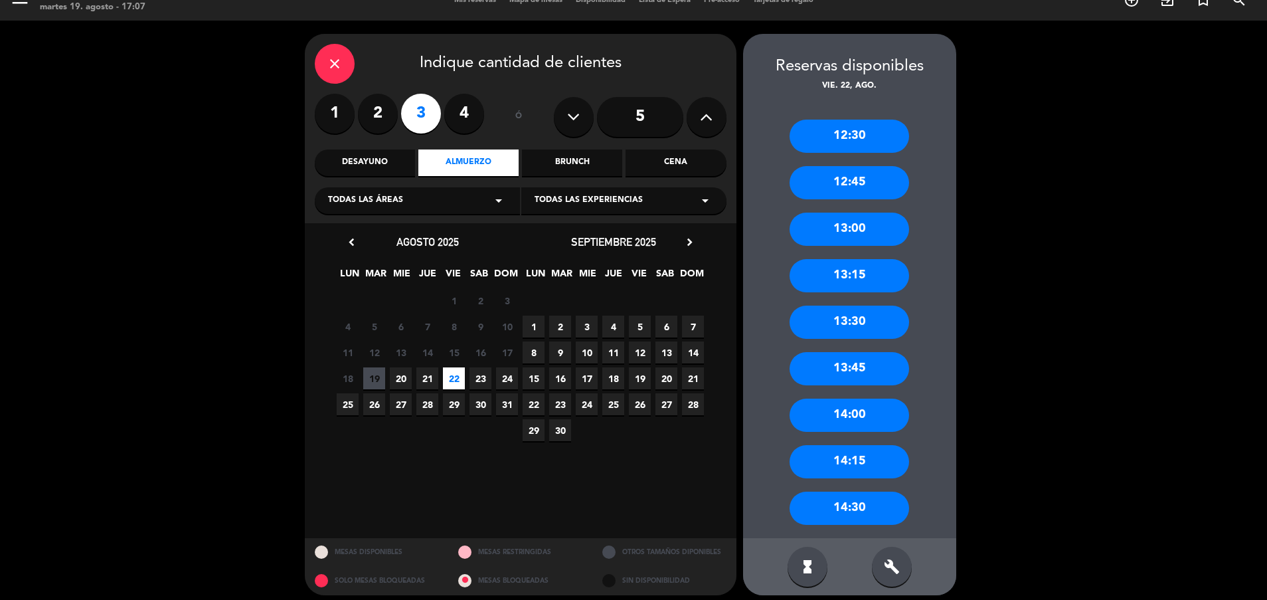
scroll to position [28, 0]
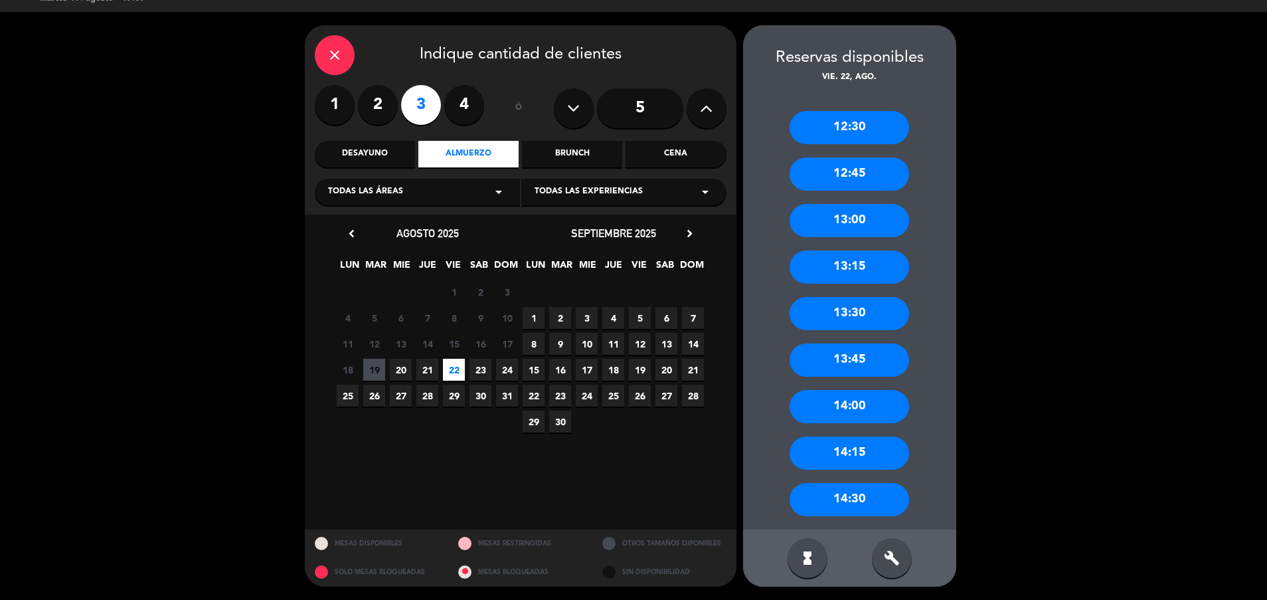
click at [842, 497] on div "14:30" at bounding box center [850, 499] width 120 height 33
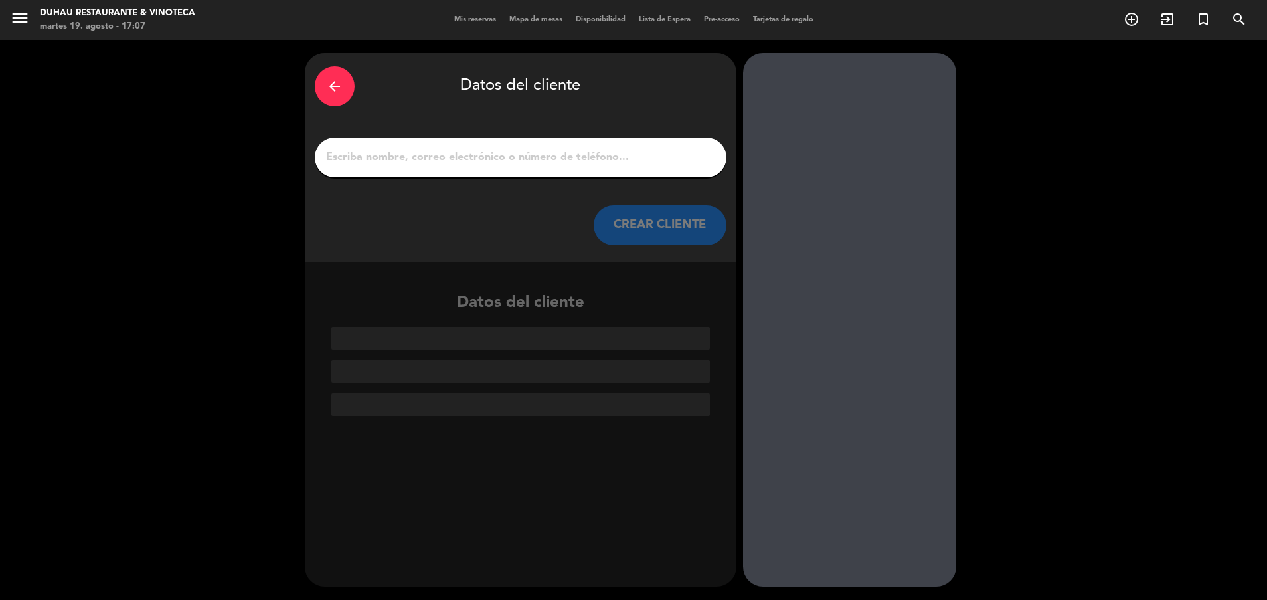
scroll to position [0, 0]
click at [533, 157] on input "1" at bounding box center [521, 157] width 392 height 19
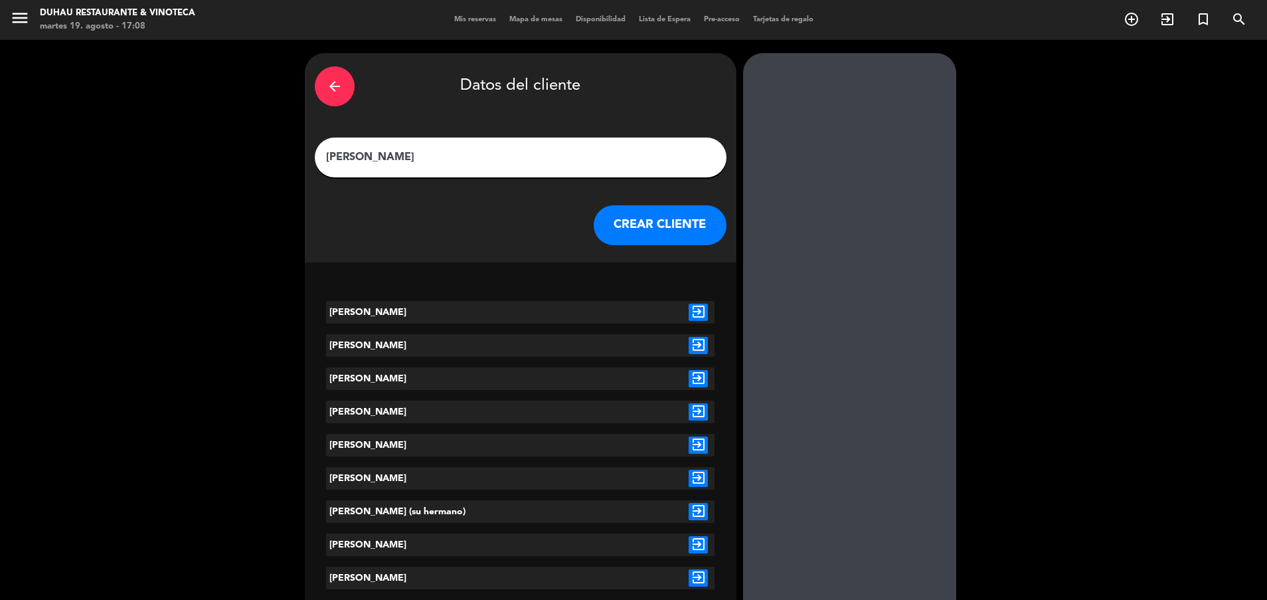
type input "[PERSON_NAME]"
click at [641, 223] on button "CREAR CLIENTE" at bounding box center [660, 225] width 133 height 40
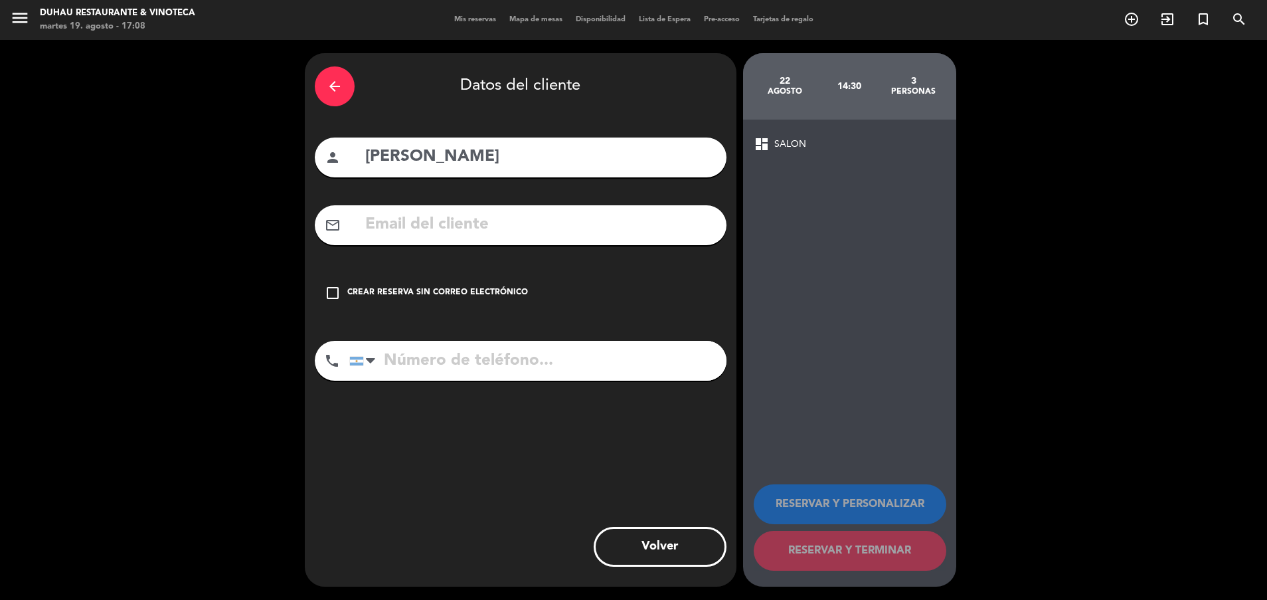
click at [481, 293] on div "Crear reserva sin correo electrónico" at bounding box center [437, 292] width 181 height 13
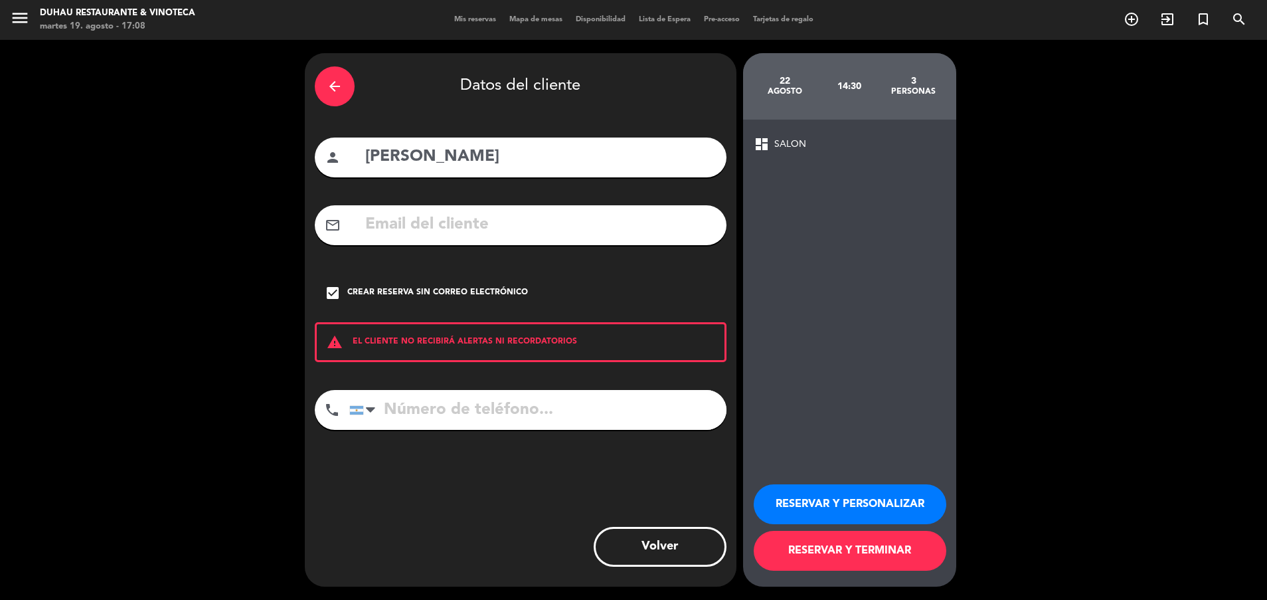
click at [848, 505] on button "RESERVAR Y PERSONALIZAR" at bounding box center [850, 504] width 193 height 40
click at [848, 505] on div "22 agosto 14:30 3 personas dashboard SALON RESERVAR Y PERSONALIZAR RESERVAR Y T…" at bounding box center [849, 319] width 213 height 533
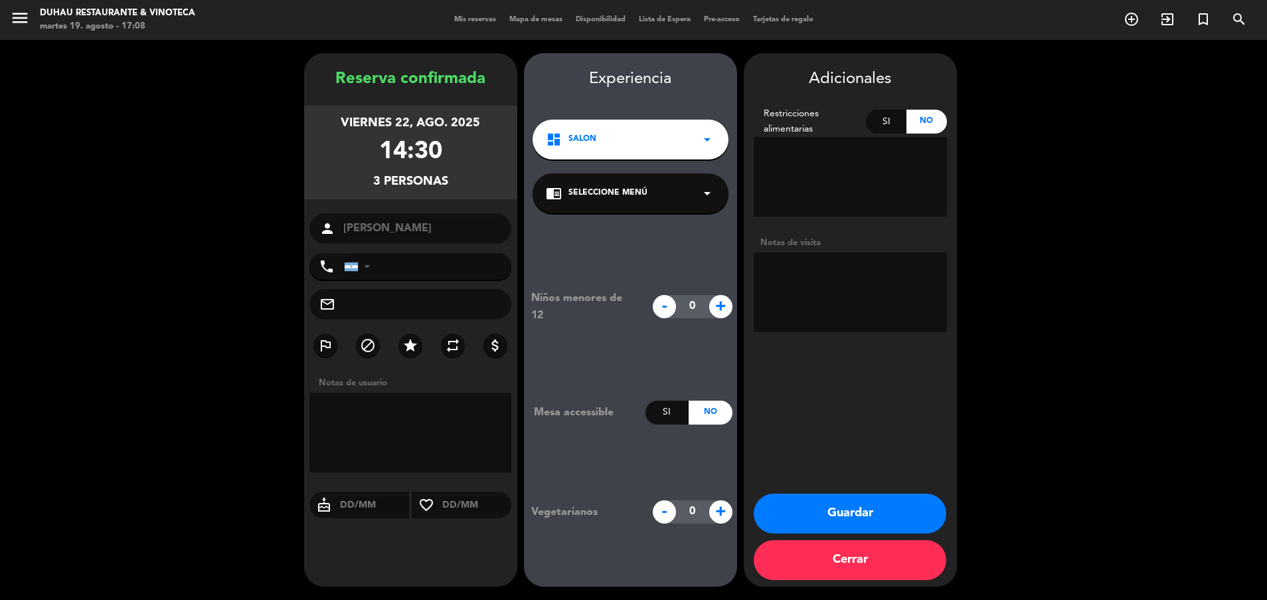
click at [808, 502] on button "Guardar" at bounding box center [850, 513] width 193 height 40
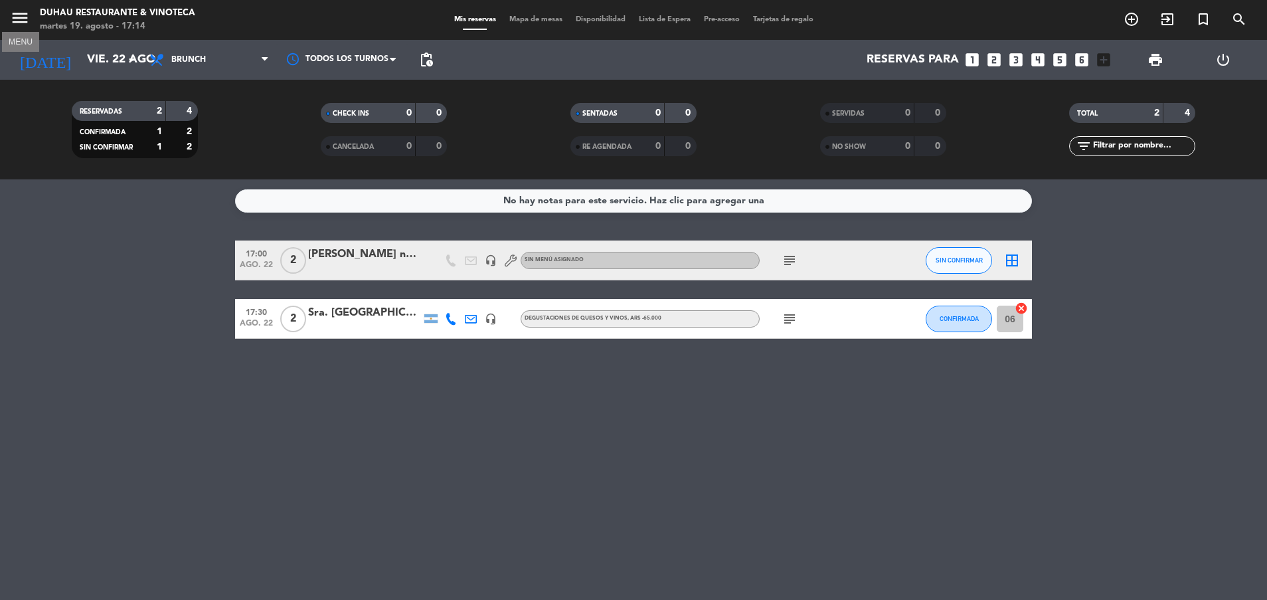
click at [21, 15] on icon "menu" at bounding box center [20, 18] width 20 height 20
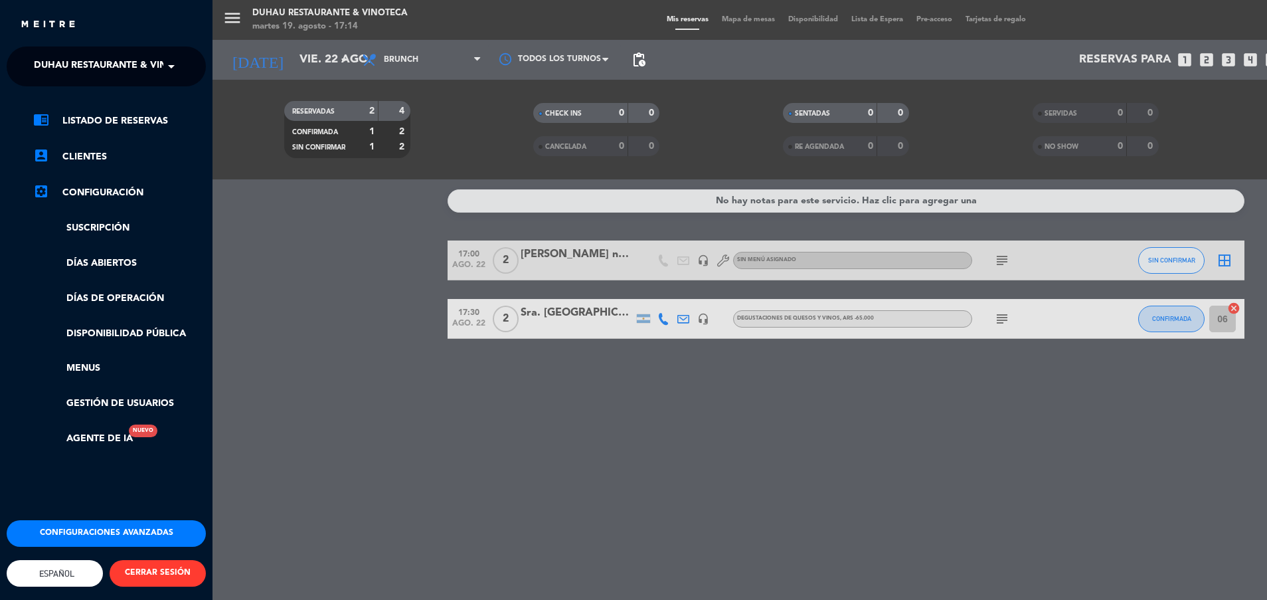
click at [131, 68] on span "Duhau Restaurante & Vinoteca" at bounding box center [116, 66] width 165 height 28
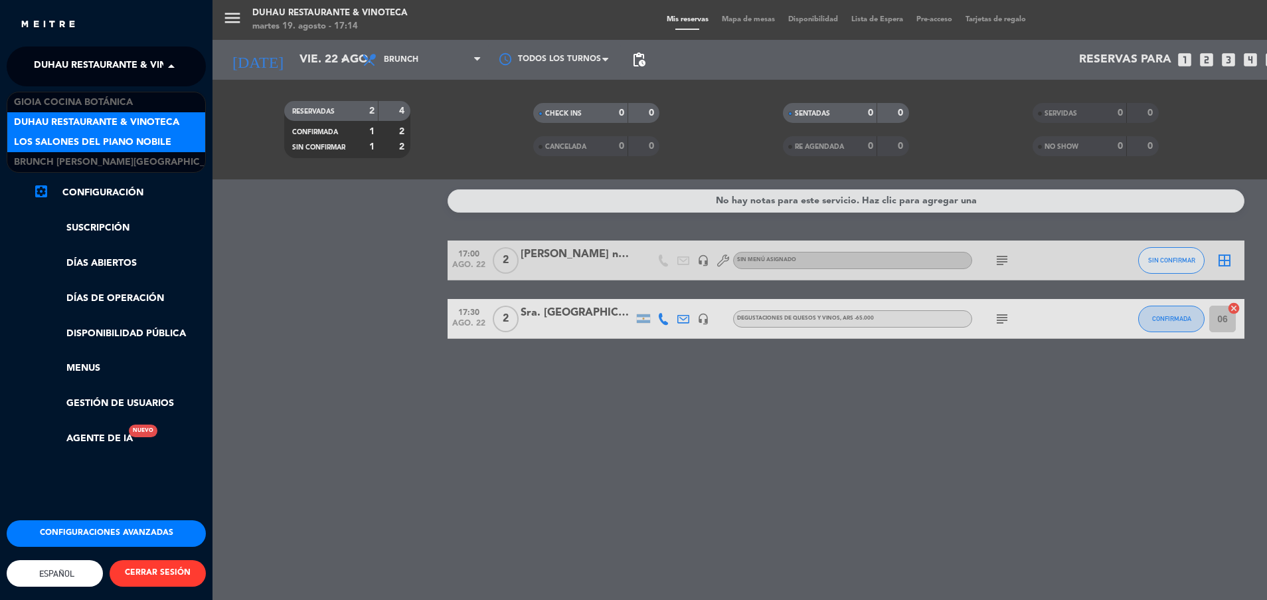
click at [134, 135] on span "Los Salones del Piano Nobile" at bounding box center [92, 142] width 157 height 15
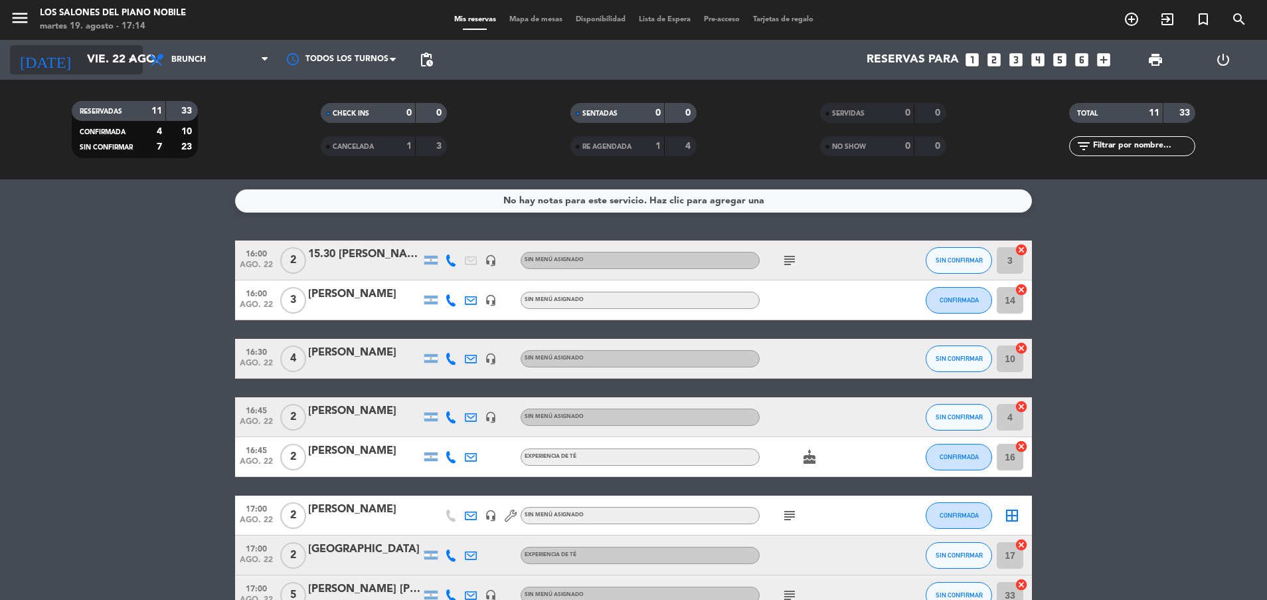
click at [97, 65] on input "vie. 22 ago." at bounding box center [157, 59] width 154 height 27
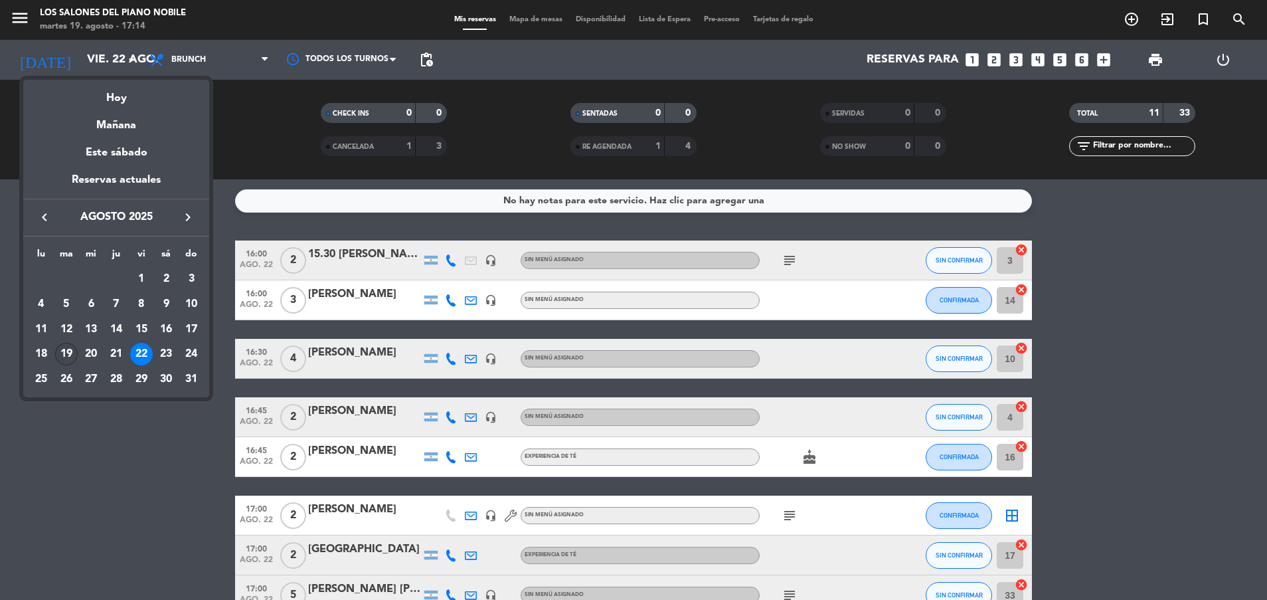
click at [66, 355] on div "19" at bounding box center [66, 354] width 23 height 23
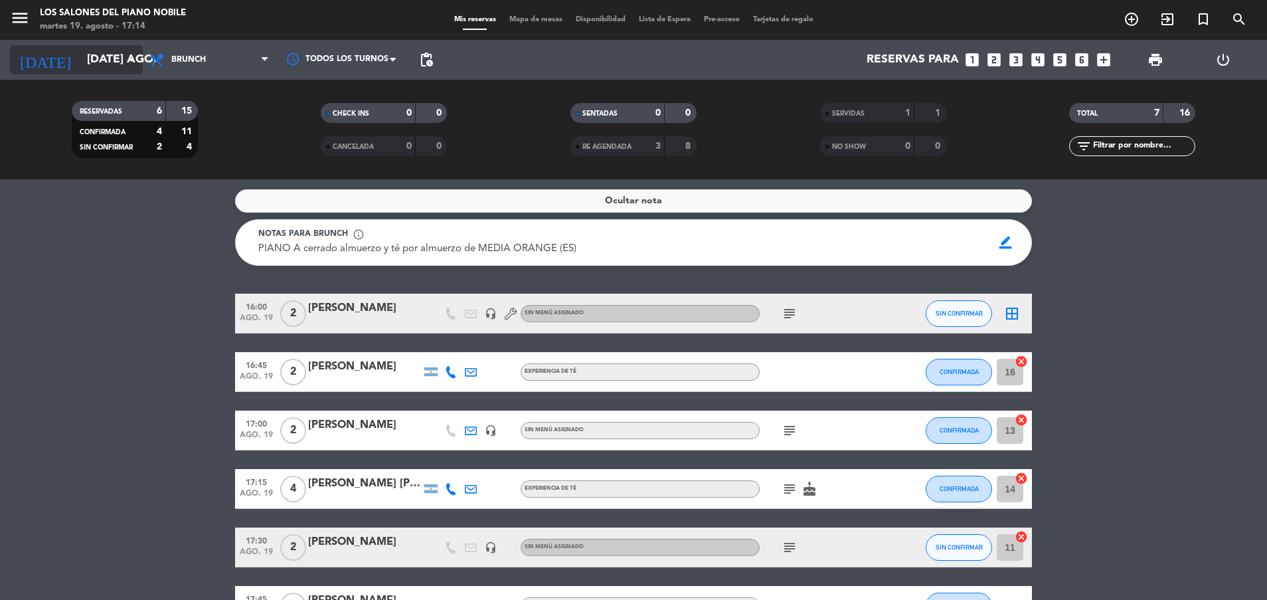
click at [104, 57] on input "[DATE] ago." at bounding box center [157, 59] width 154 height 27
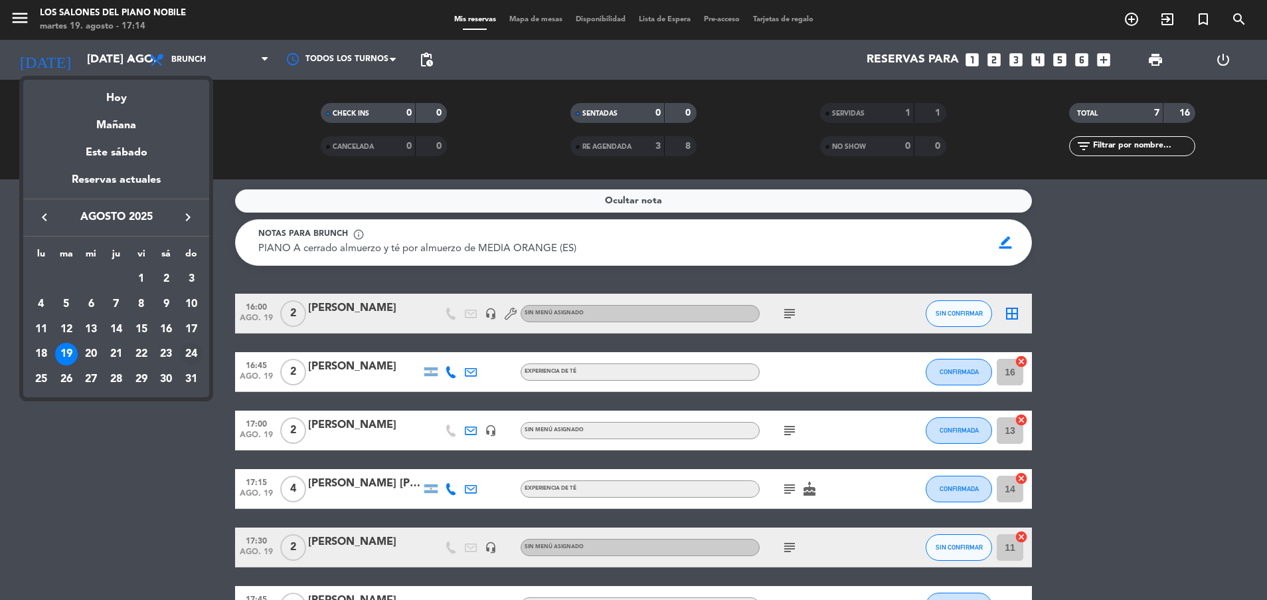
click at [194, 354] on div "24" at bounding box center [191, 354] width 23 height 23
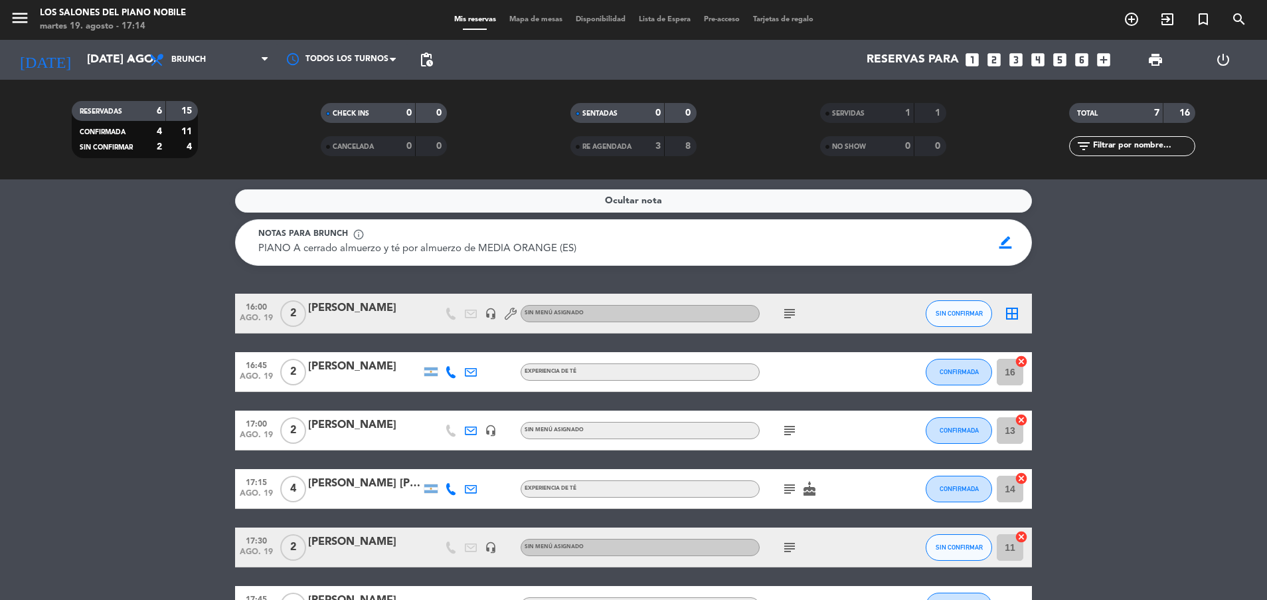
type input "dom. 24 ago."
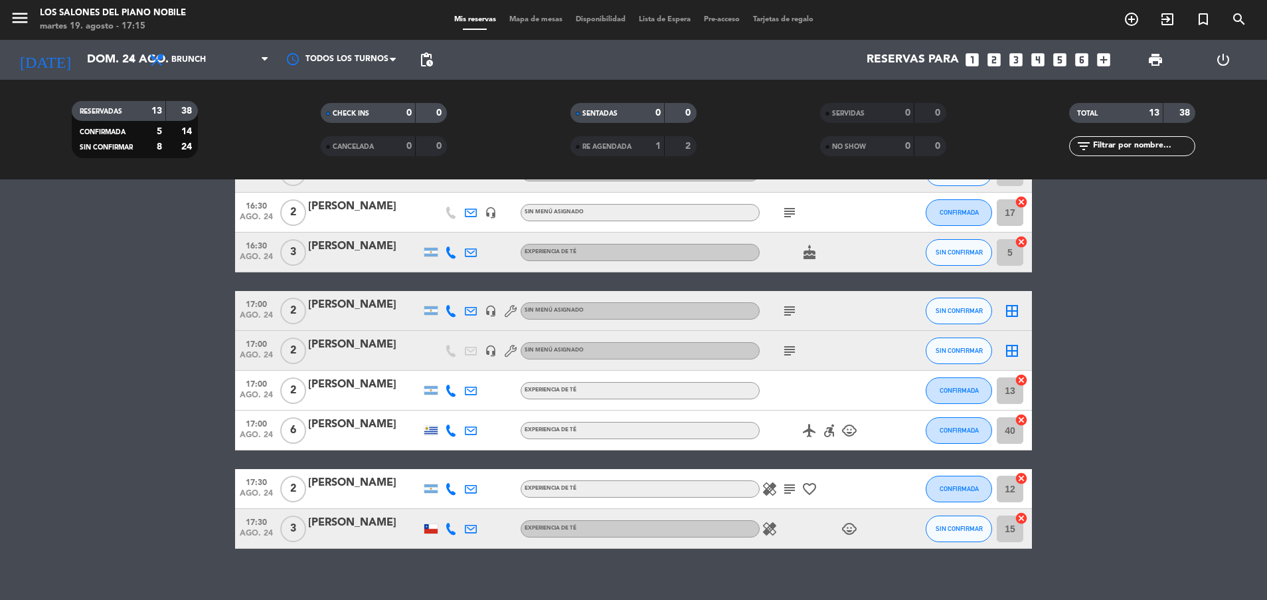
scroll to position [286, 0]
